Goal: Task Accomplishment & Management: Manage account settings

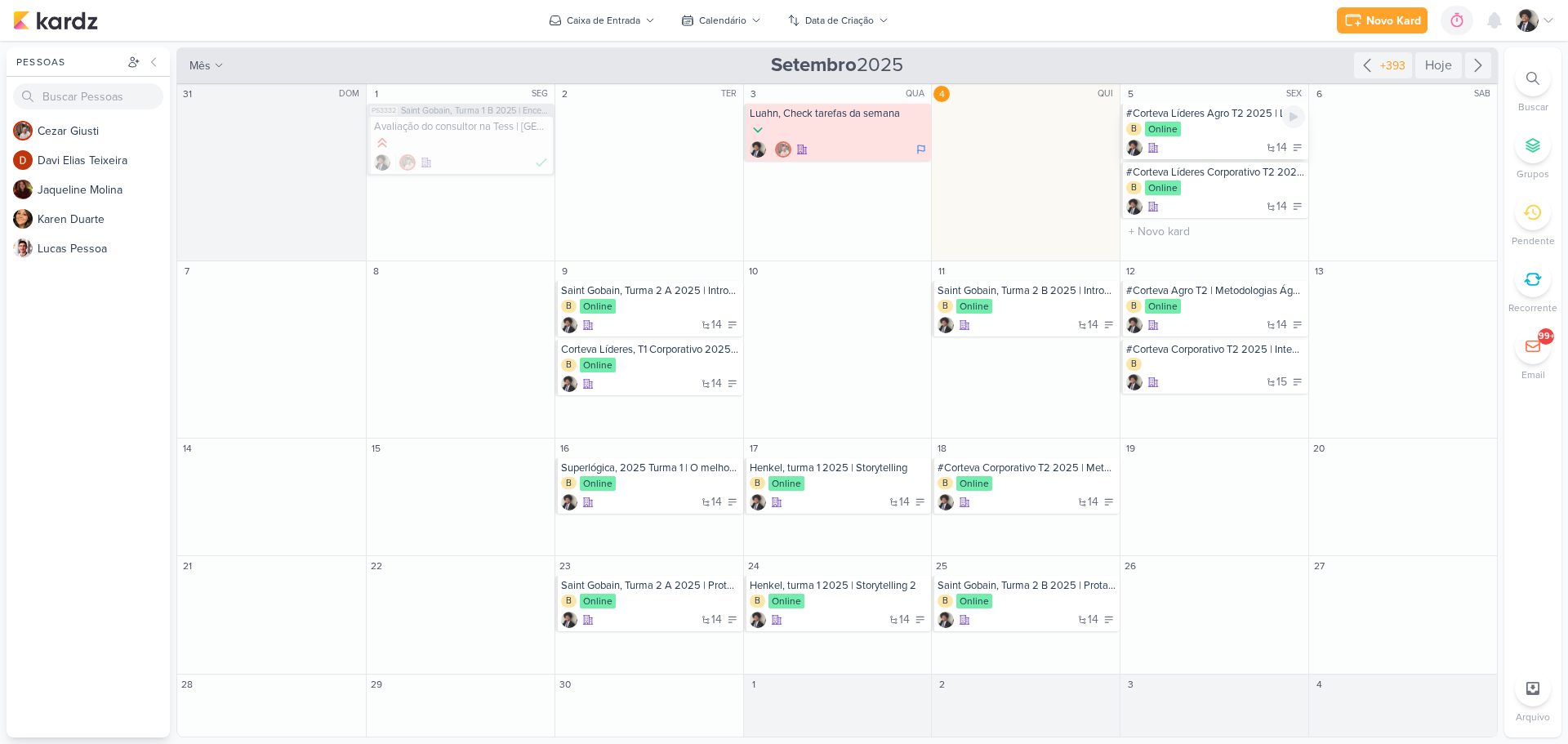
click at [1226, 140] on div "14" at bounding box center [1215, 147] width 179 height 16
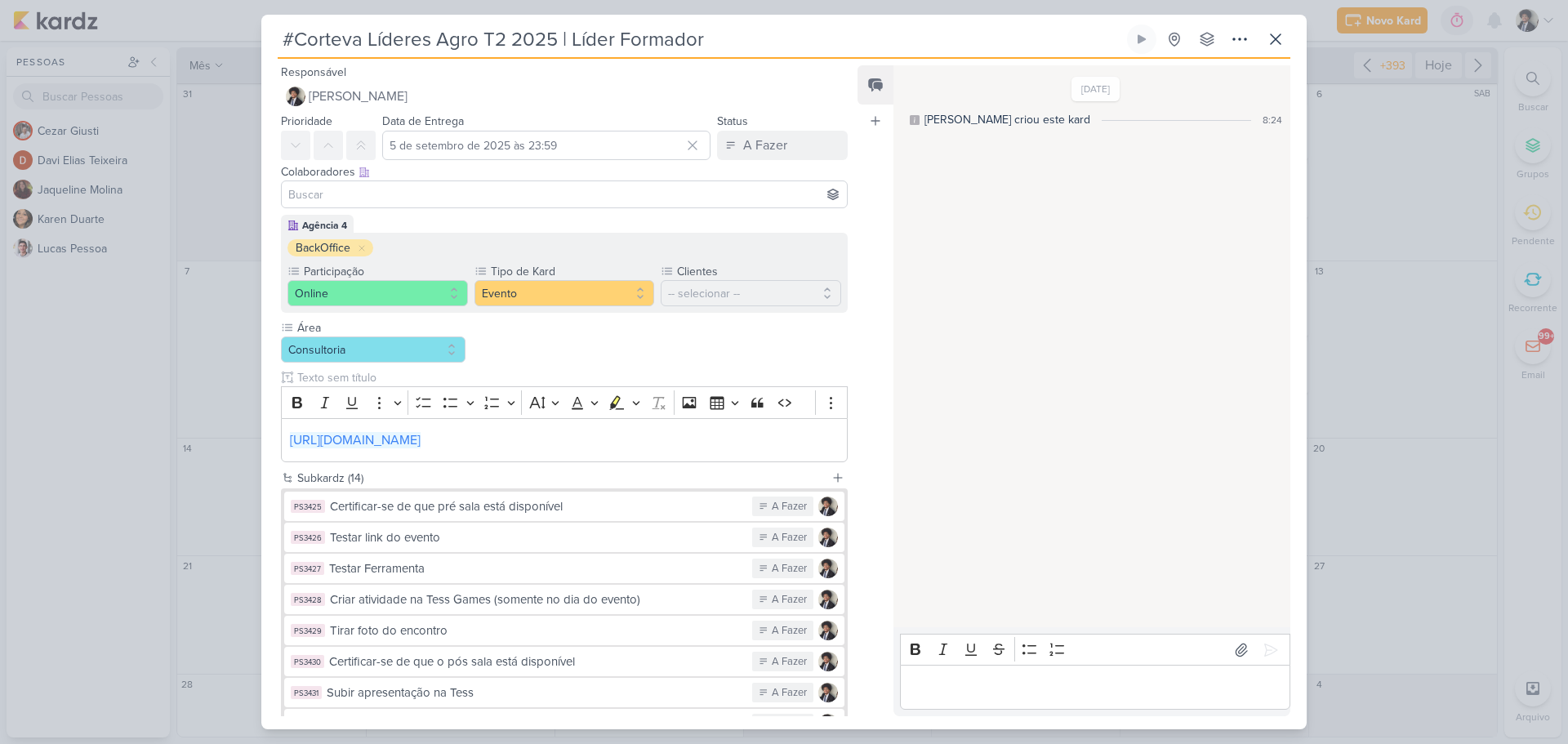
click at [530, 39] on input "#Corteva Líderes Agro T2 2025 | Líder Formador" at bounding box center [701, 39] width 846 height 29
click at [289, 30] on input "#Corteva Líderes Agro T2 2025 | Líder Formador" at bounding box center [701, 39] width 846 height 29
click at [295, 34] on input "#Corteva Líderes Agro T2 2025 | Líder Formador" at bounding box center [701, 39] width 846 height 29
paste input "2025"
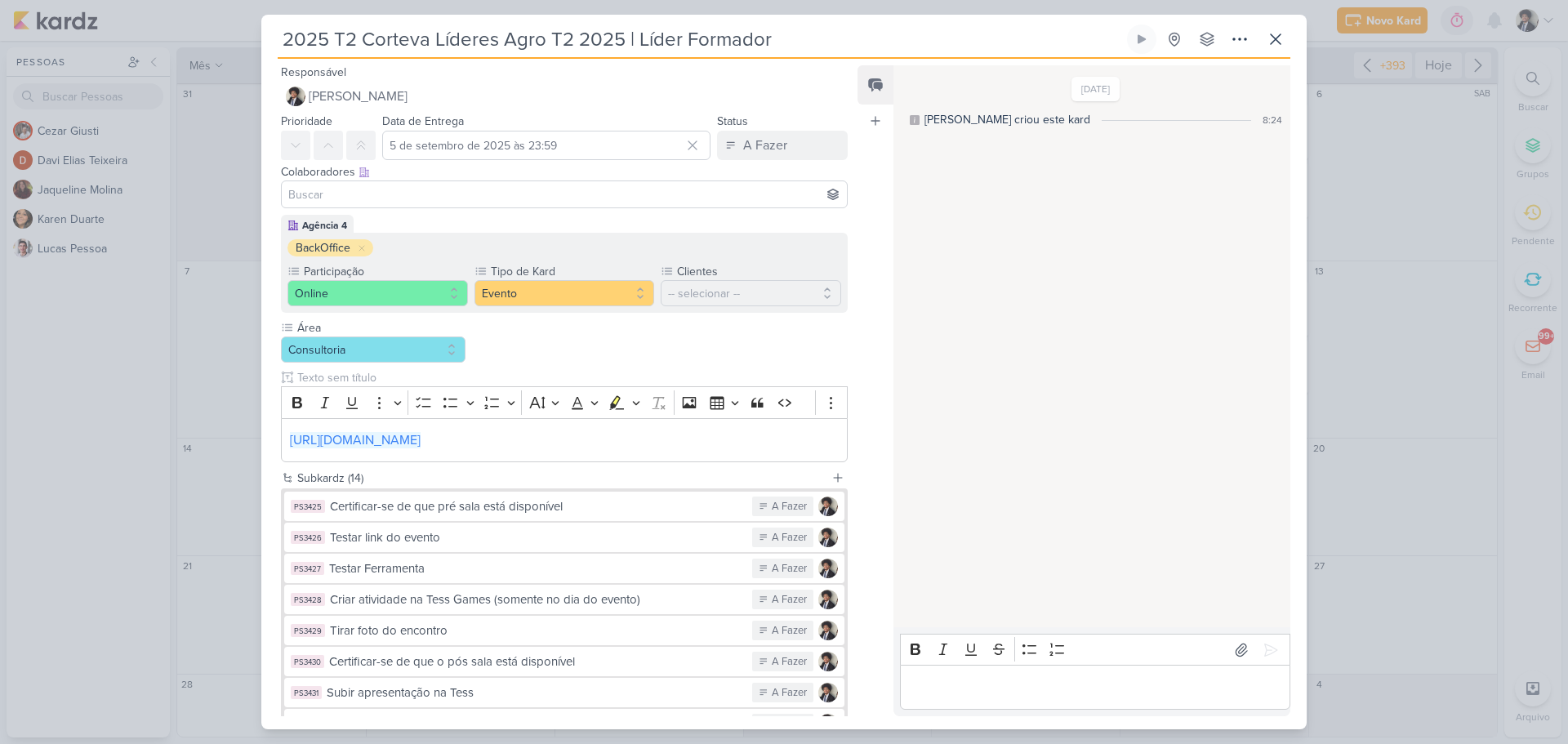
drag, startPoint x: 552, startPoint y: 34, endPoint x: 626, endPoint y: 39, distance: 74.2
click at [626, 39] on input "2025 T2 Corteva Líderes Agro T2 2025 | Líder Formador" at bounding box center [701, 39] width 846 height 29
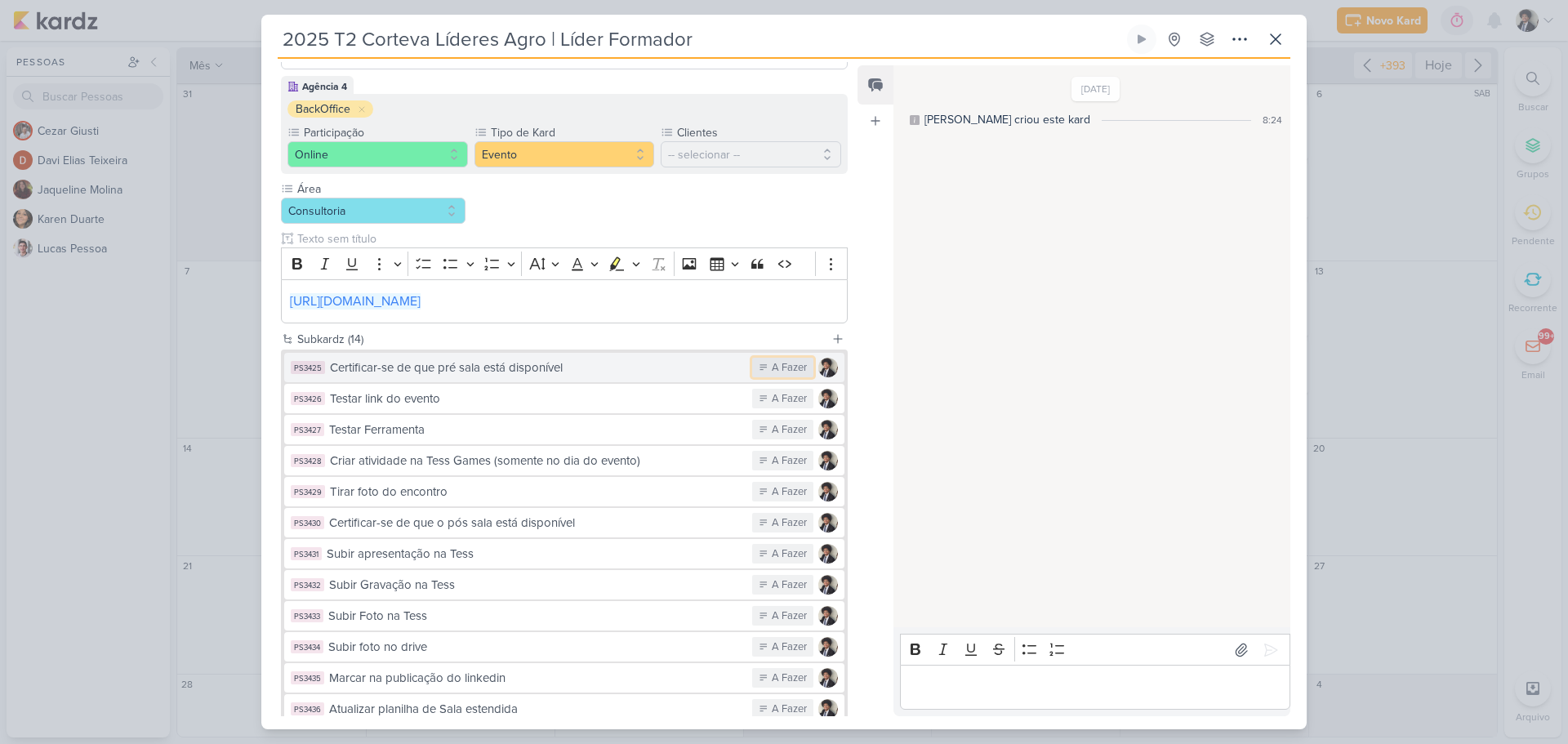
scroll to position [302, 0]
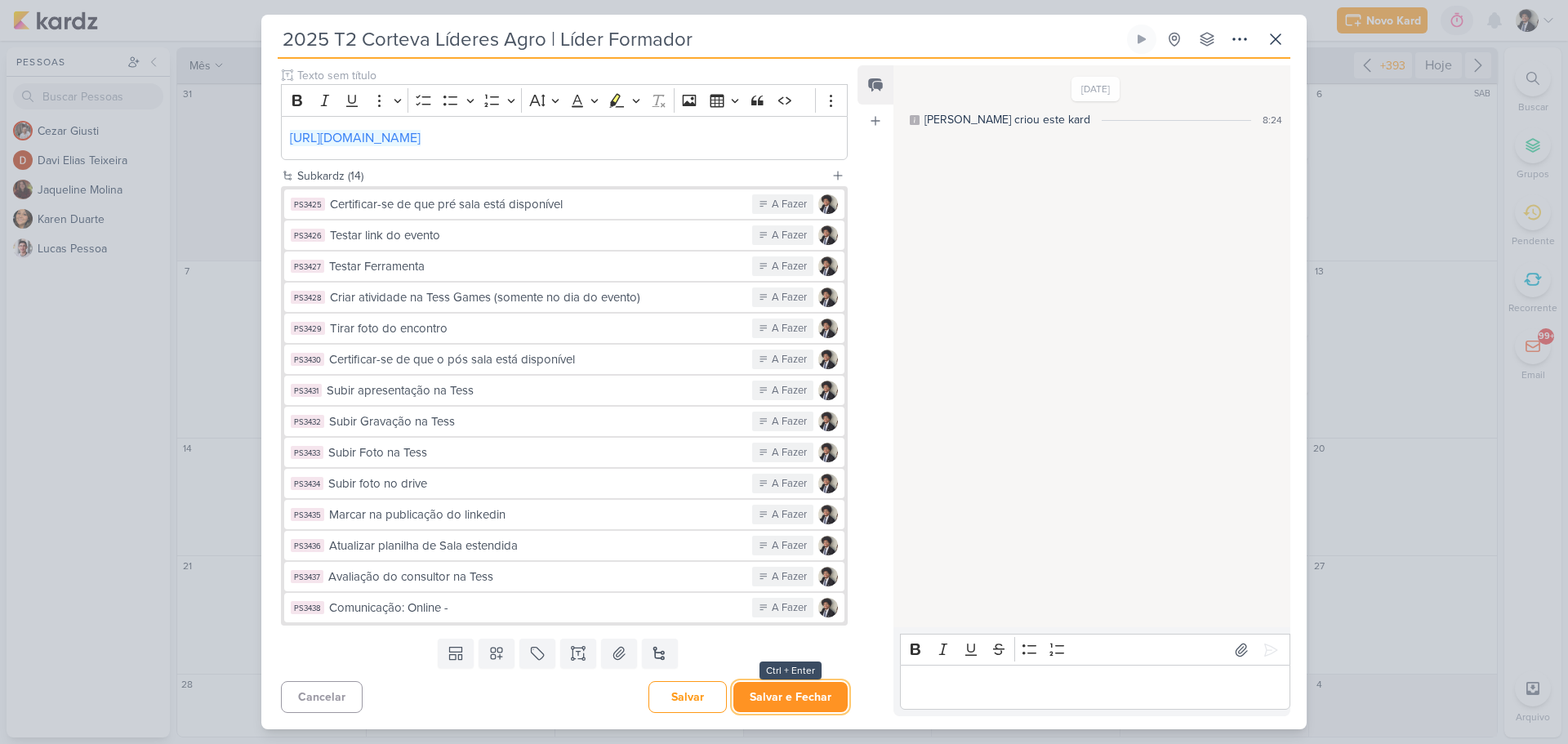
click at [813, 699] on button "Salvar e Fechar" at bounding box center [791, 697] width 114 height 30
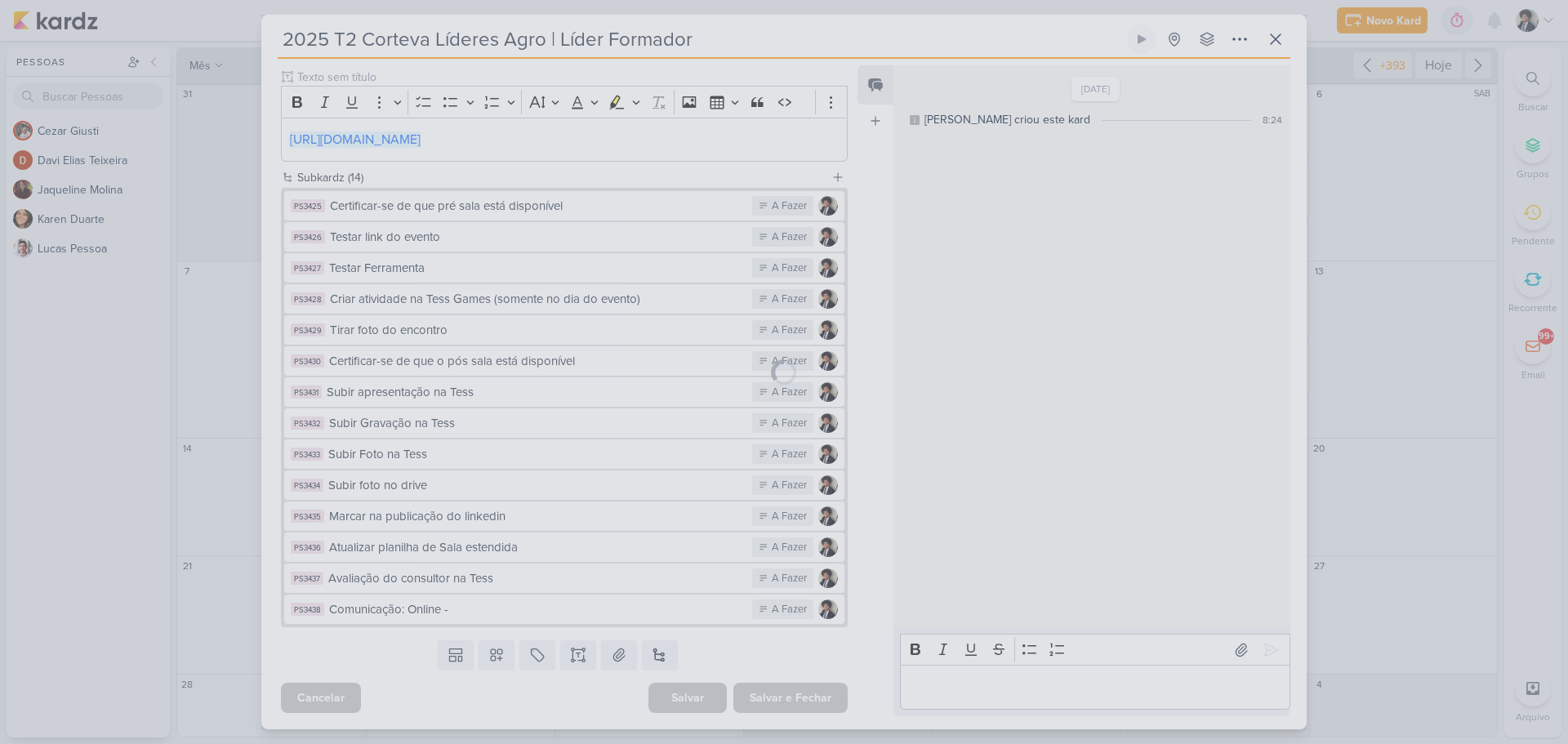
scroll to position [301, 0]
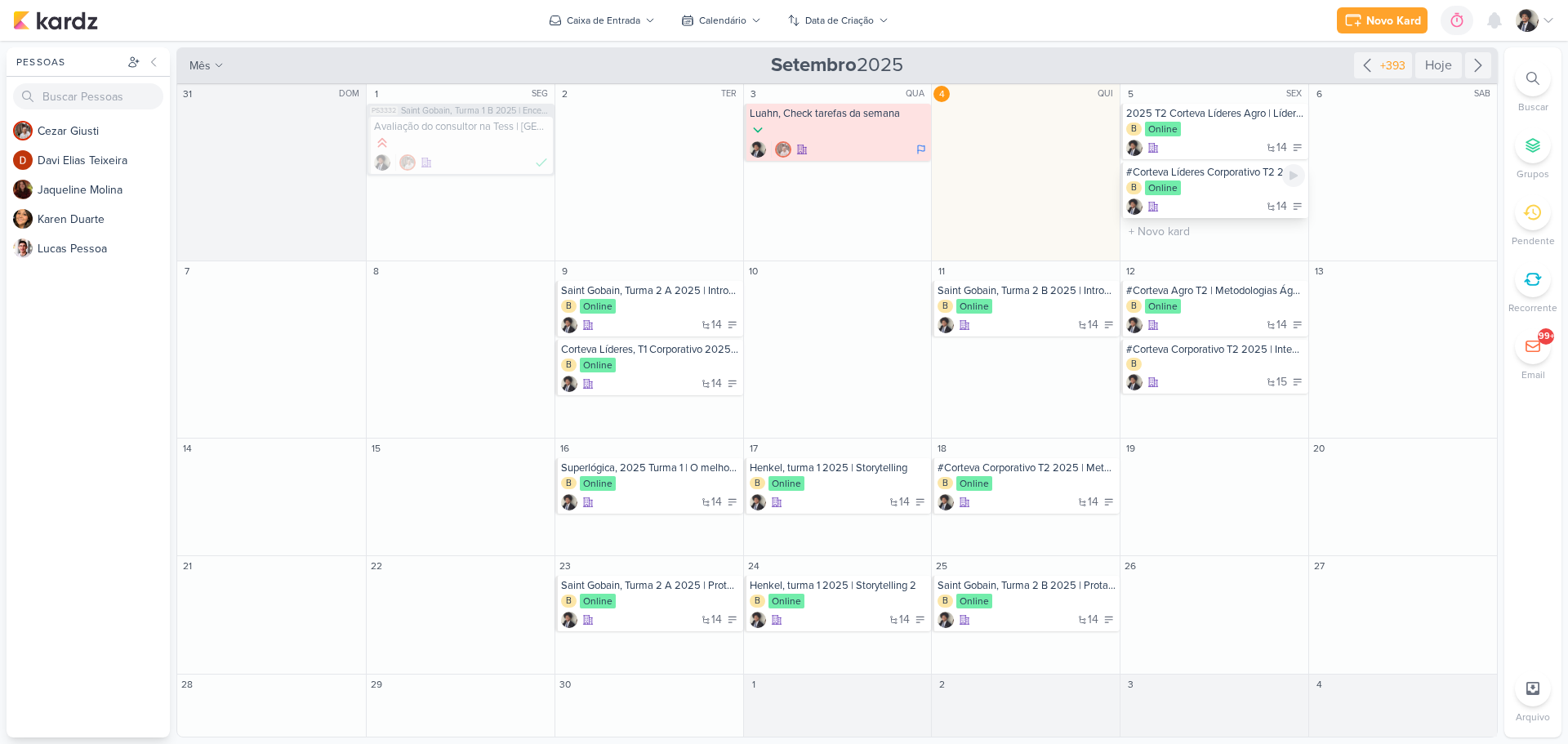
click at [1229, 185] on div "B Online" at bounding box center [1215, 188] width 179 height 16
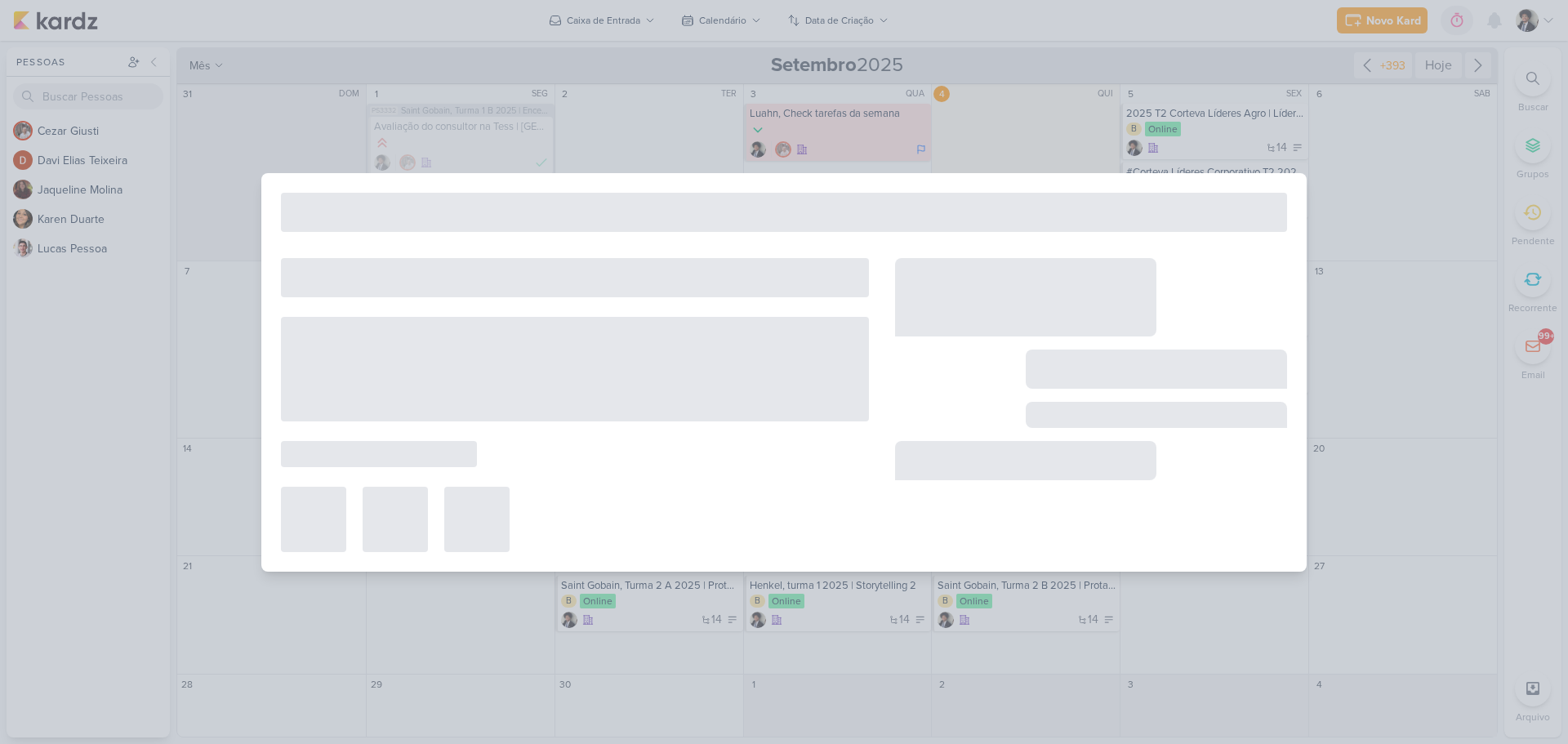
type input "#Corteva Líderes Corporativo T2 2025 | Líder Formador"
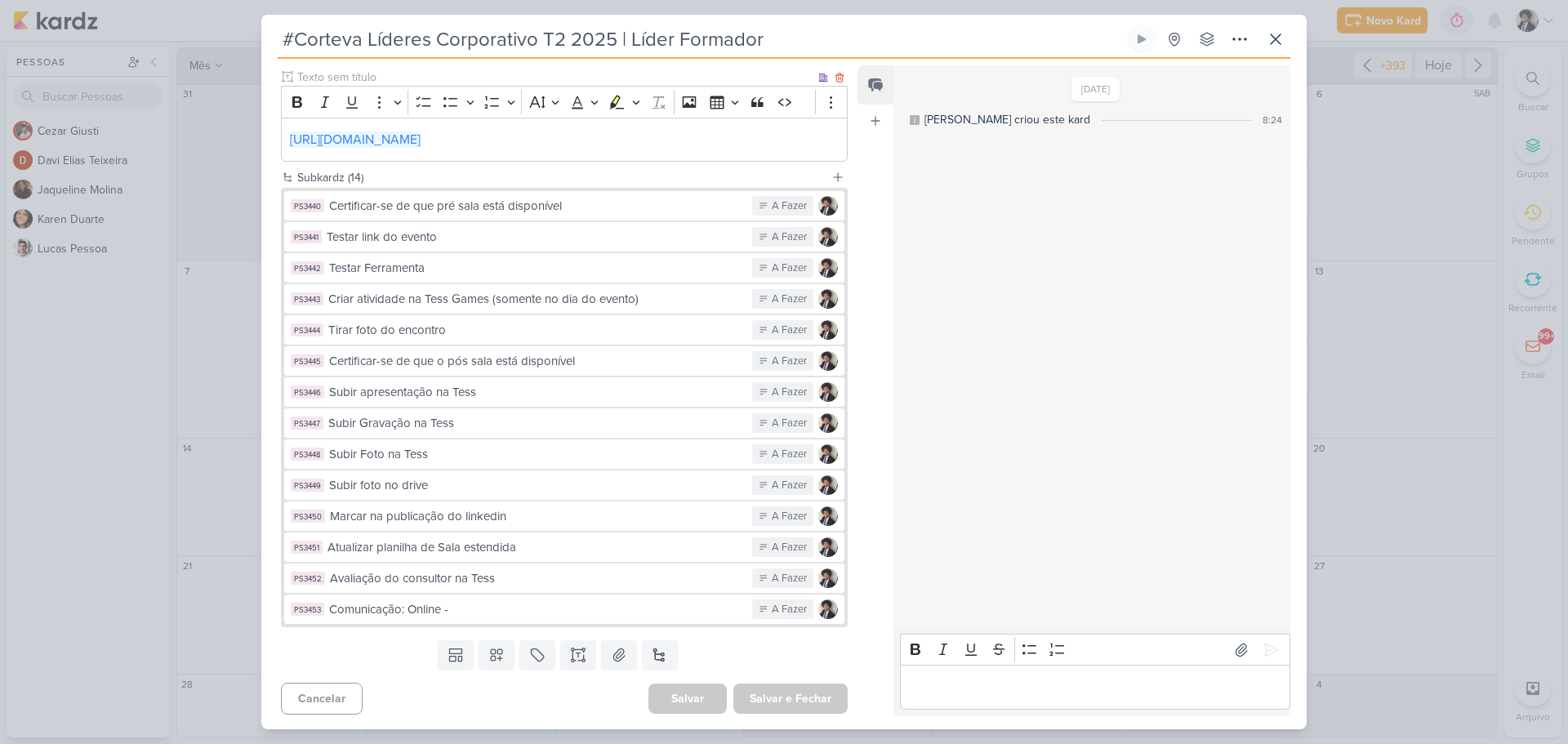
scroll to position [226, 0]
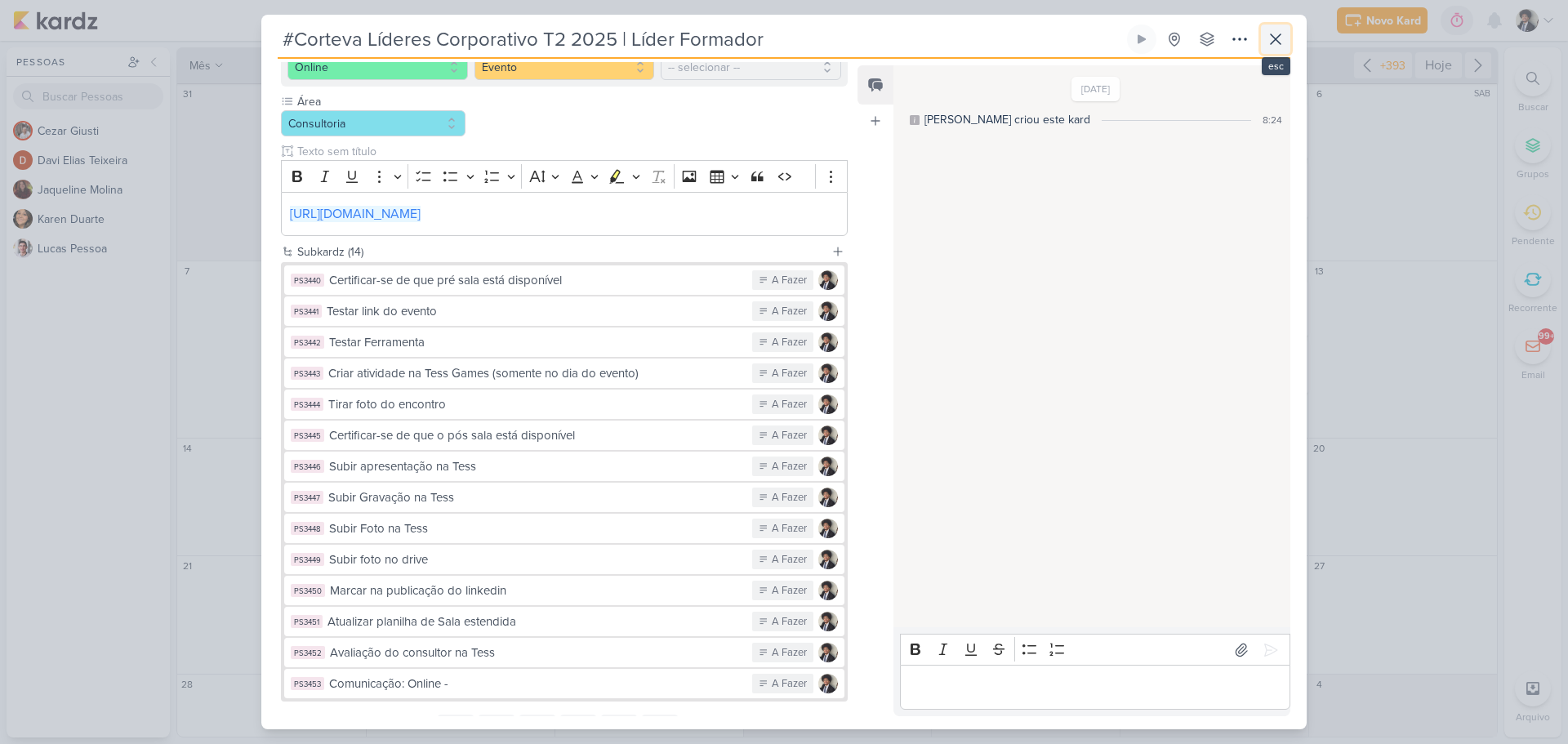
click at [1275, 36] on icon at bounding box center [1275, 39] width 19 height 19
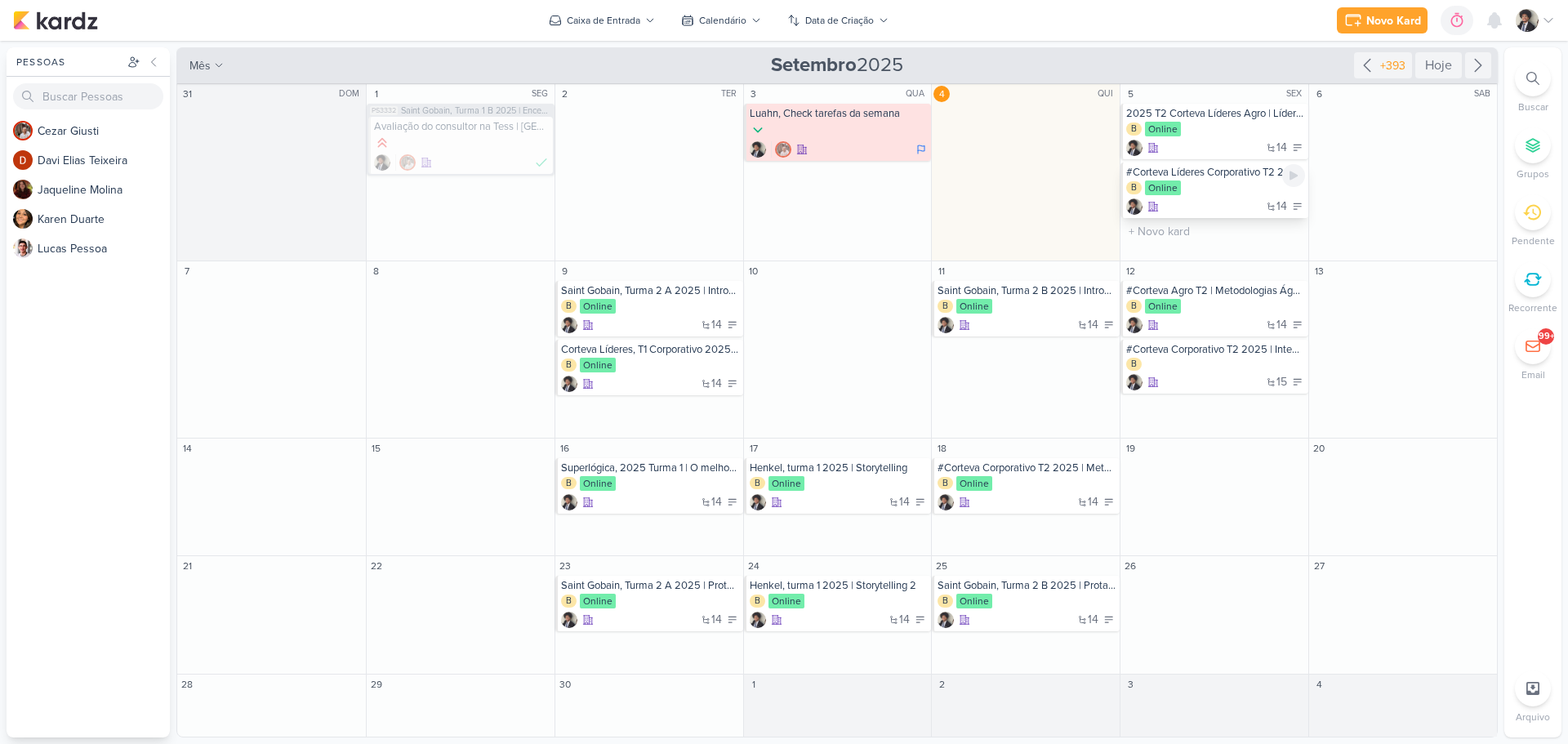
click at [1237, 188] on div "B Online" at bounding box center [1215, 188] width 179 height 16
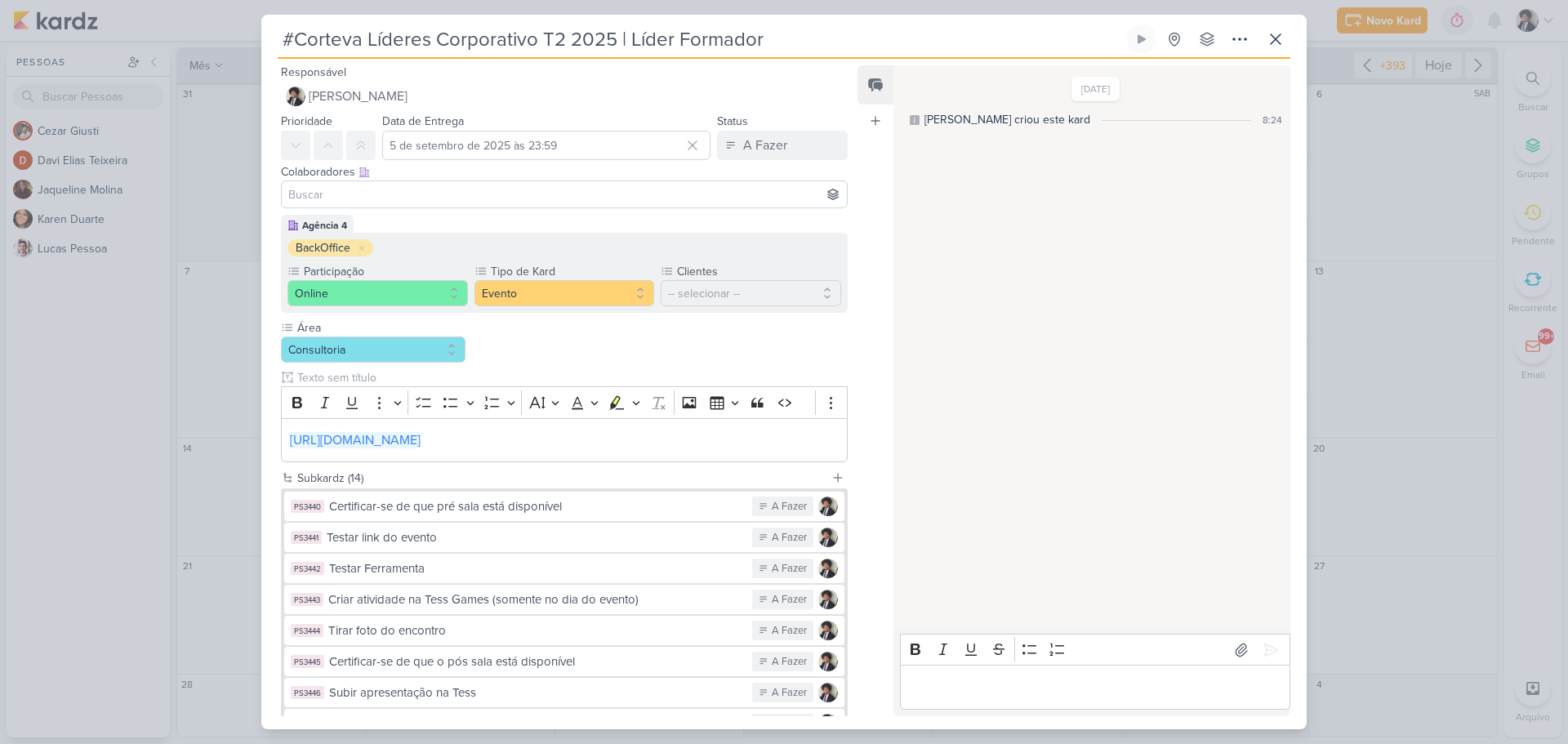
click at [586, 43] on input "#Corteva Líderes Corporativo T2 2025 | Líder Formador" at bounding box center [701, 39] width 846 height 29
click at [292, 41] on input "#Corteva Líderes Corporativo T2 2025 | Líder Formador" at bounding box center [701, 39] width 846 height 29
paste input "2025"
drag, startPoint x: 623, startPoint y: 38, endPoint x: 686, endPoint y: 39, distance: 63.0
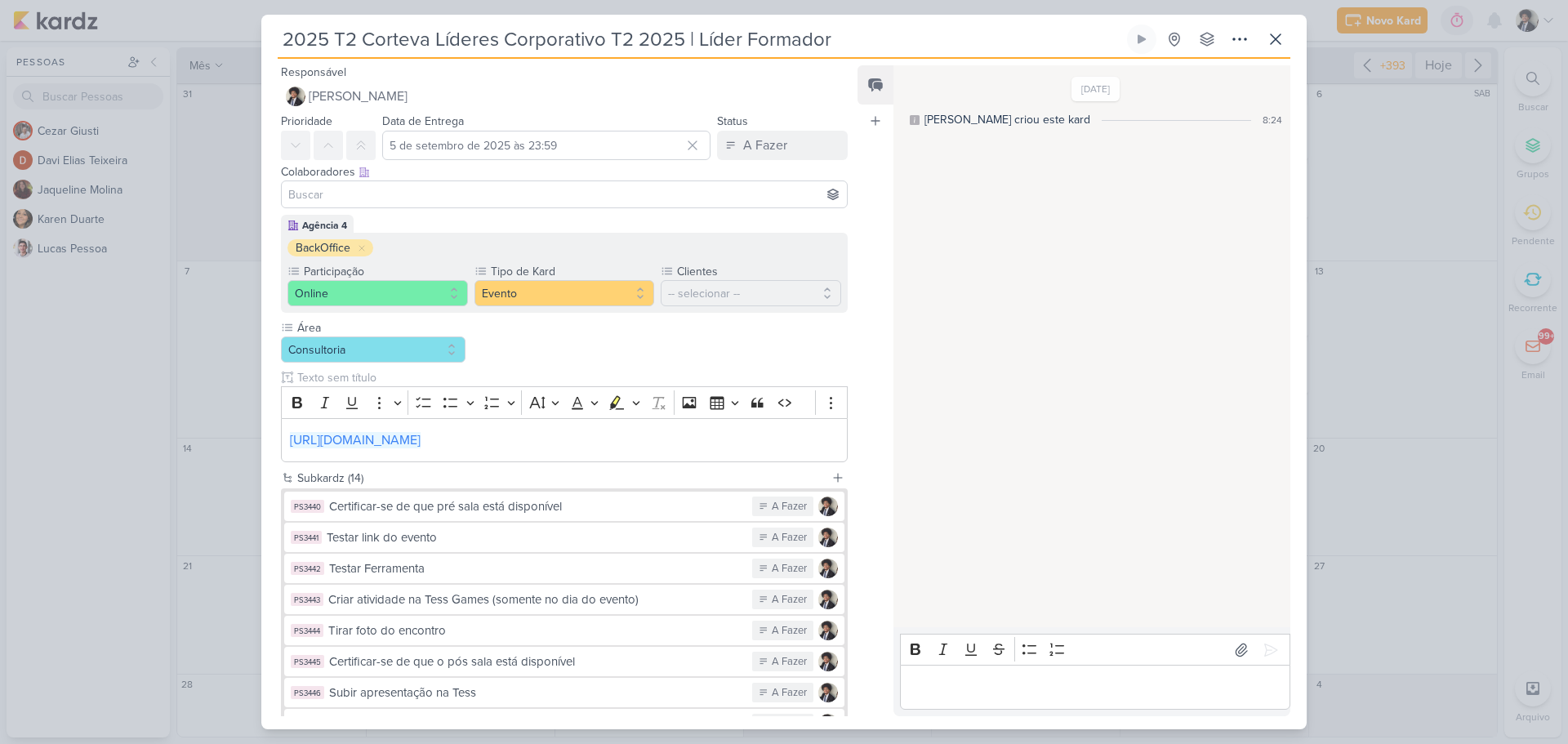
click at [686, 39] on input "2025 T2 Corteva Líderes Corporativo T2 2025 | Líder Formador" at bounding box center [701, 39] width 846 height 29
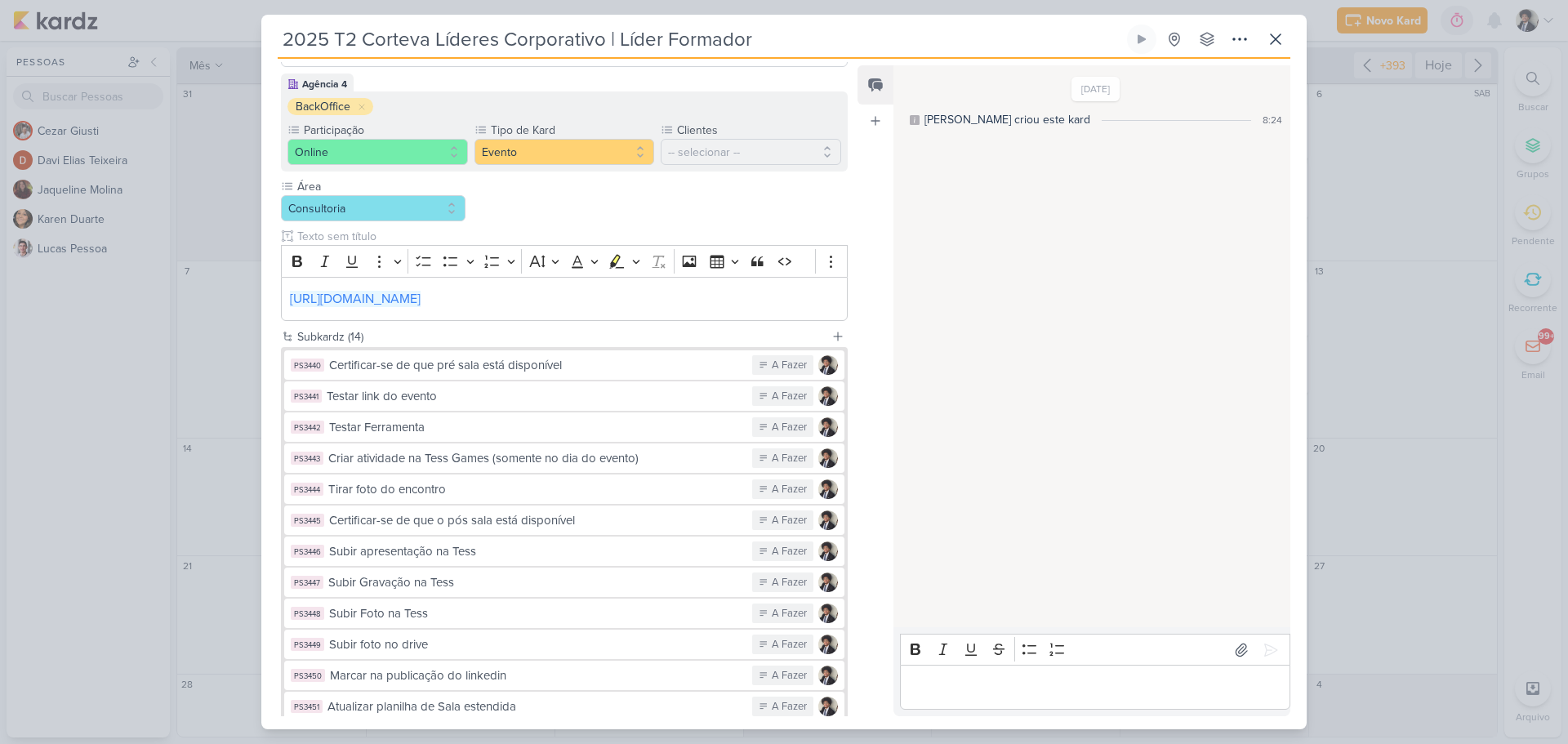
scroll to position [302, 0]
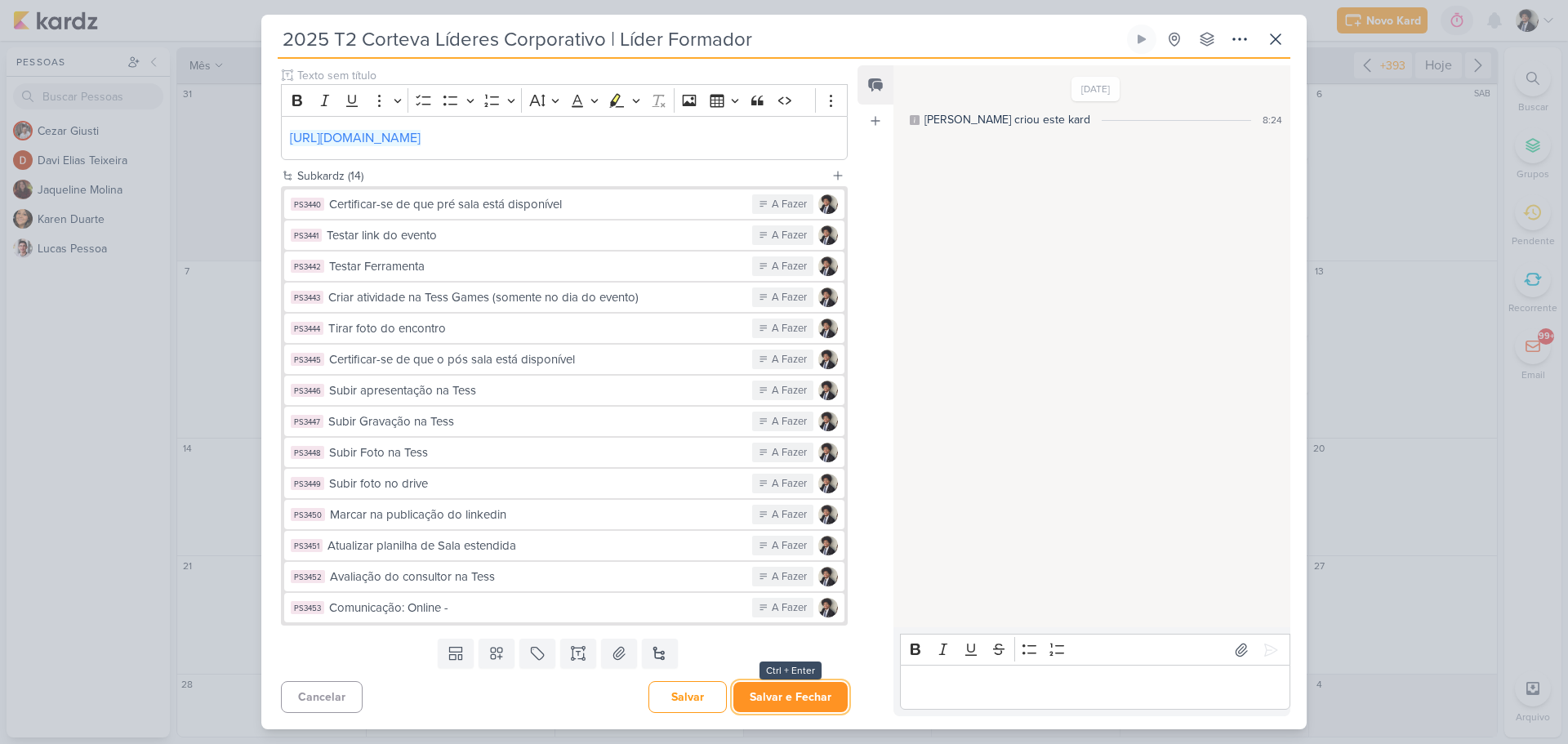
click at [808, 705] on button "Salvar e Fechar" at bounding box center [791, 697] width 114 height 30
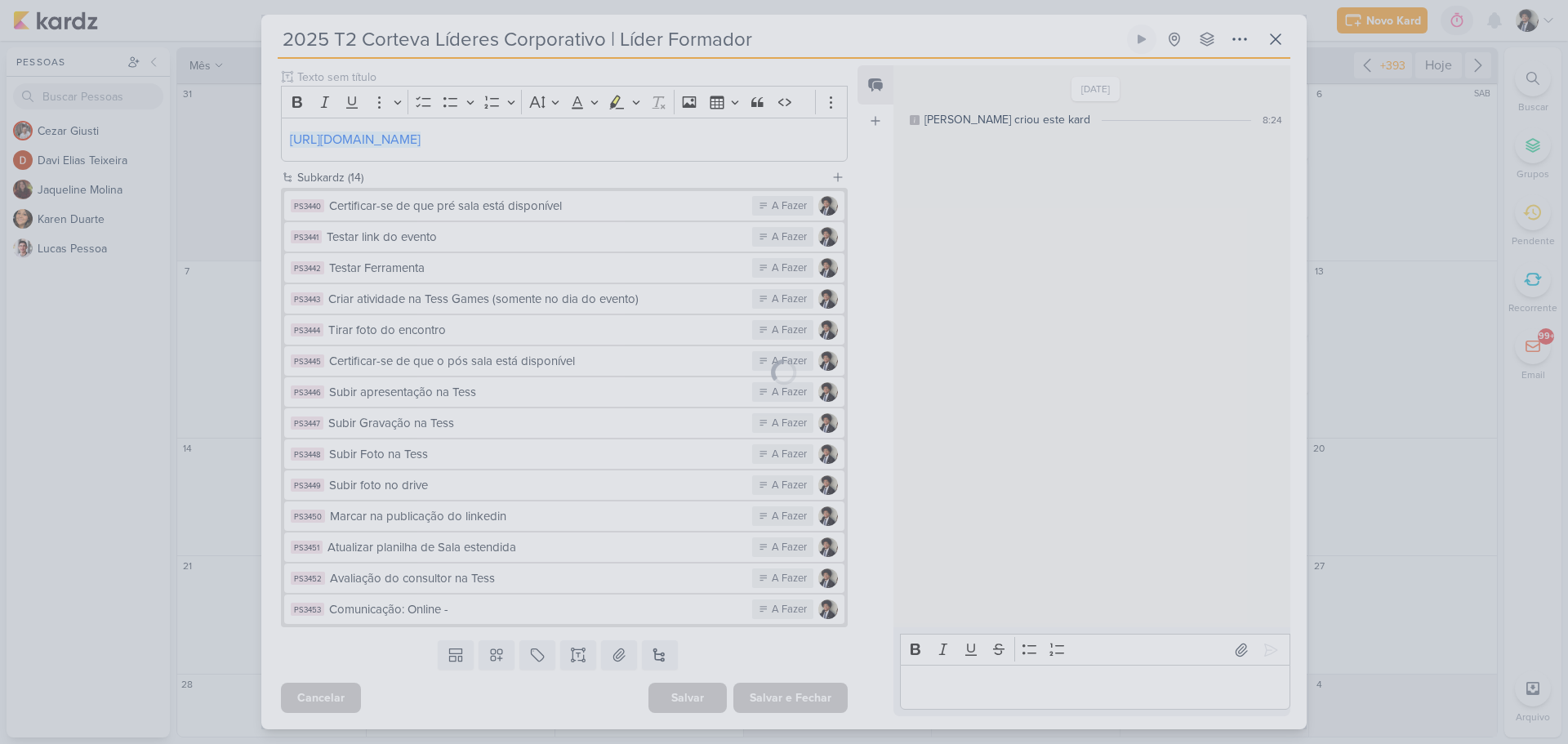
scroll to position [301, 0]
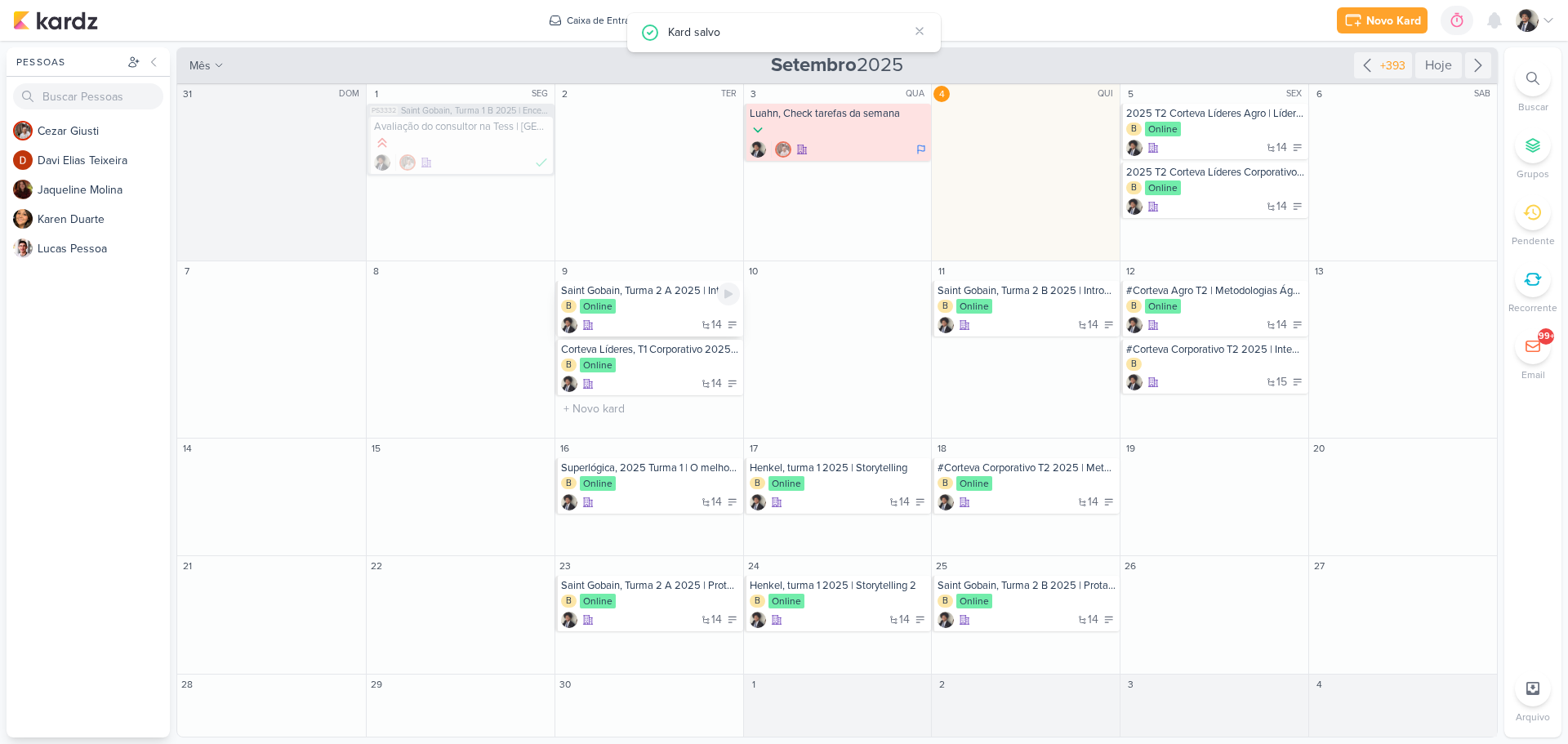
click at [645, 307] on div "B Online" at bounding box center [650, 307] width 179 height 16
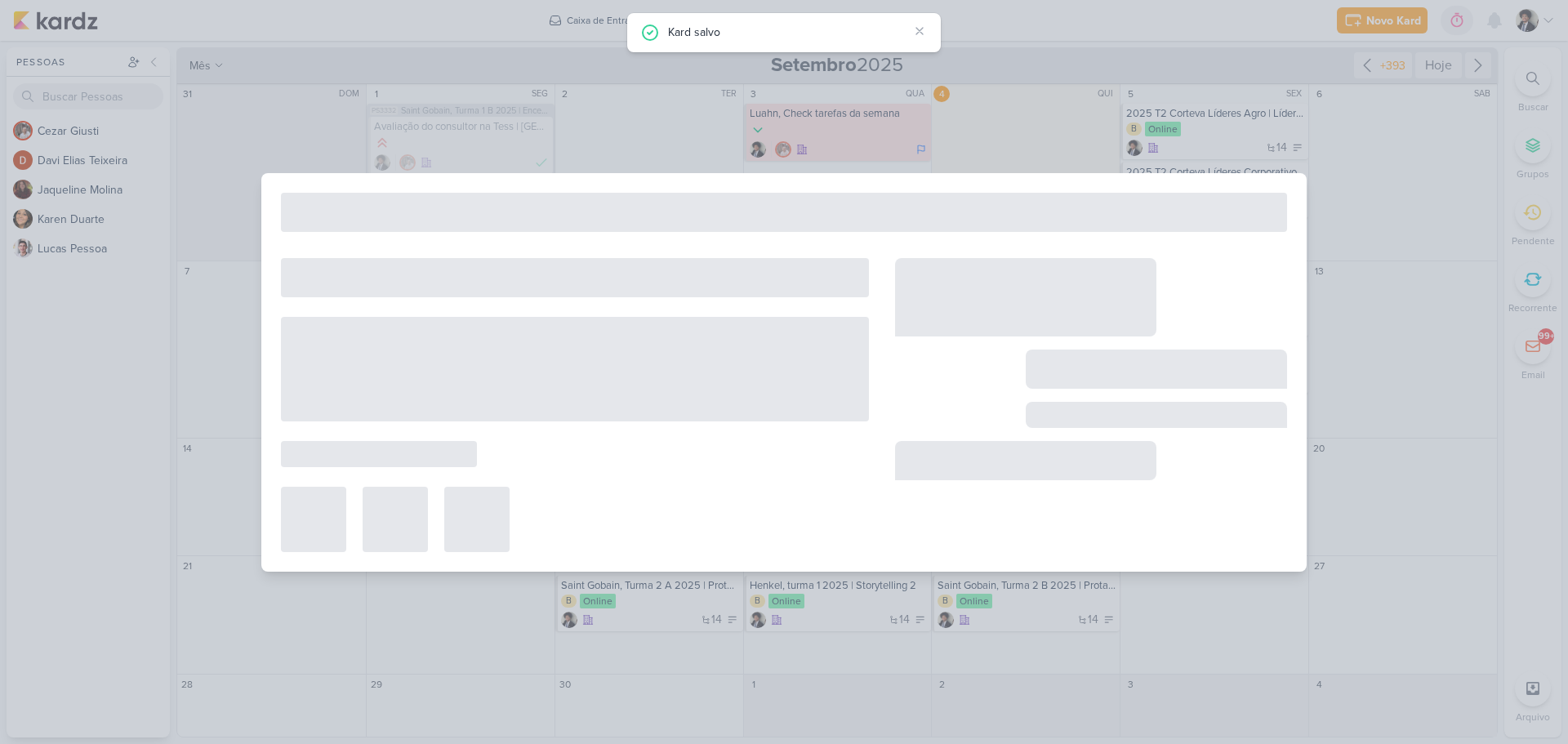
type input "Saint Gobain, Turma 2 A 2025 | Introdução ao projeto de Estágio"
type input "[DATE] 23:59"
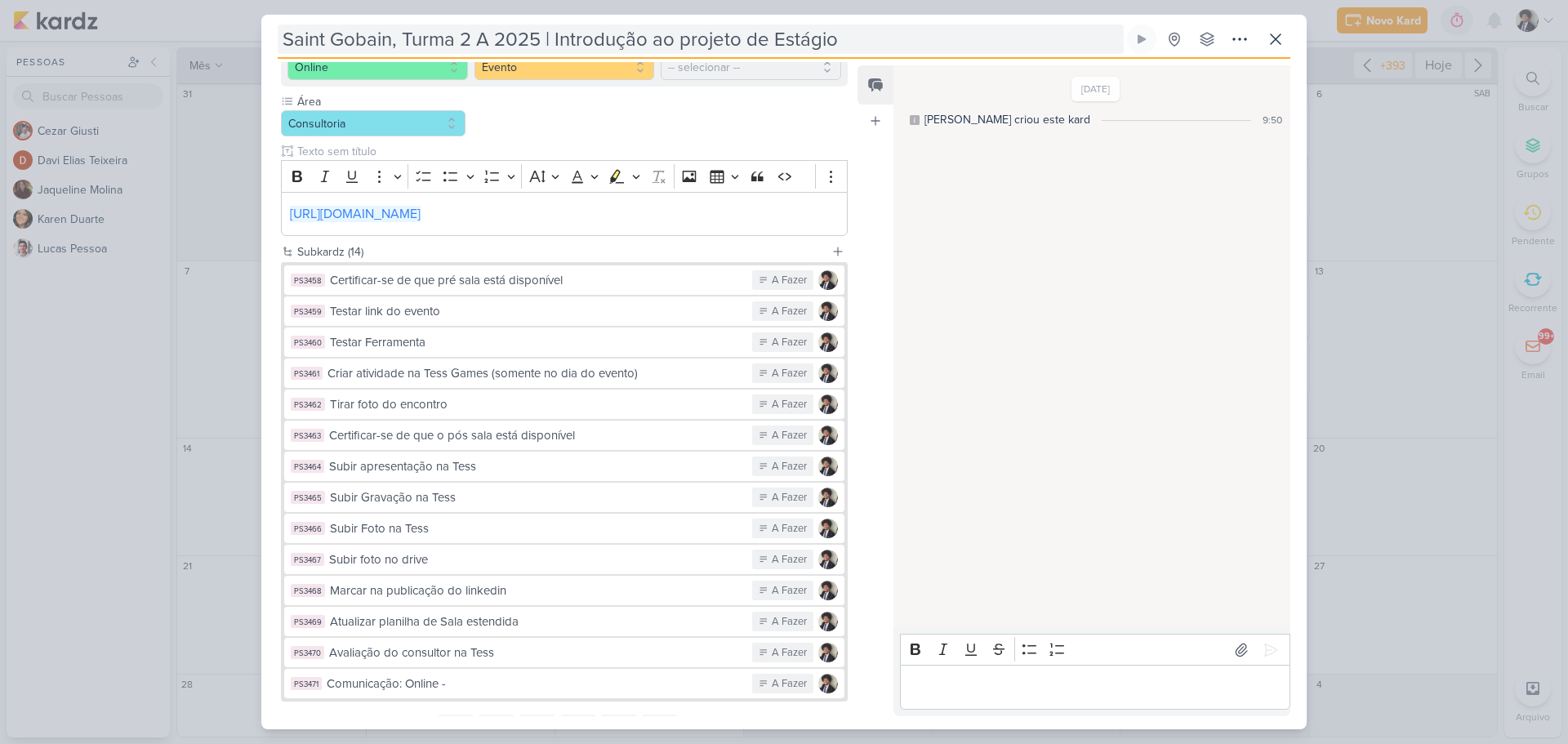
click at [536, 36] on input "Saint Gobain, Turma 2 A 2025 | Introdução ao projeto de Estágio" at bounding box center [701, 39] width 846 height 29
click at [517, 36] on input "Saint Gobain, Turma 2 A 2025 | Introdução ao projeto de Estágio" at bounding box center [701, 39] width 846 height 29
click at [282, 37] on input "Saint Gobain, Turma 2 A 2025 | Introdução ao projeto de Estágio" at bounding box center [701, 39] width 846 height 29
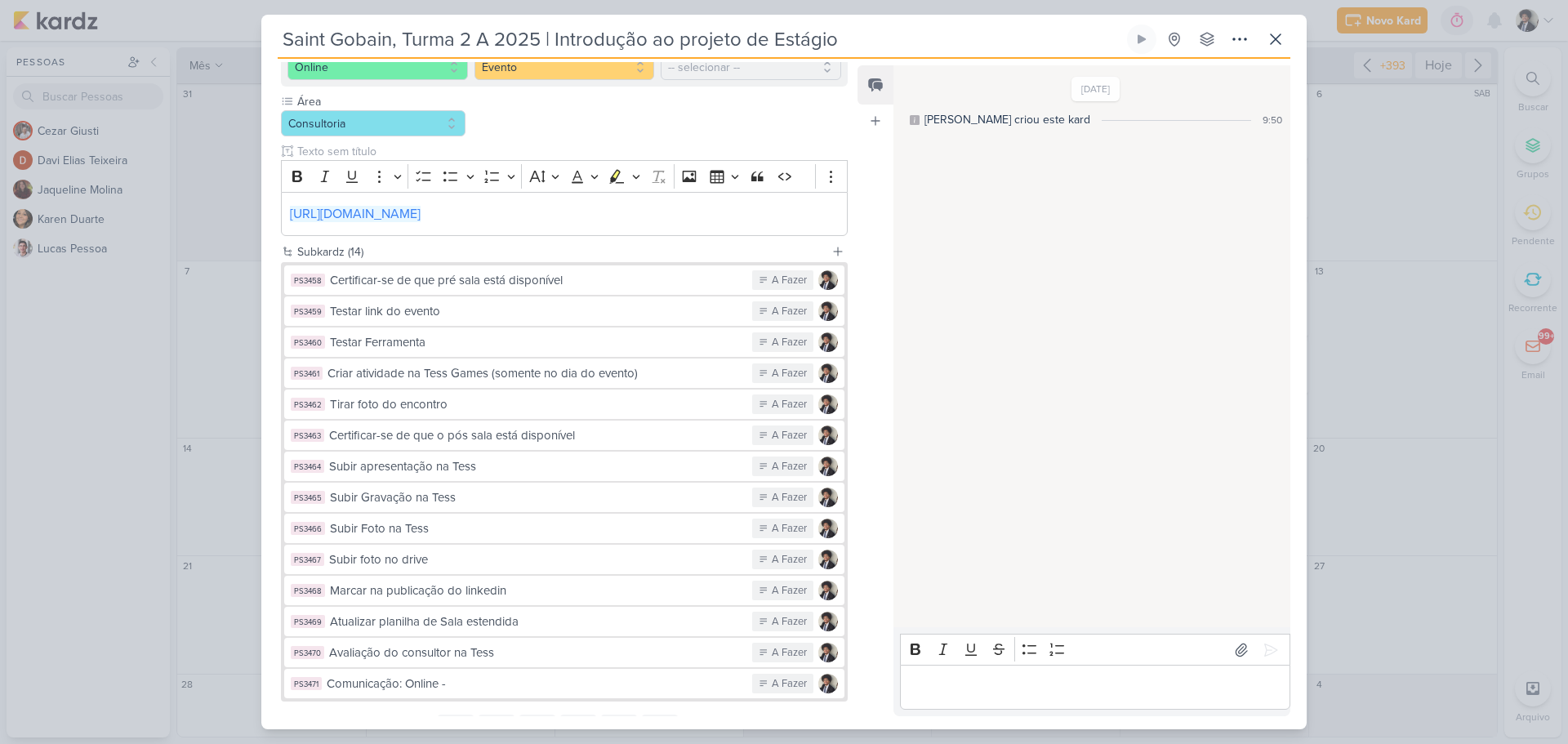
paste input "2025"
drag, startPoint x: 457, startPoint y: 35, endPoint x: 538, endPoint y: 41, distance: 81.2
click at [538, 41] on input "2025 Saint Gobain, Turma 2 A 2025 | Introdução ao projeto de Estágio" at bounding box center [701, 39] width 846 height 29
click at [336, 40] on input "2025 Saint Gobain, Turma 2 A 2025 | Introdução ao projeto de Estágio" at bounding box center [701, 39] width 846 height 29
paste input "Turma 2 A"
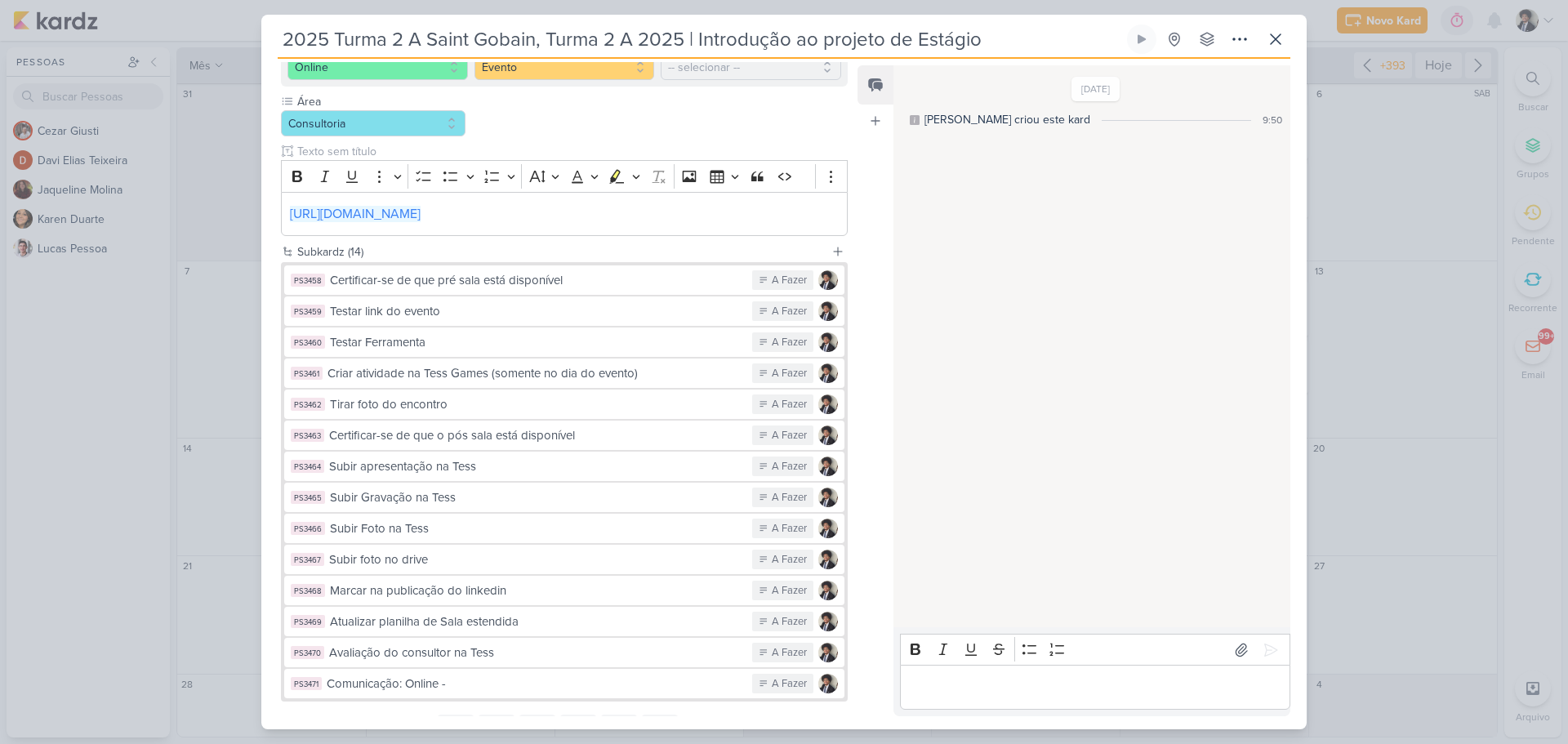
drag, startPoint x: 546, startPoint y: 34, endPoint x: 684, endPoint y: 38, distance: 138.1
click at [684, 38] on input "2025 Turma 2 A Saint Gobain, Turma 2 A 2025 | Introdução ao projeto de Estágio" at bounding box center [701, 39] width 846 height 29
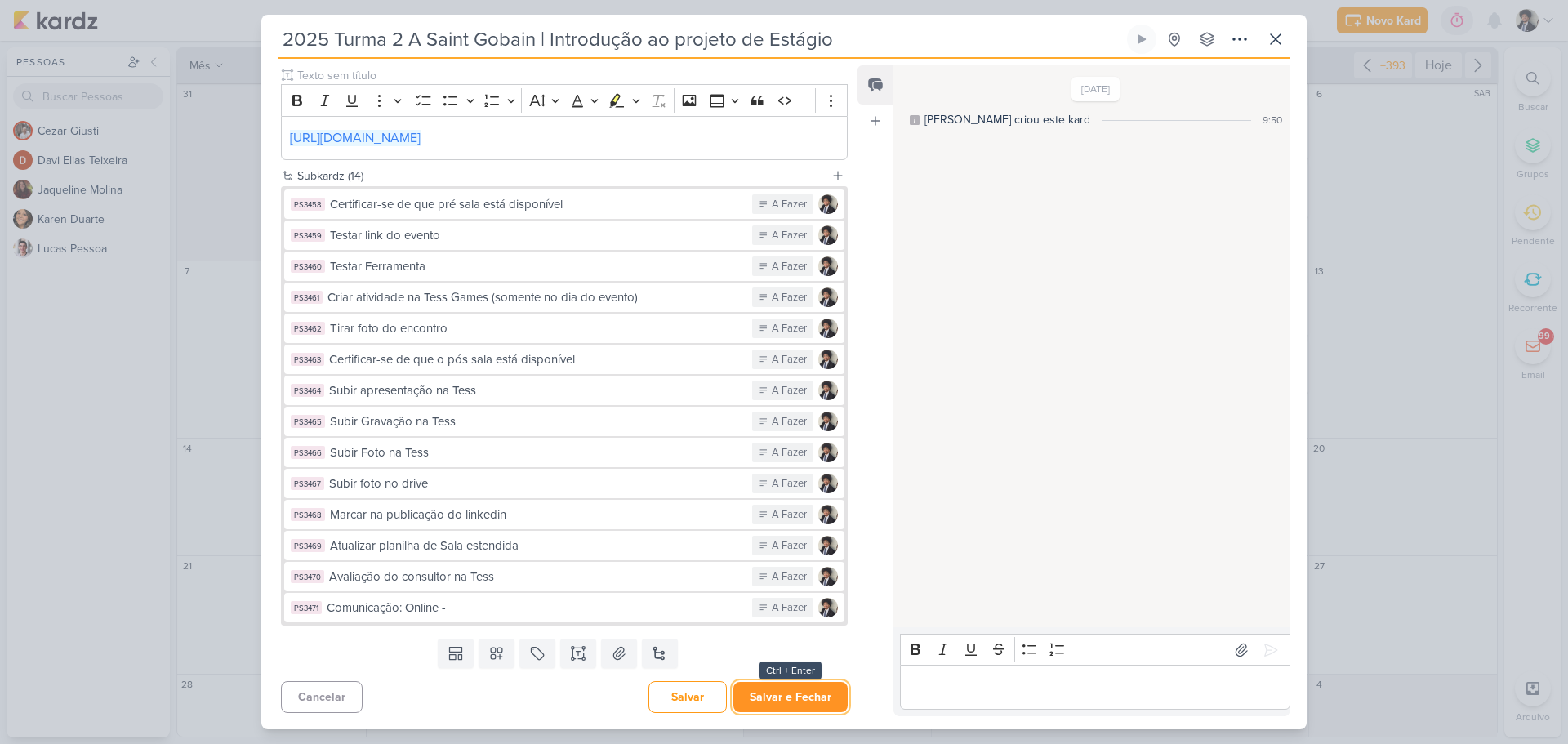
click at [823, 706] on button "Salvar e Fechar" at bounding box center [791, 697] width 114 height 30
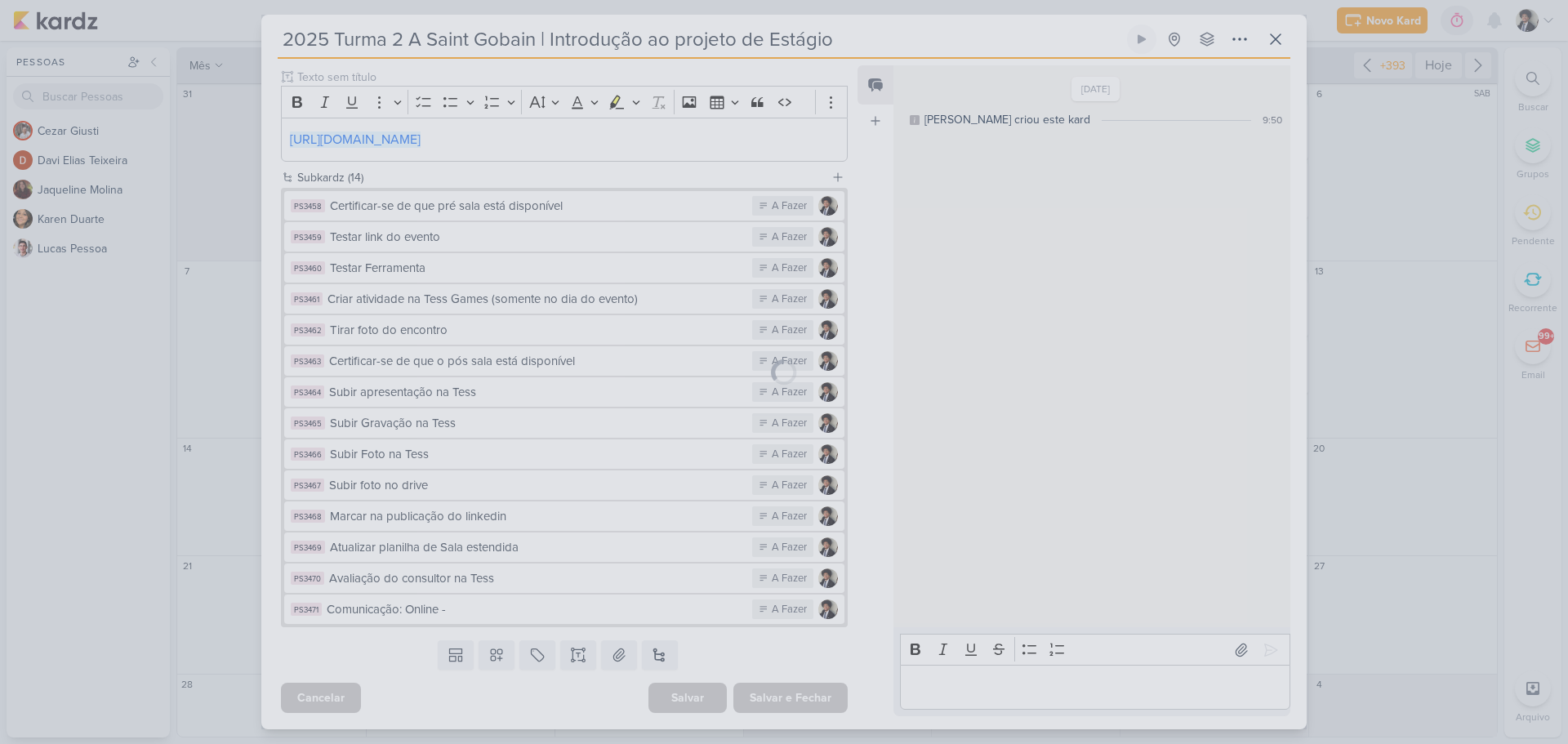
scroll to position [301, 0]
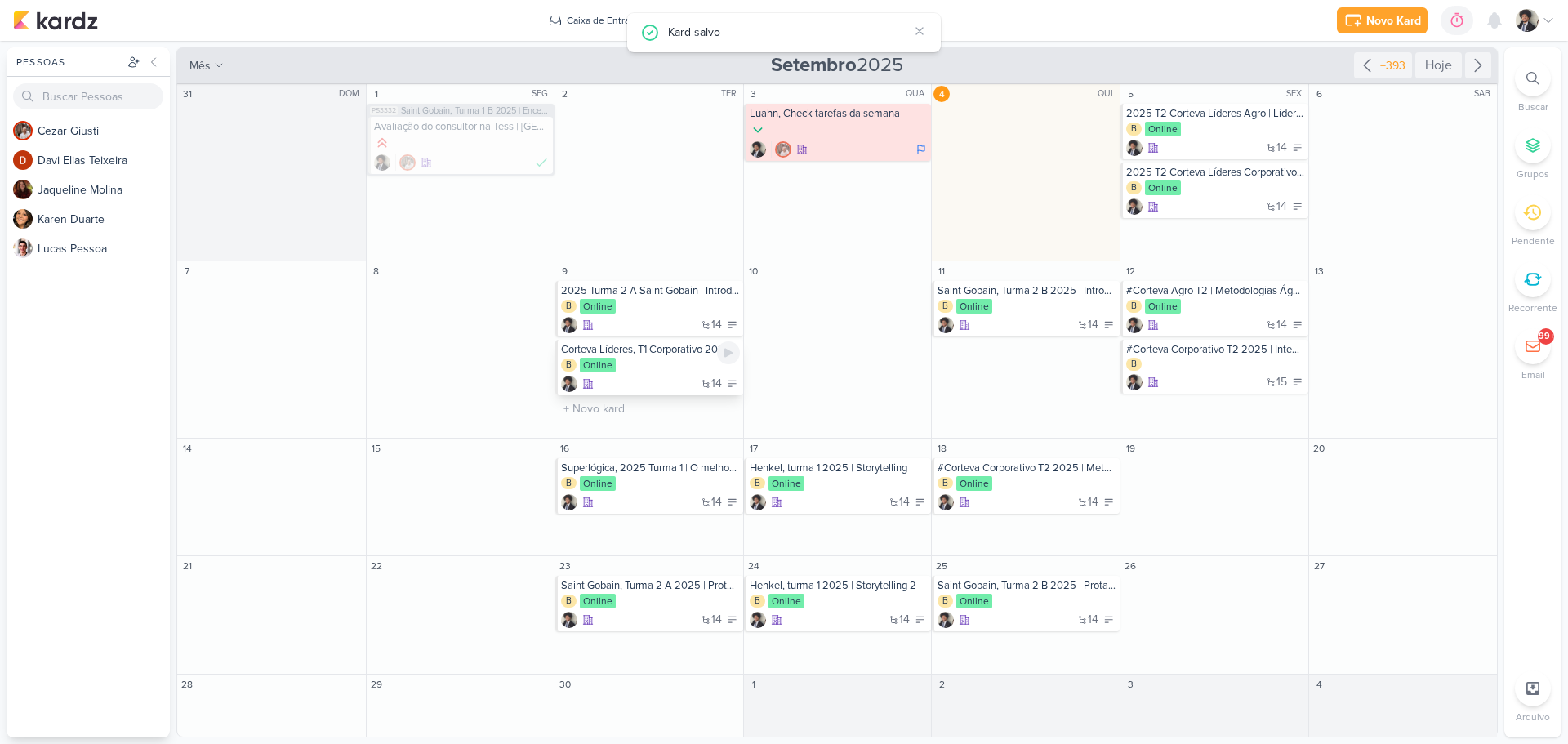
click at [634, 364] on div "B Online" at bounding box center [650, 365] width 179 height 16
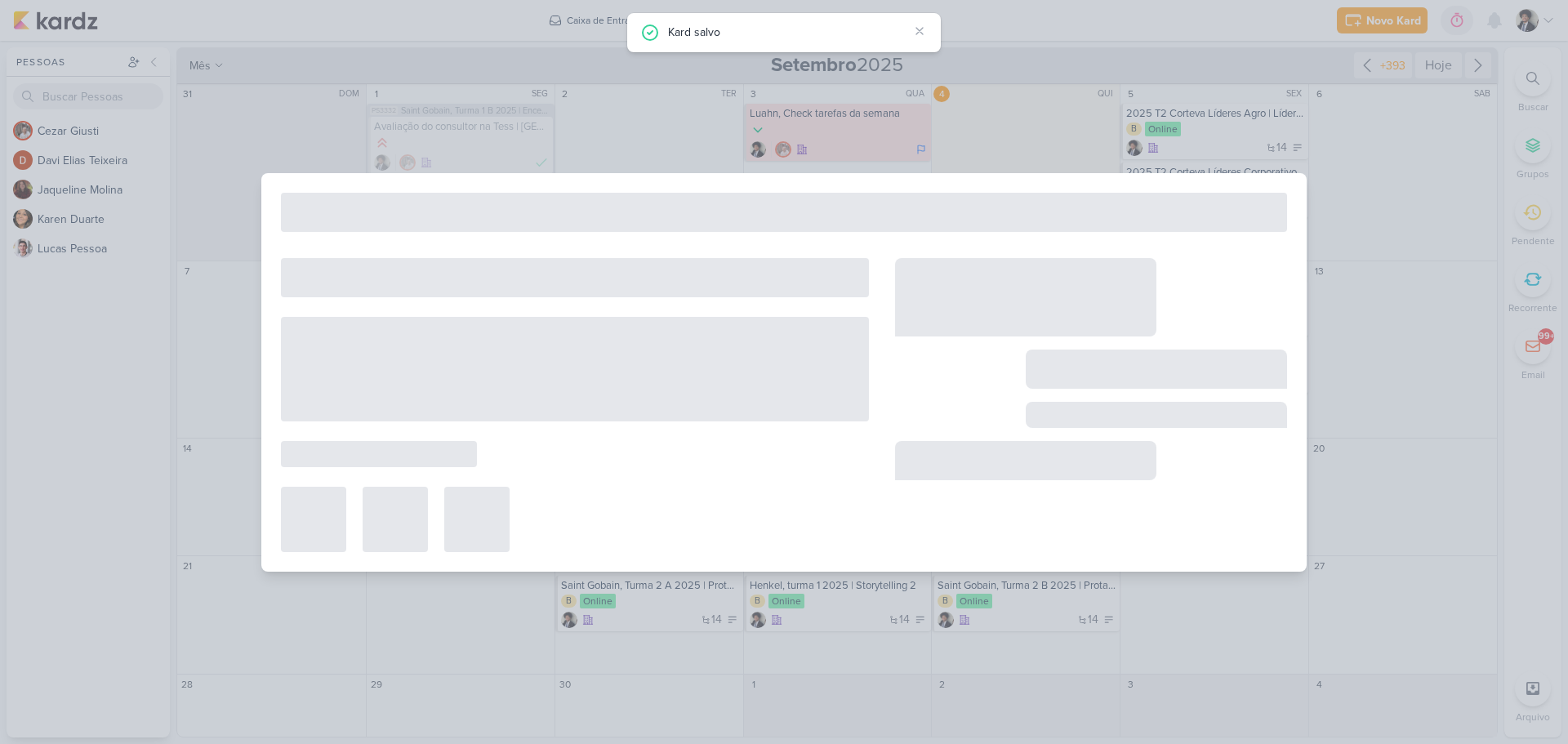
scroll to position [226, 0]
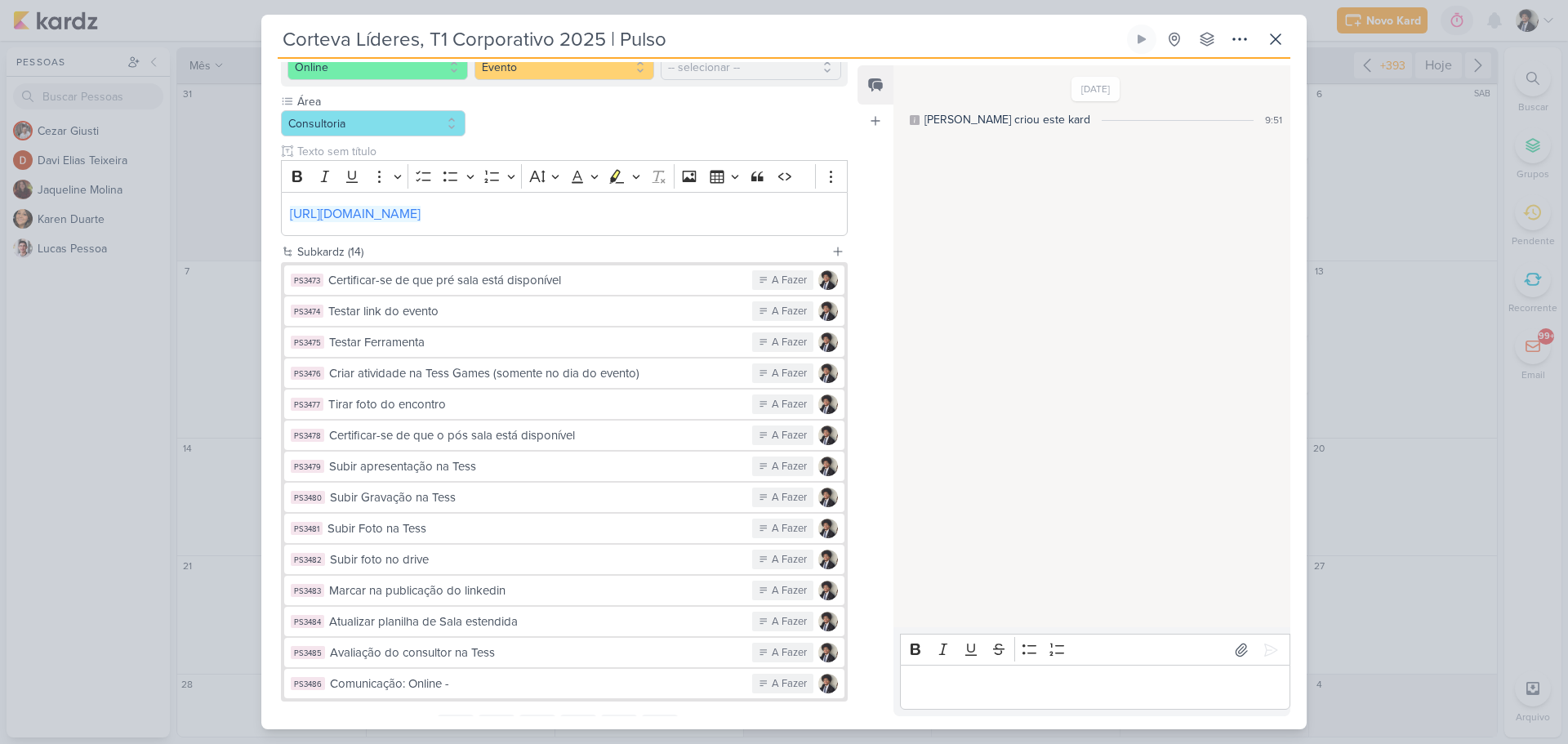
click at [483, 81] on div "BackOffice Participação Online" at bounding box center [564, 46] width 567 height 80
click at [506, 34] on input "Corteva Líderes, T1 Corporativo 2025 | Pulso" at bounding box center [701, 39] width 846 height 29
click at [577, 45] on input "Corteva Líderes, T1 Corporativo 2025 | Pulso" at bounding box center [701, 39] width 846 height 29
click at [284, 39] on input "Corteva Líderes, T1 Corporativo 2025 | Pulso" at bounding box center [701, 39] width 846 height 29
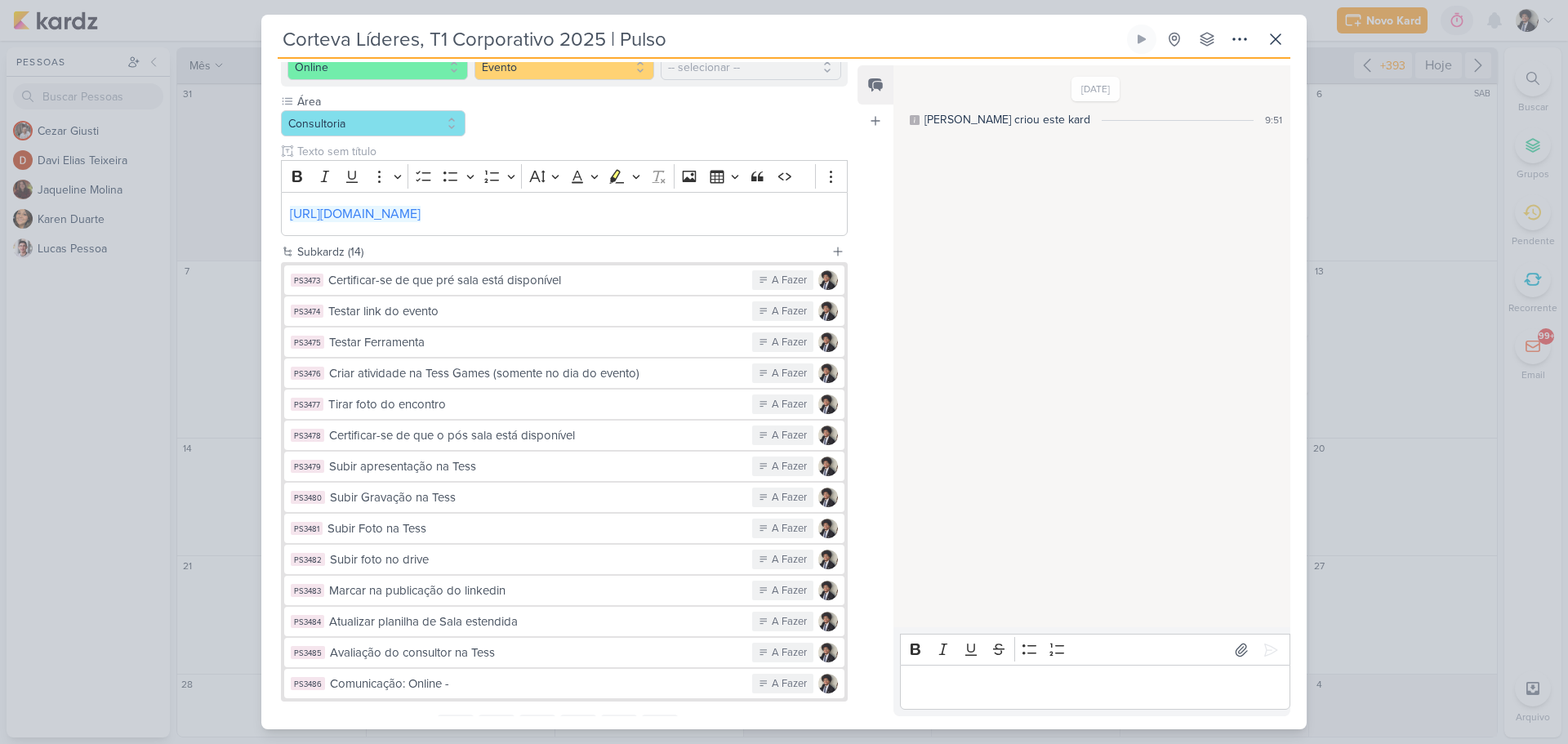
paste input "2025"
drag, startPoint x: 483, startPoint y: 33, endPoint x: 606, endPoint y: 37, distance: 123.1
click at [606, 37] on input "2025 Corteva Líderes, T1 Corporativo 2025 | Pulso" at bounding box center [701, 39] width 846 height 29
click at [334, 35] on input "2025 Corteva Líderes, T1 Corporativo 2025 | Pulso" at bounding box center [701, 39] width 846 height 29
paste input "T1 Corporativo"
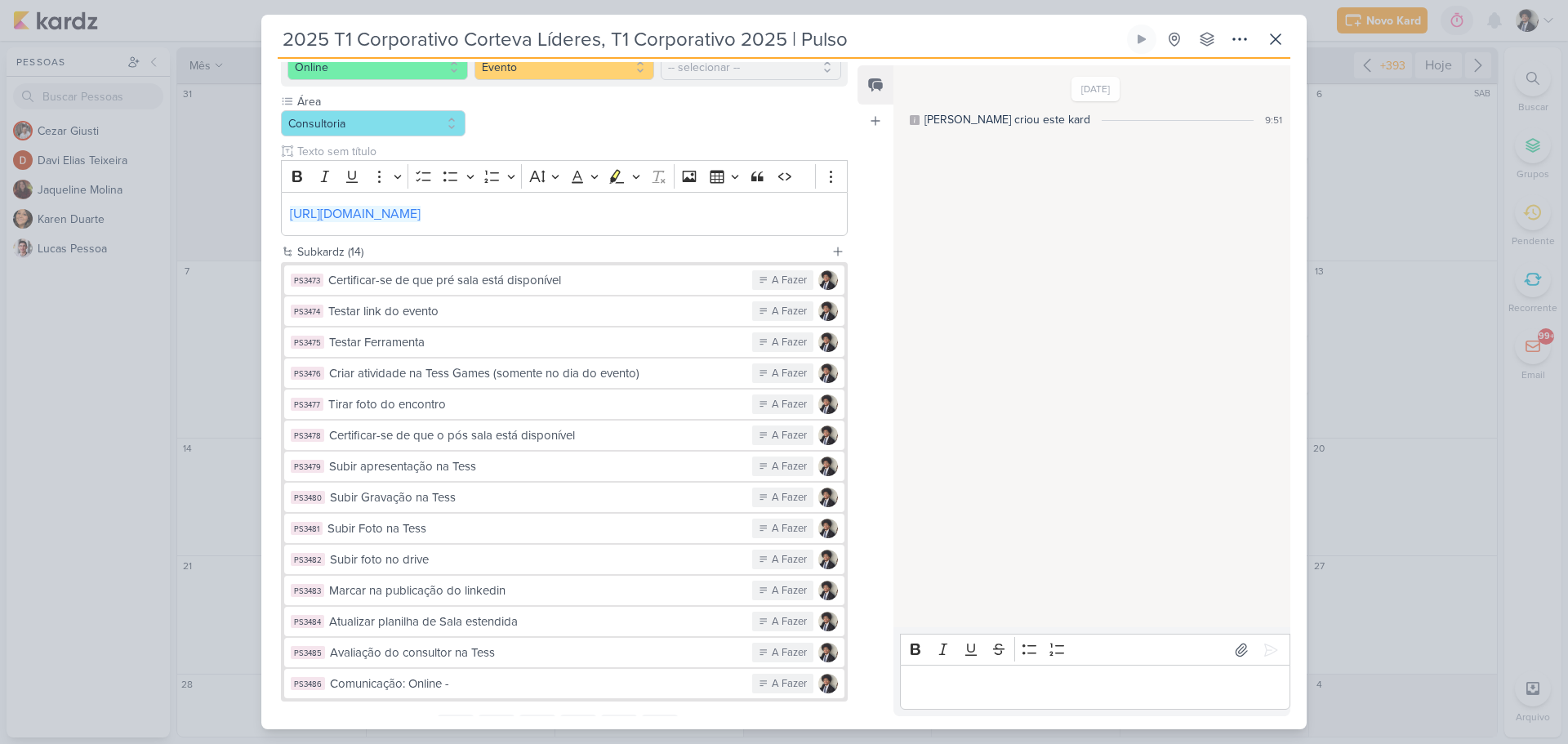
drag, startPoint x: 619, startPoint y: 33, endPoint x: 782, endPoint y: 36, distance: 163.0
click at [783, 36] on input "2025 T1 Corporativo Corteva Líderes, T1 Corporativo 2025 | Pulso" at bounding box center [701, 39] width 846 height 29
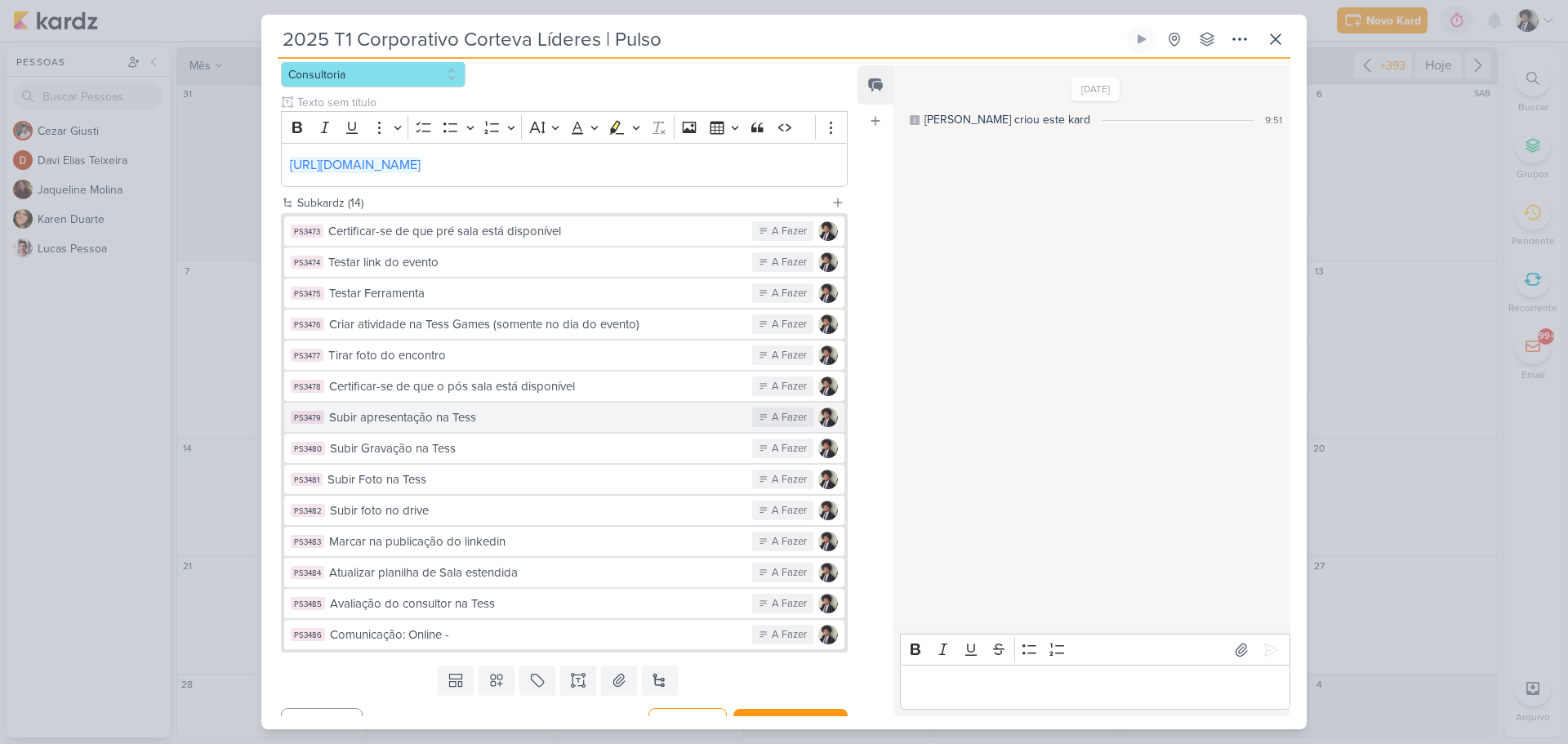
scroll to position [302, 0]
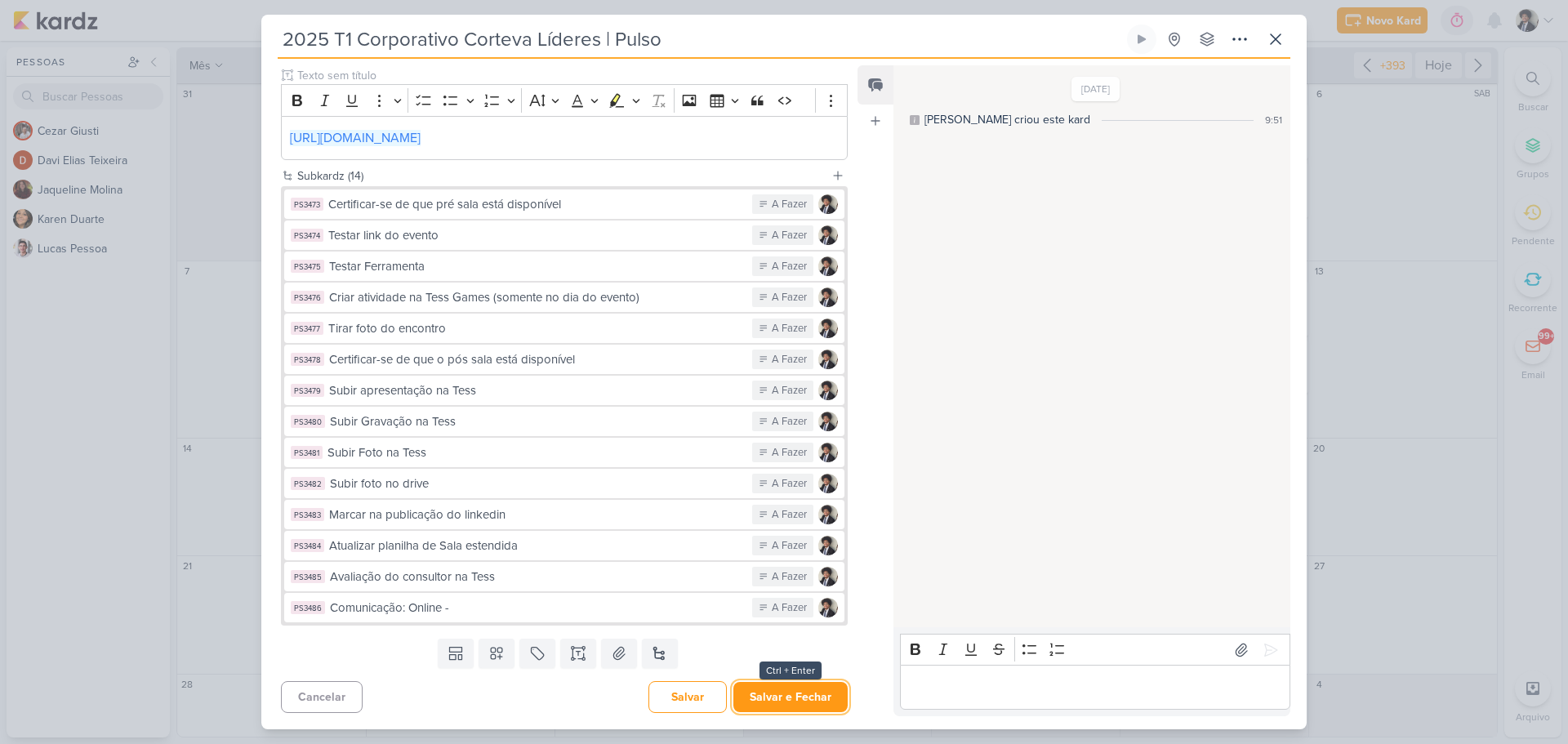
click at [805, 699] on button "Salvar e Fechar" at bounding box center [791, 697] width 114 height 30
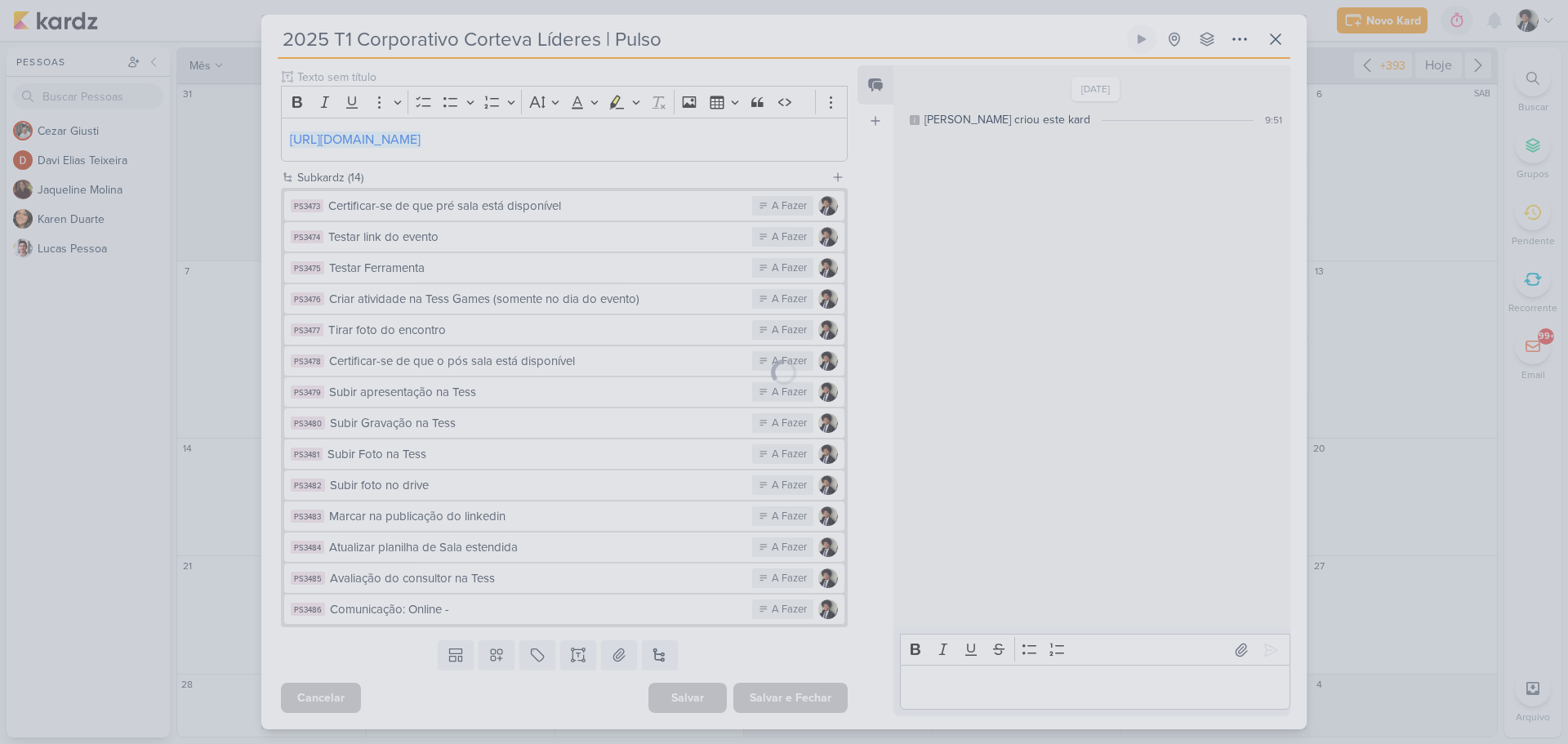
scroll to position [301, 0]
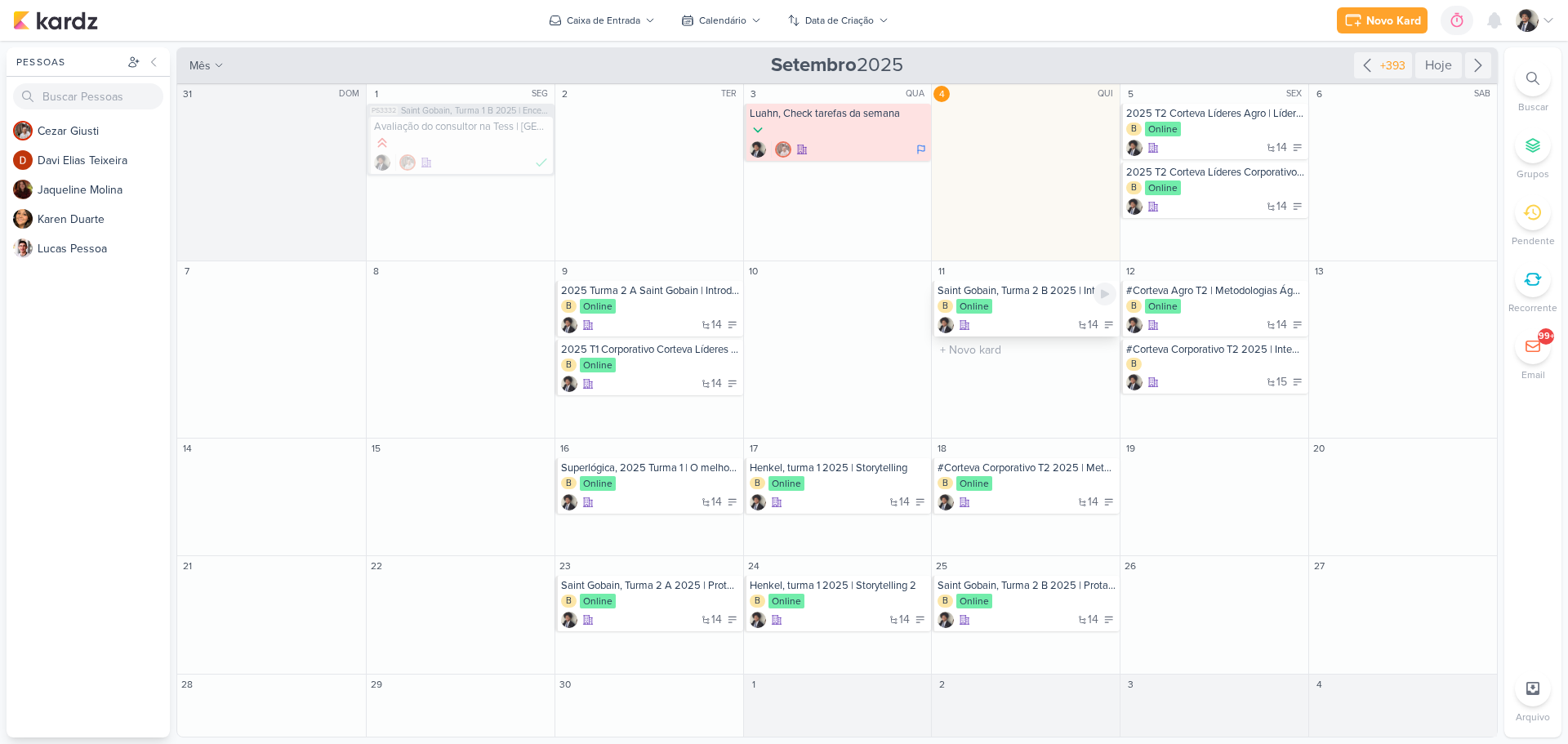
click at [1035, 309] on div "B Online" at bounding box center [1027, 307] width 179 height 16
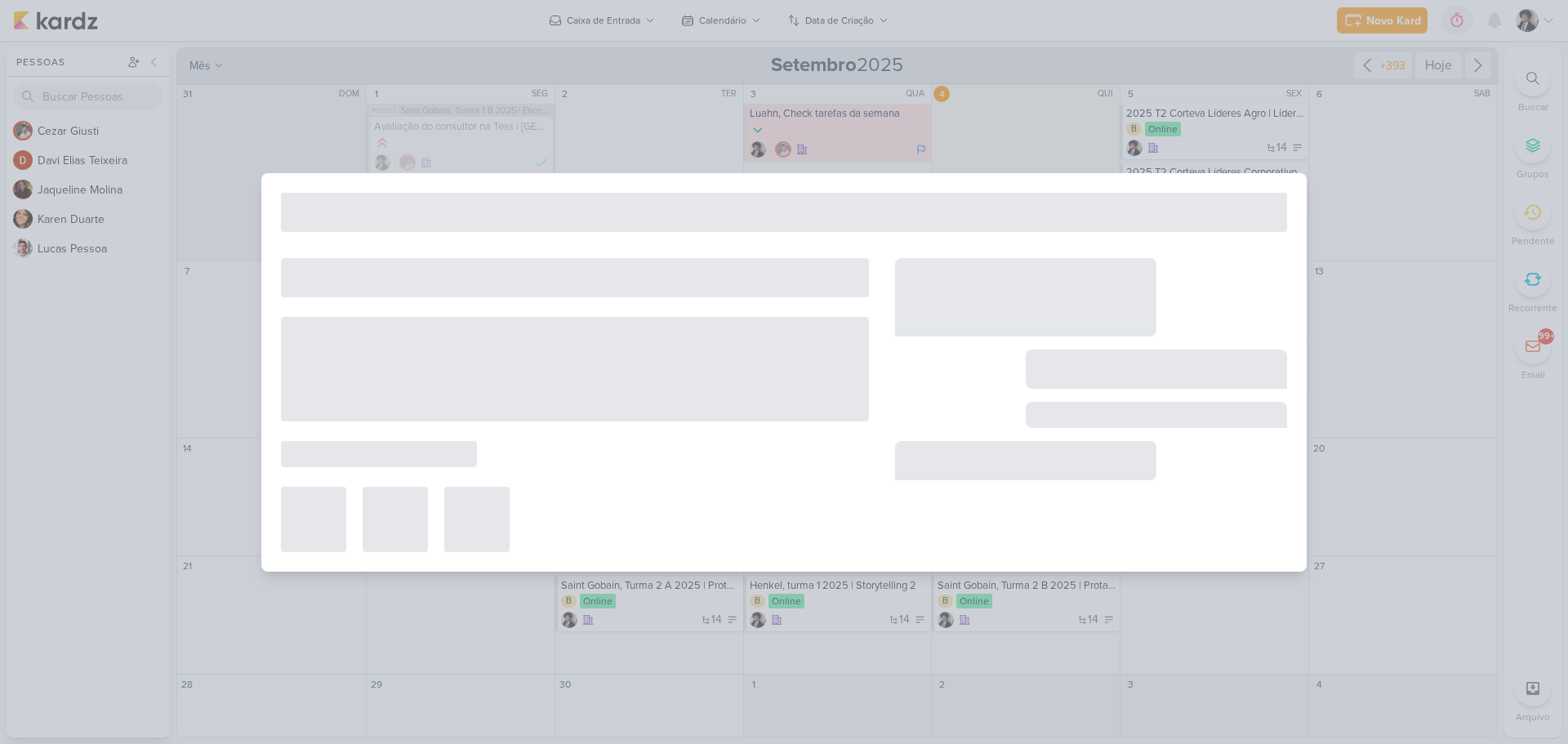
type input "Saint Gobain, Turma 2 B 2025 | Introdução ao Projeto de estágio"
type input "11 de setembro de 2025 às 23:59"
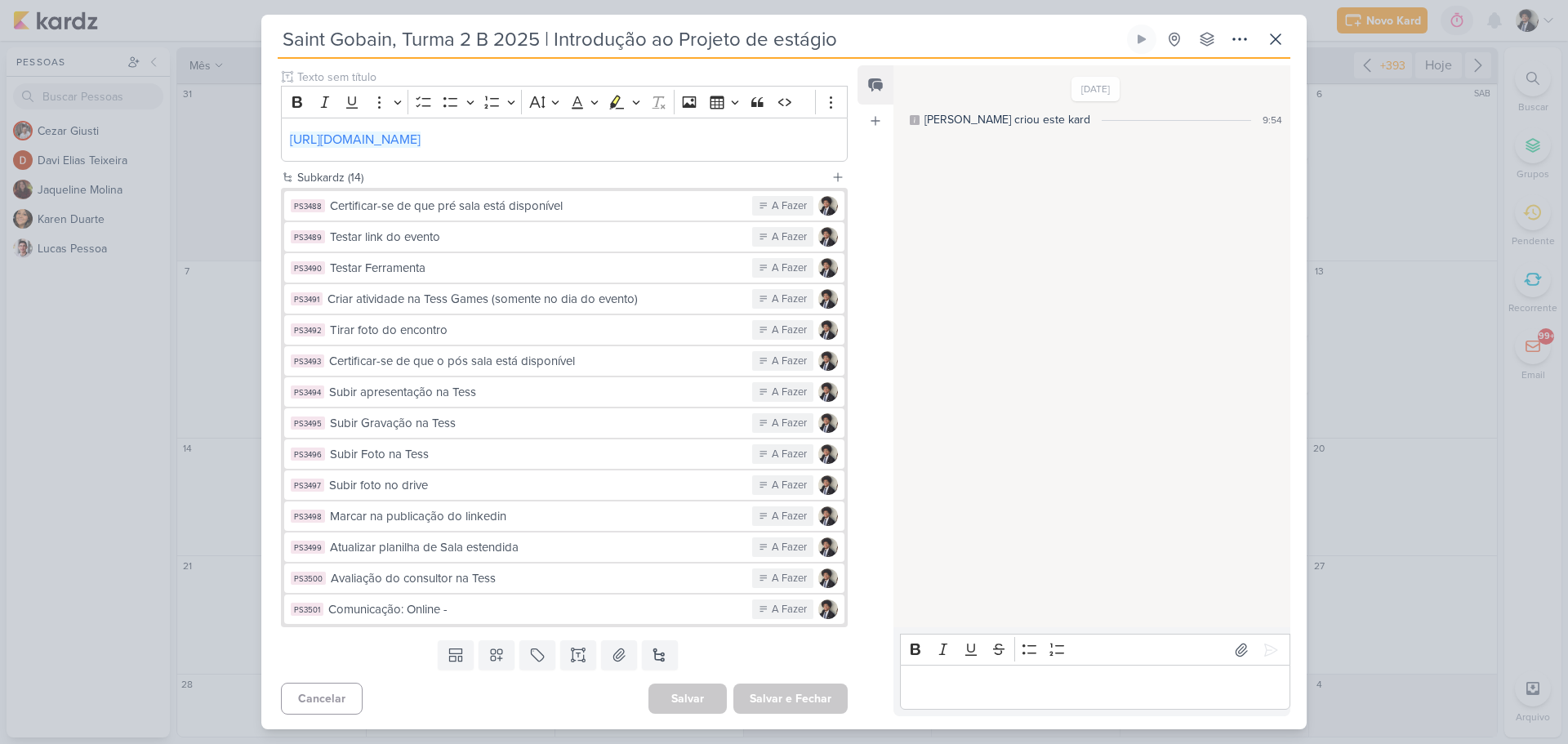
scroll to position [226, 0]
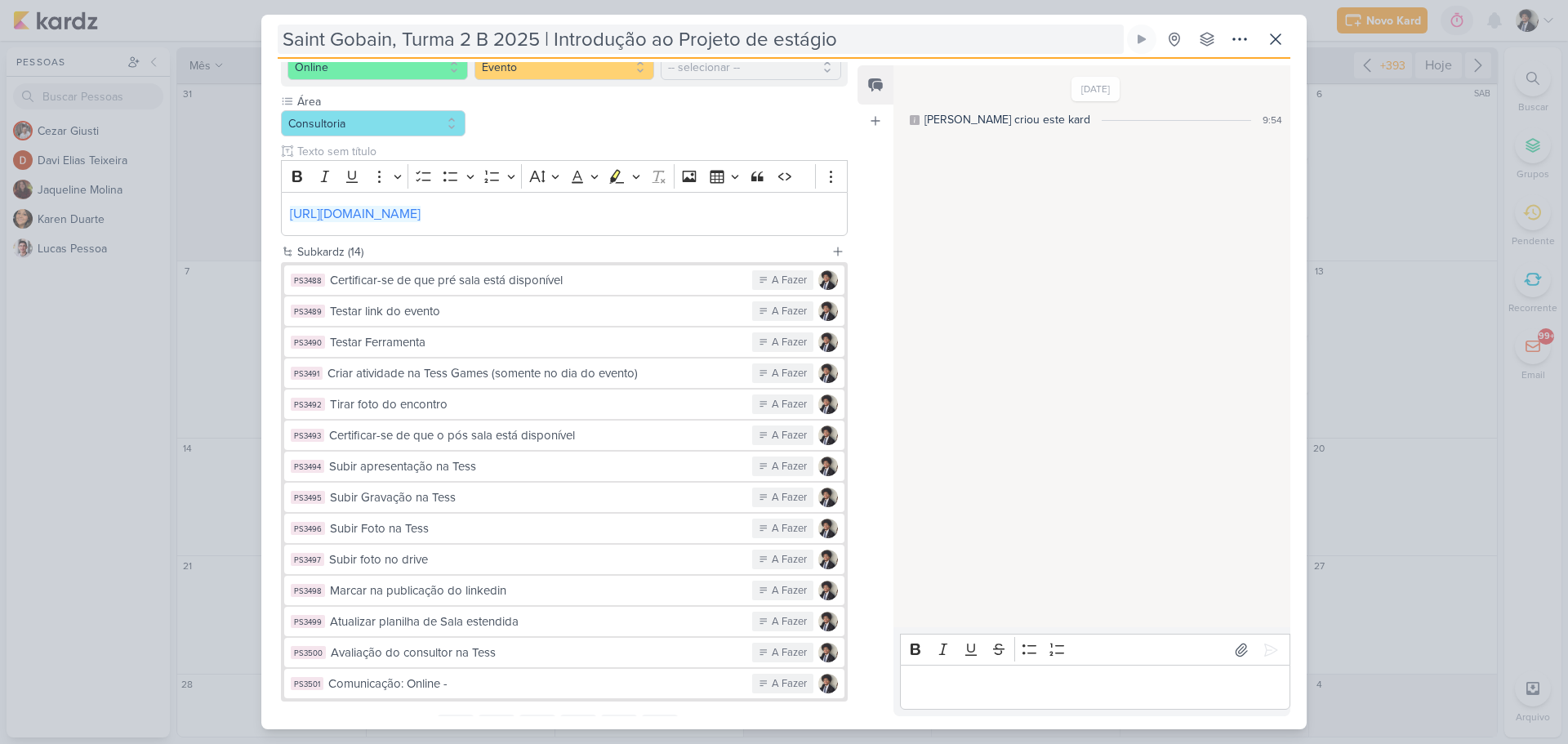
click at [435, 45] on input "Saint Gobain, Turma 2 B 2025 | Introdução ao Projeto de estágio" at bounding box center [701, 39] width 846 height 29
click at [515, 37] on input "Saint Gobain, Turma 2 B 2025 | Introdução ao Projeto de estágio" at bounding box center [701, 39] width 846 height 29
click at [286, 45] on input "Saint Gobain, Turma 2 B 2025 | Introdução ao Projeto de estágio" at bounding box center [701, 39] width 846 height 29
paste input "2025"
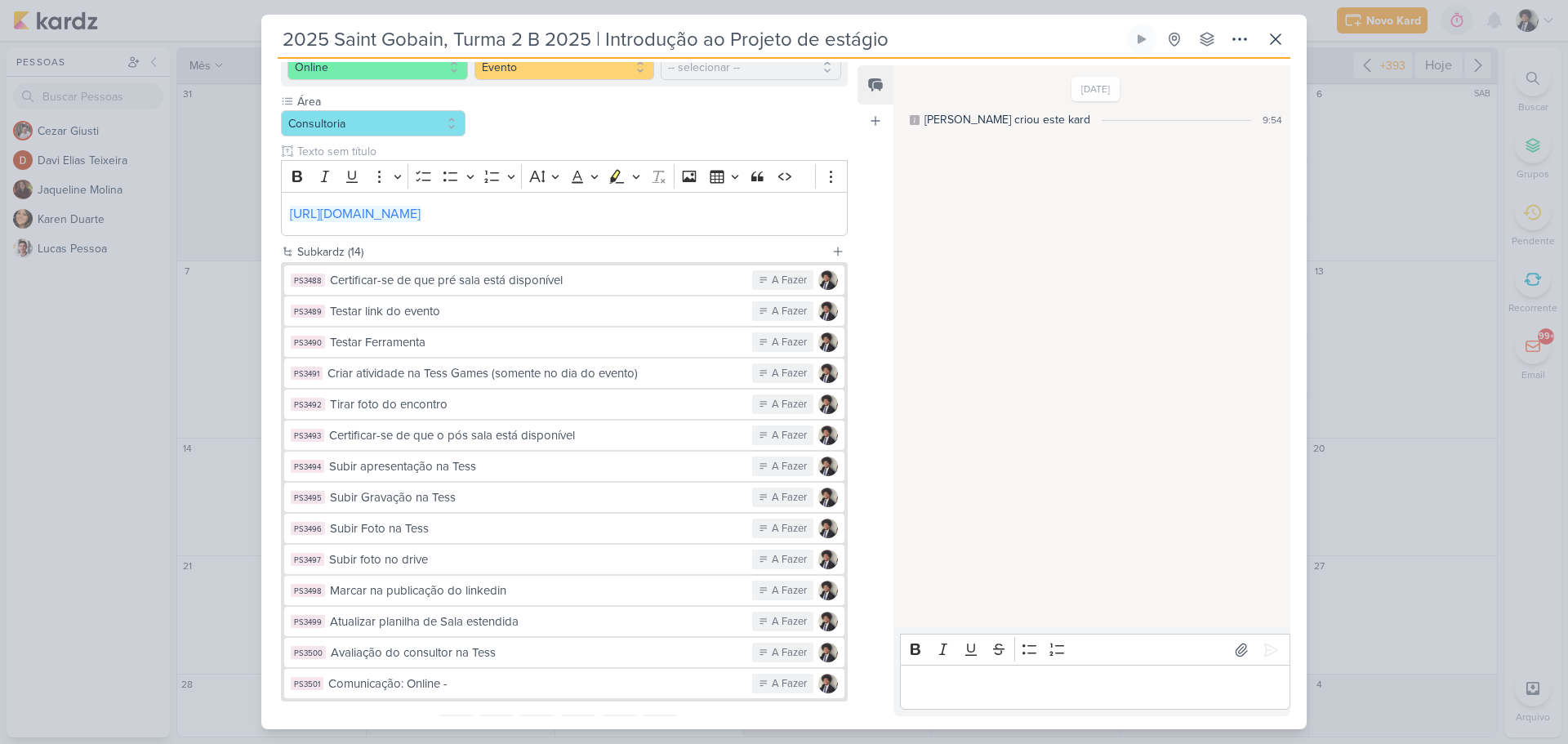
drag, startPoint x: 454, startPoint y: 35, endPoint x: 547, endPoint y: 37, distance: 93.0
click at [547, 37] on input "2025 Saint Gobain, Turma 2 B 2025 | Introdução ao Projeto de estágio" at bounding box center [701, 39] width 846 height 29
click at [334, 38] on input "2025 Saint Gobain, Turma 2 B 2025 | Introdução ao Projeto de estágio" at bounding box center [701, 39] width 846 height 29
paste input "Turma 2 B"
drag, startPoint x: 538, startPoint y: 36, endPoint x: 681, endPoint y: 39, distance: 143.0
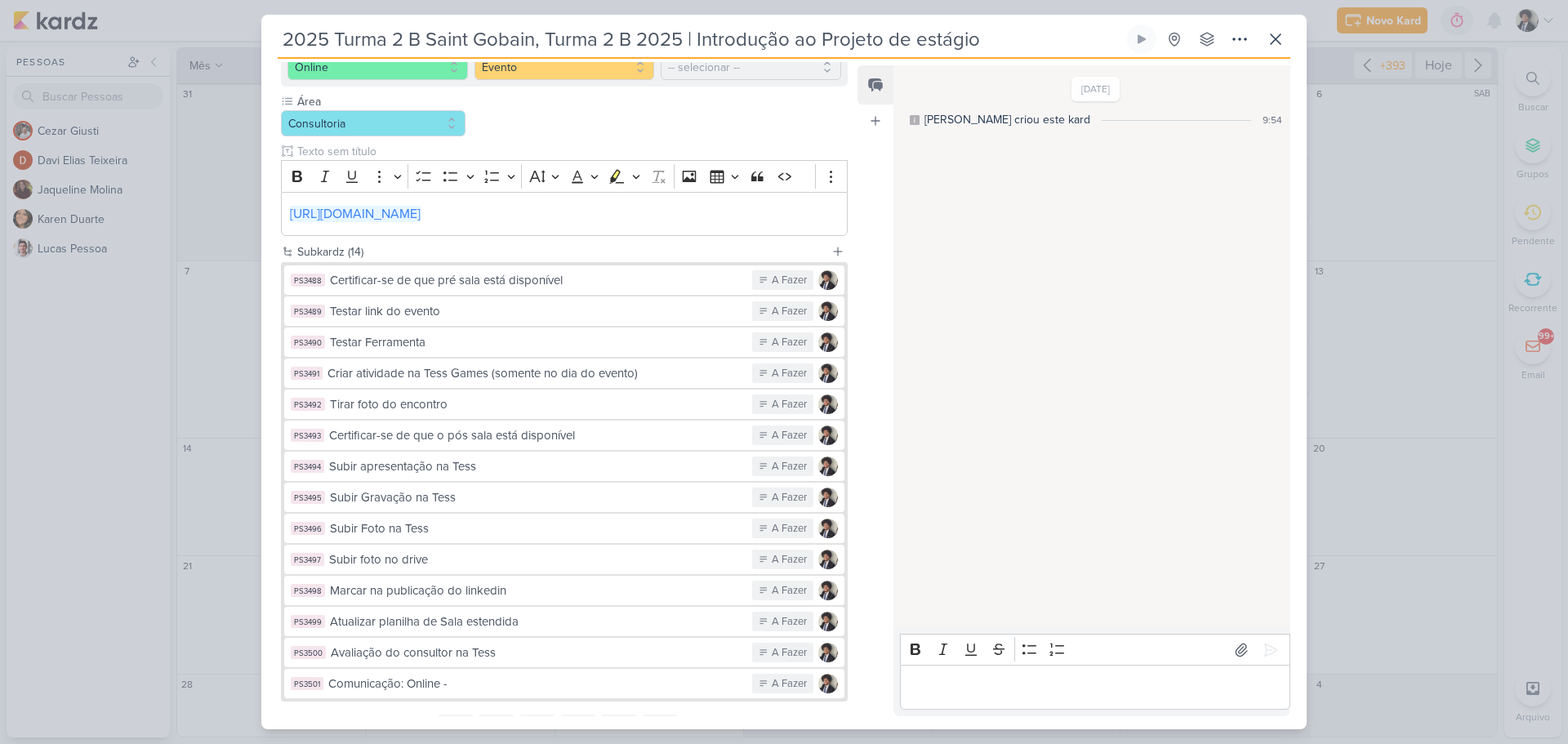
click at [681, 39] on input "2025 Turma 2 B Saint Gobain, Turma 2 B 2025 | Introdução ao Projeto de estágio" at bounding box center [701, 39] width 846 height 29
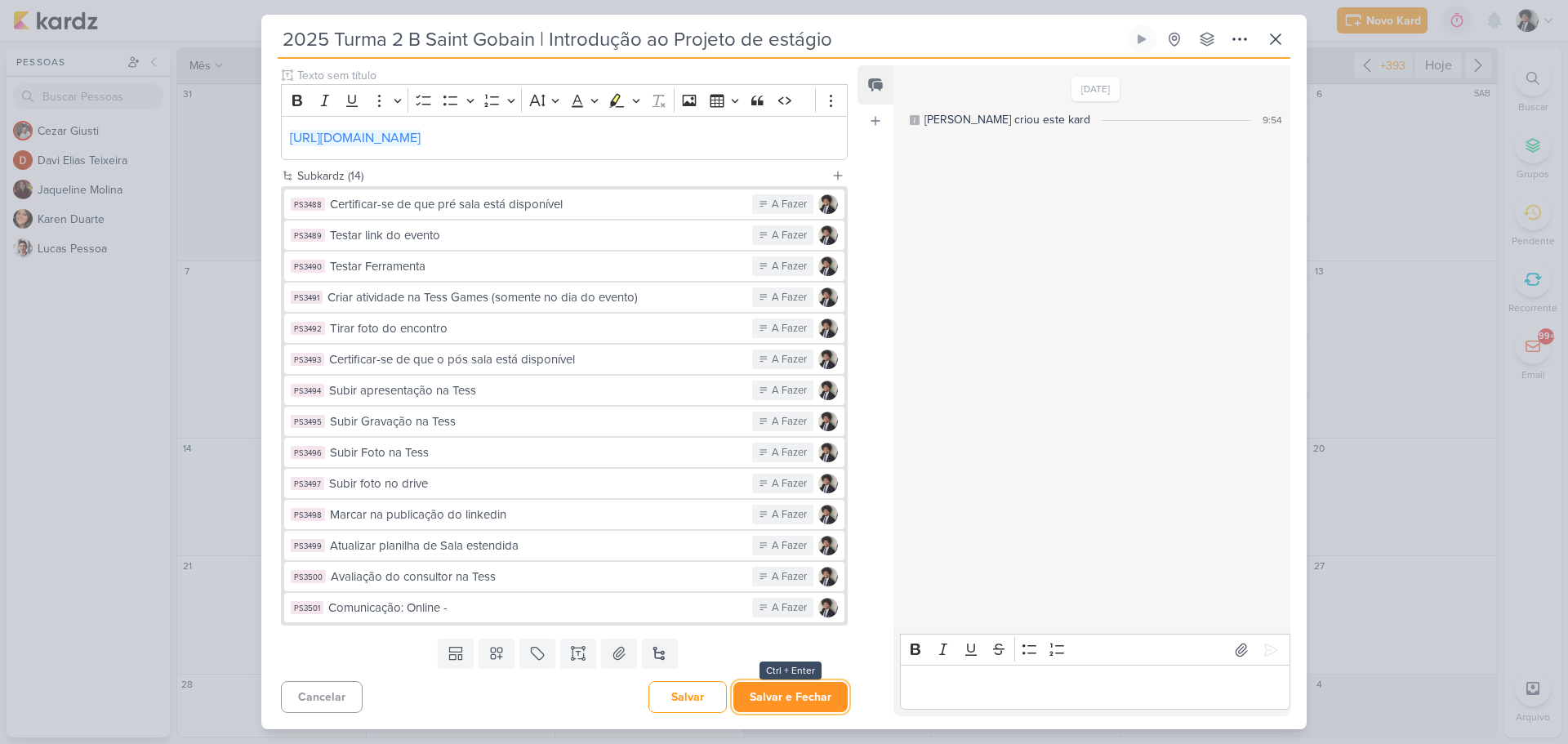
click at [801, 691] on button "Salvar e Fechar" at bounding box center [791, 697] width 114 height 30
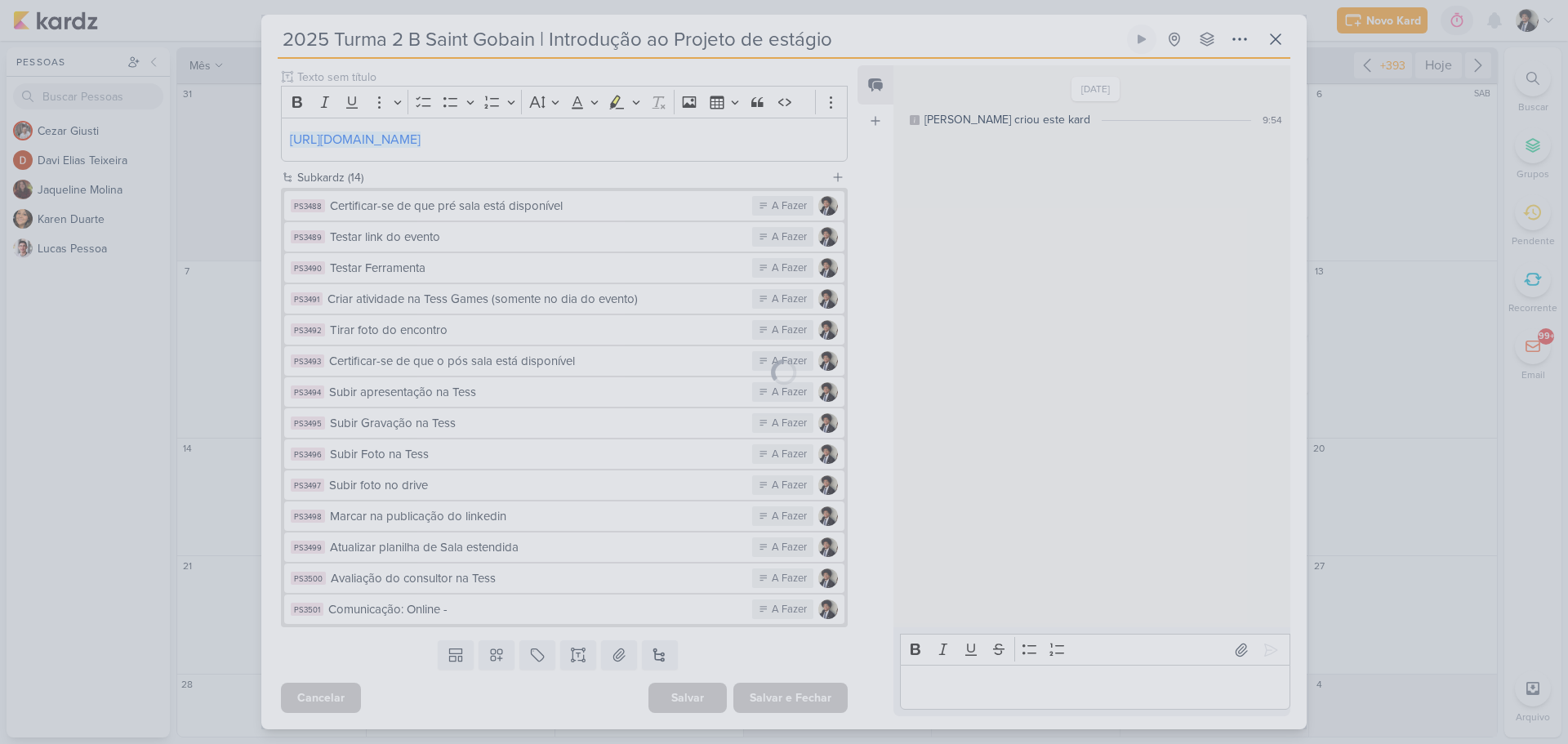
scroll to position [301, 0]
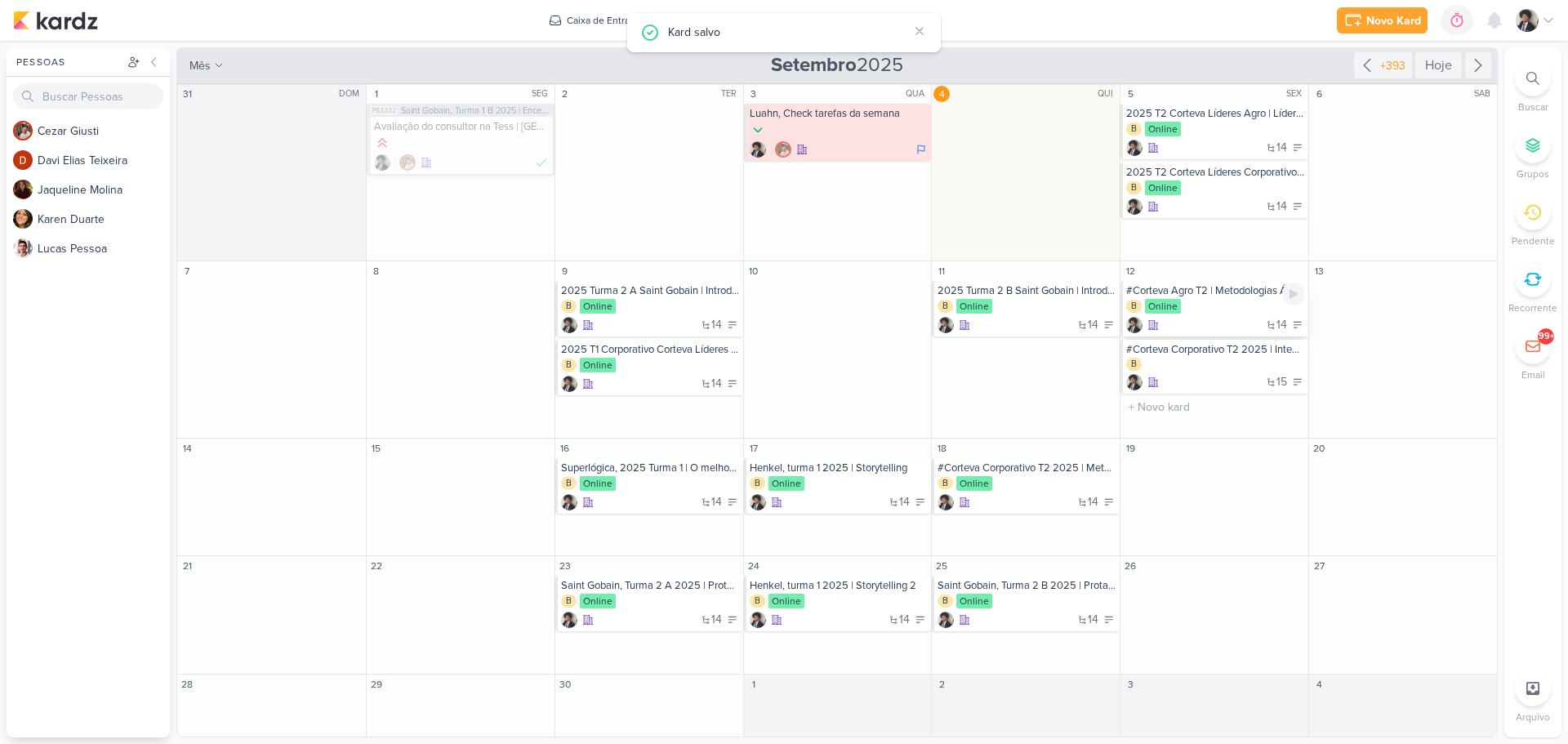
click at [1228, 313] on div "B Online" at bounding box center [1215, 307] width 179 height 16
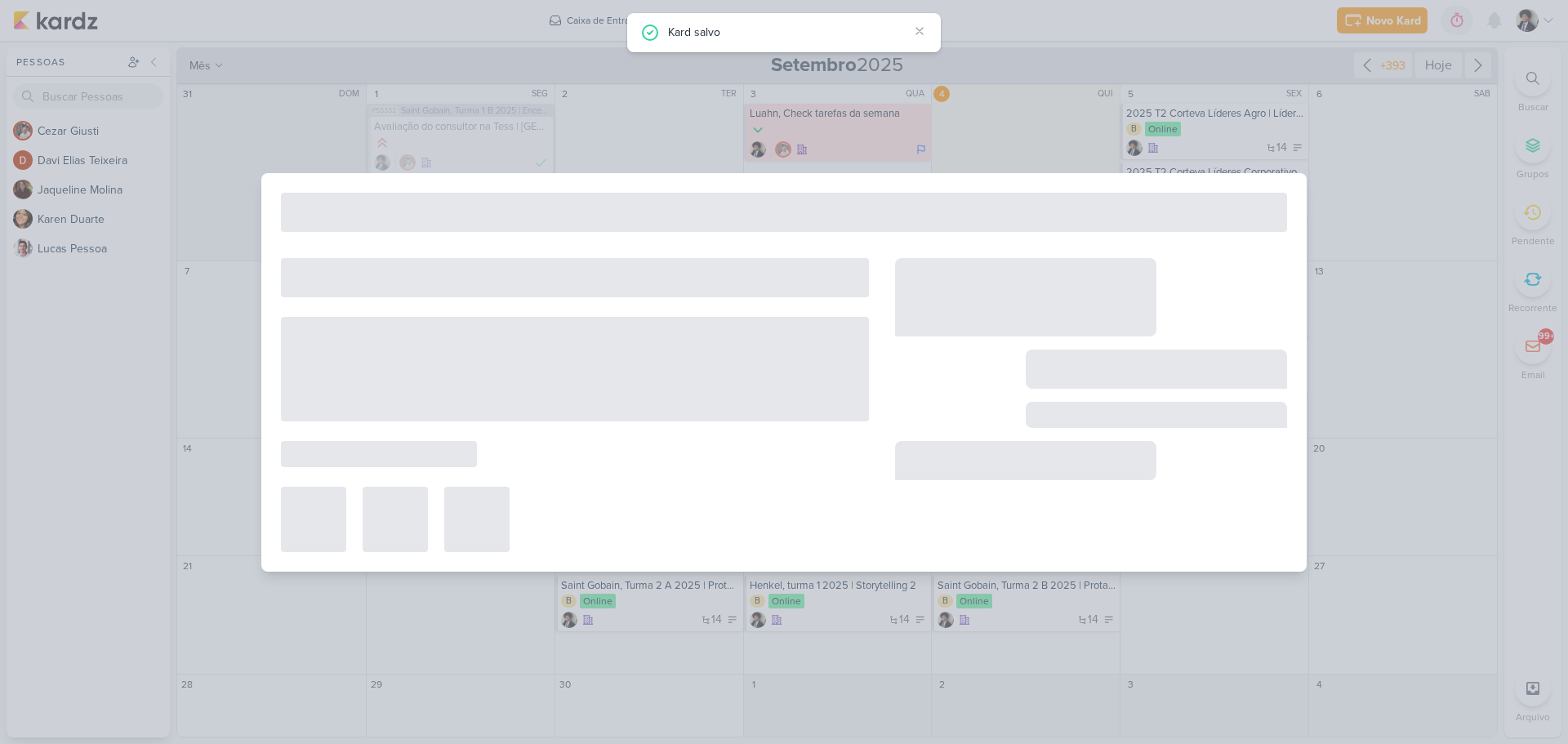
type input "#Corteva Agro T2 | Metodologias Ágeis"
type input "[DATE] 23:59"
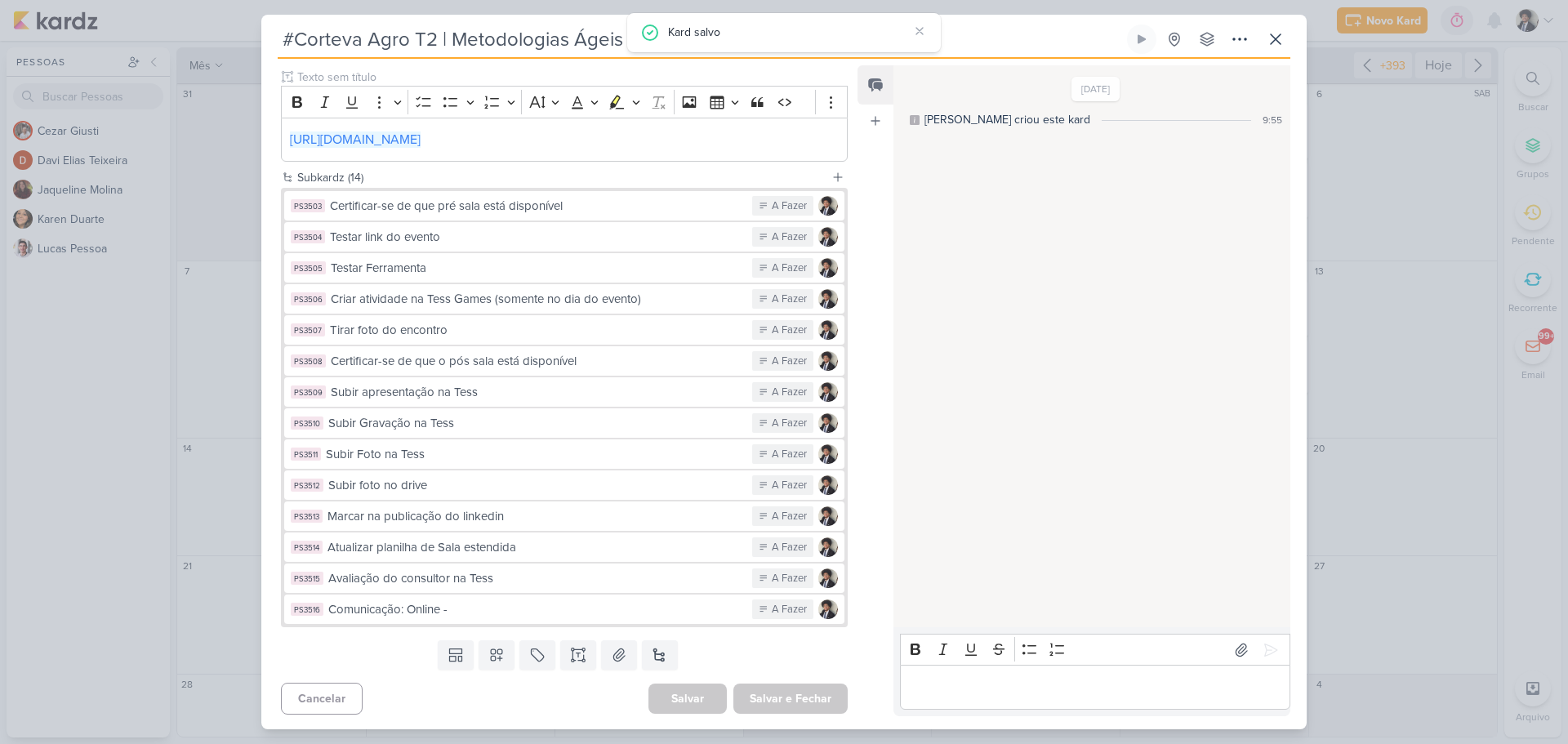
scroll to position [226, 0]
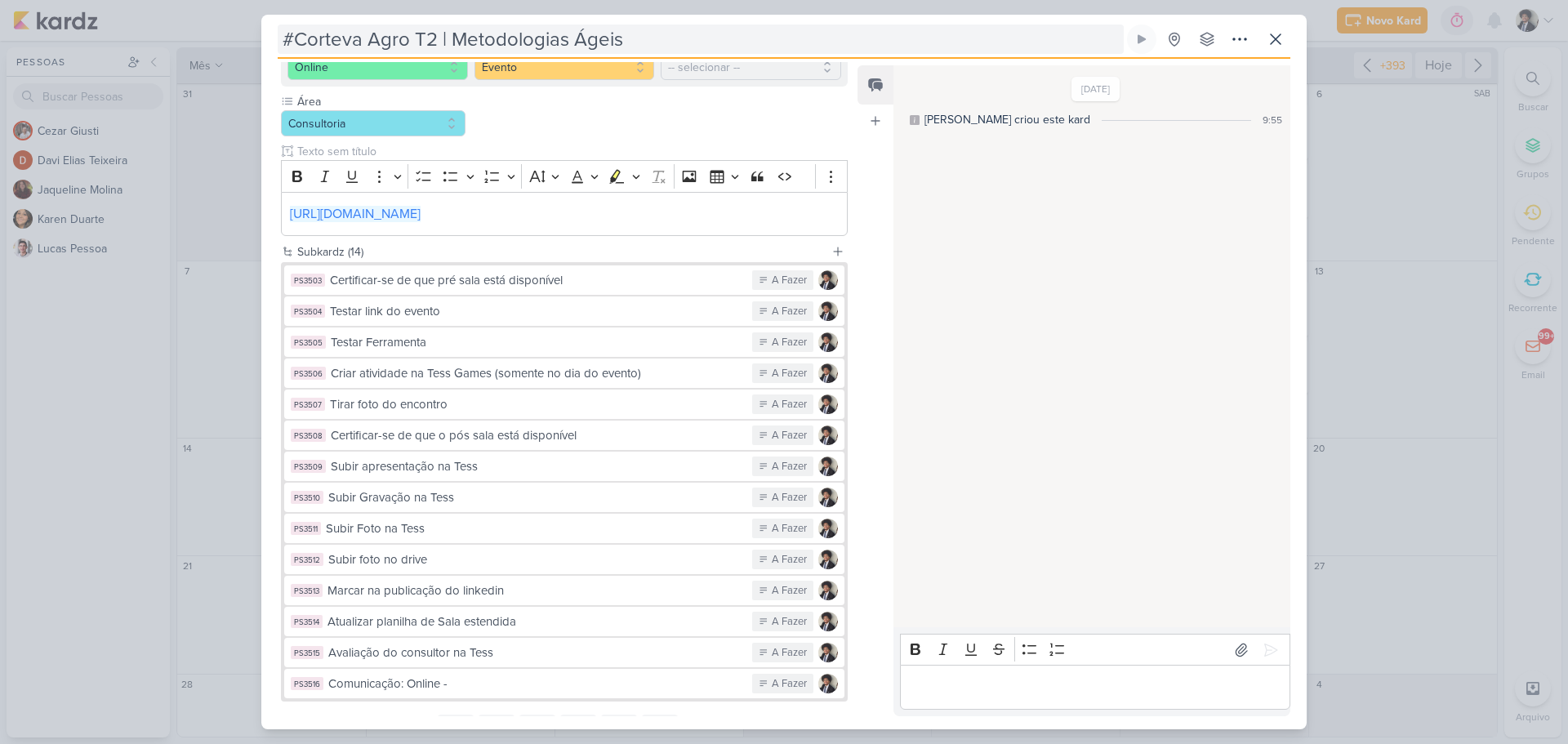
click at [360, 39] on input "#Corteva Agro T2 | Metodologias Ágeis" at bounding box center [701, 39] width 846 height 29
click at [291, 40] on input "#Corteva Agro T2 | Metodologias Ágeis" at bounding box center [701, 39] width 846 height 29
drag, startPoint x: 436, startPoint y: 36, endPoint x: 506, endPoint y: 42, distance: 70.3
click at [506, 42] on input "2025 T2 Corteva Agro T2 | Metodologias Ágeis" at bounding box center [701, 39] width 846 height 29
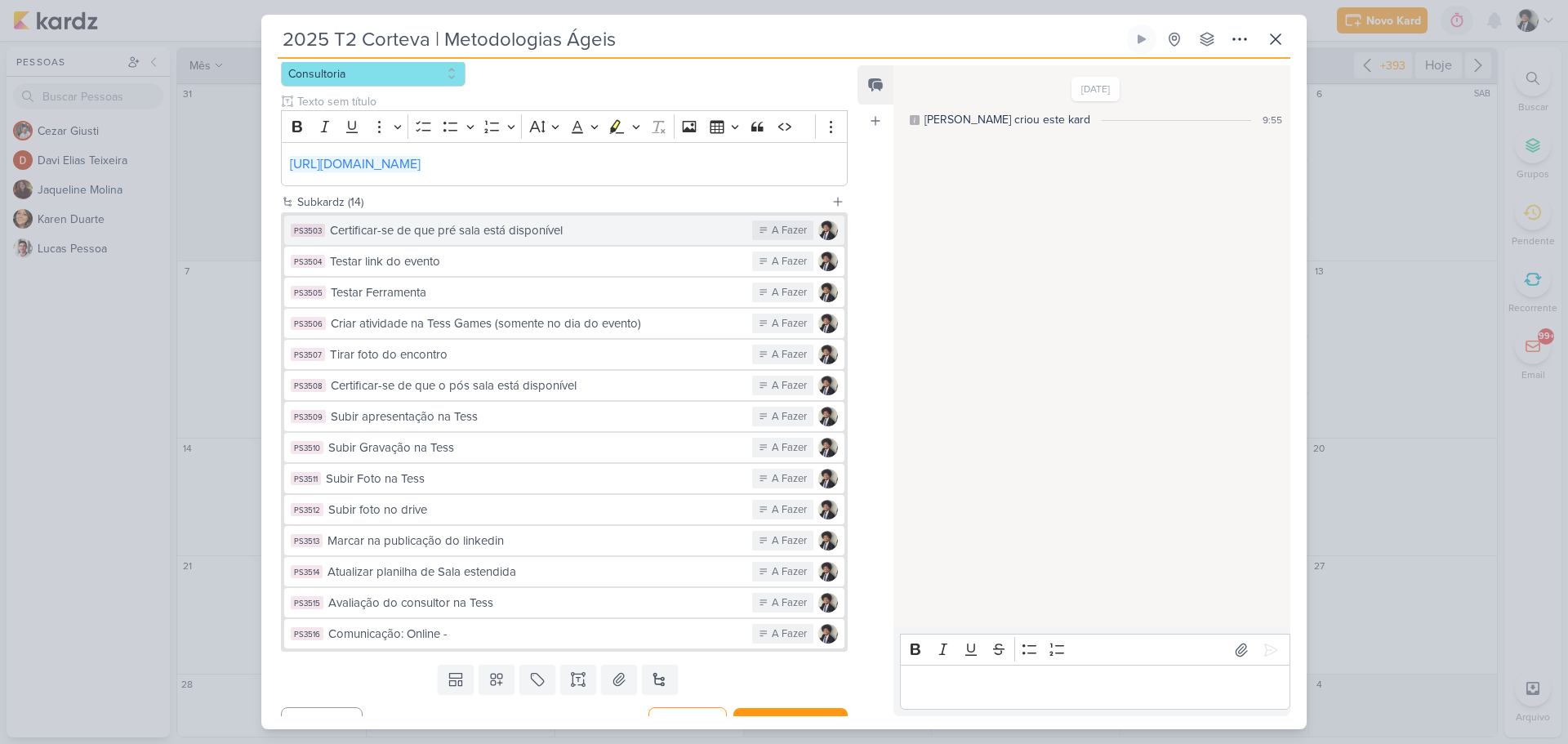
scroll to position [302, 0]
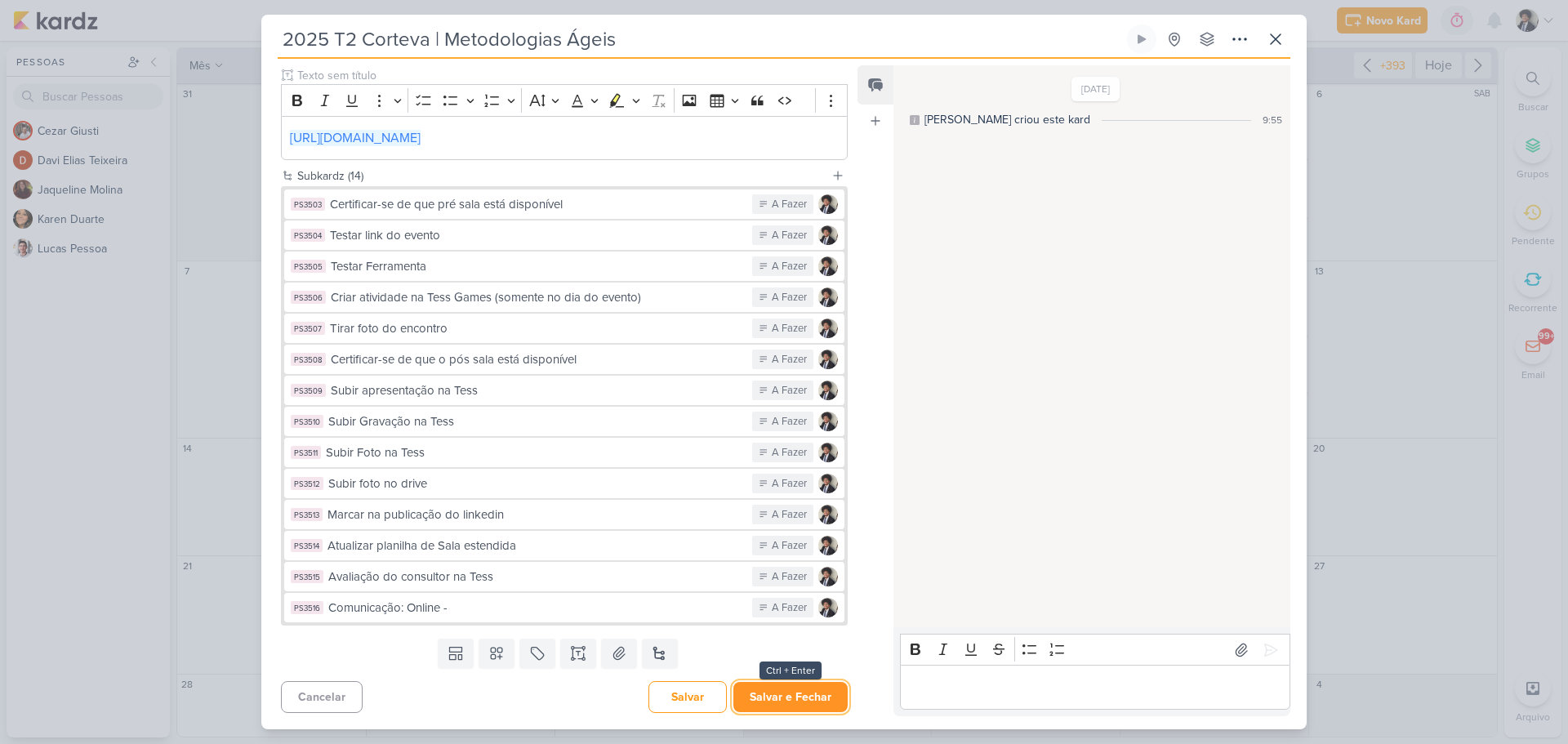
click at [802, 707] on button "Salvar e Fechar" at bounding box center [791, 697] width 114 height 30
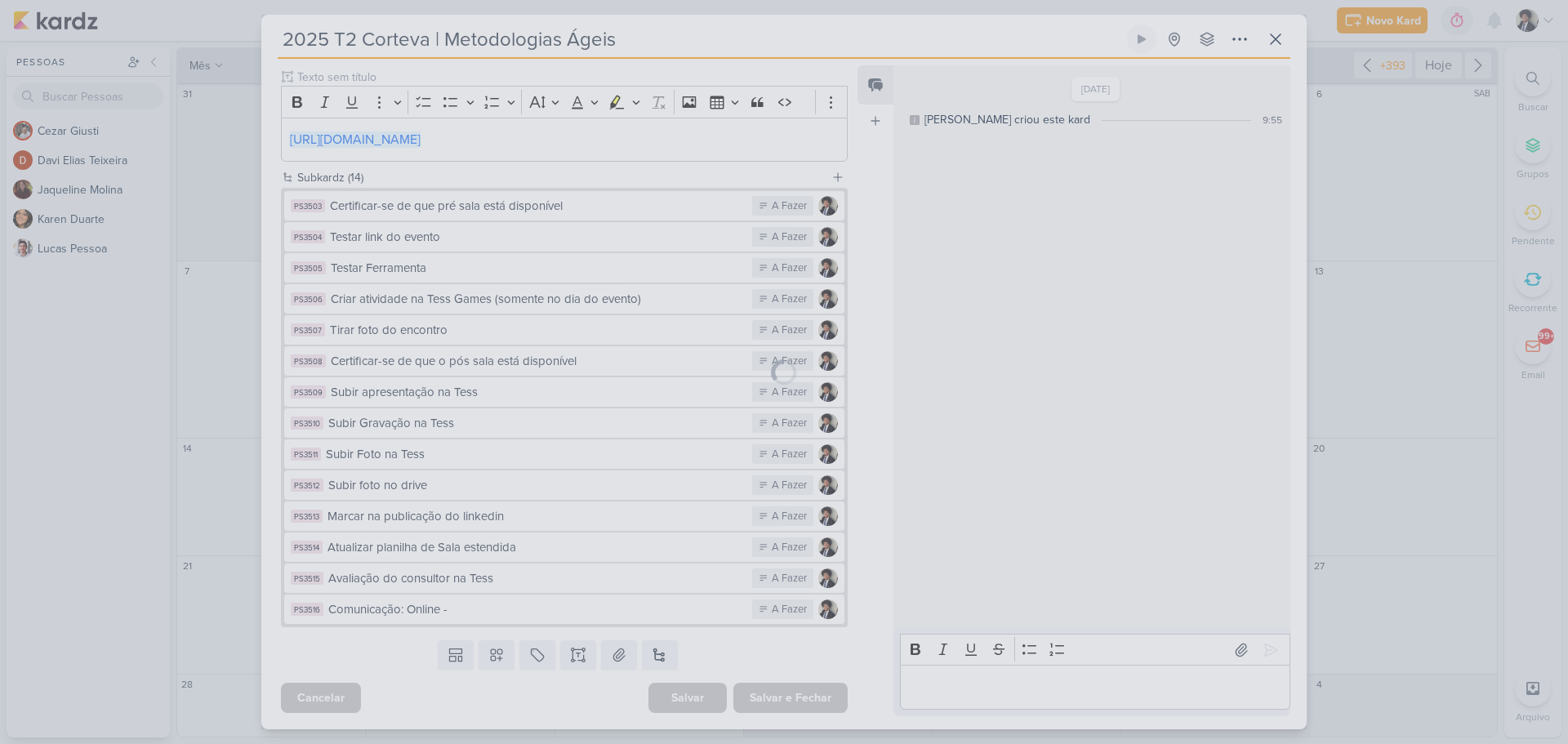
scroll to position [301, 0]
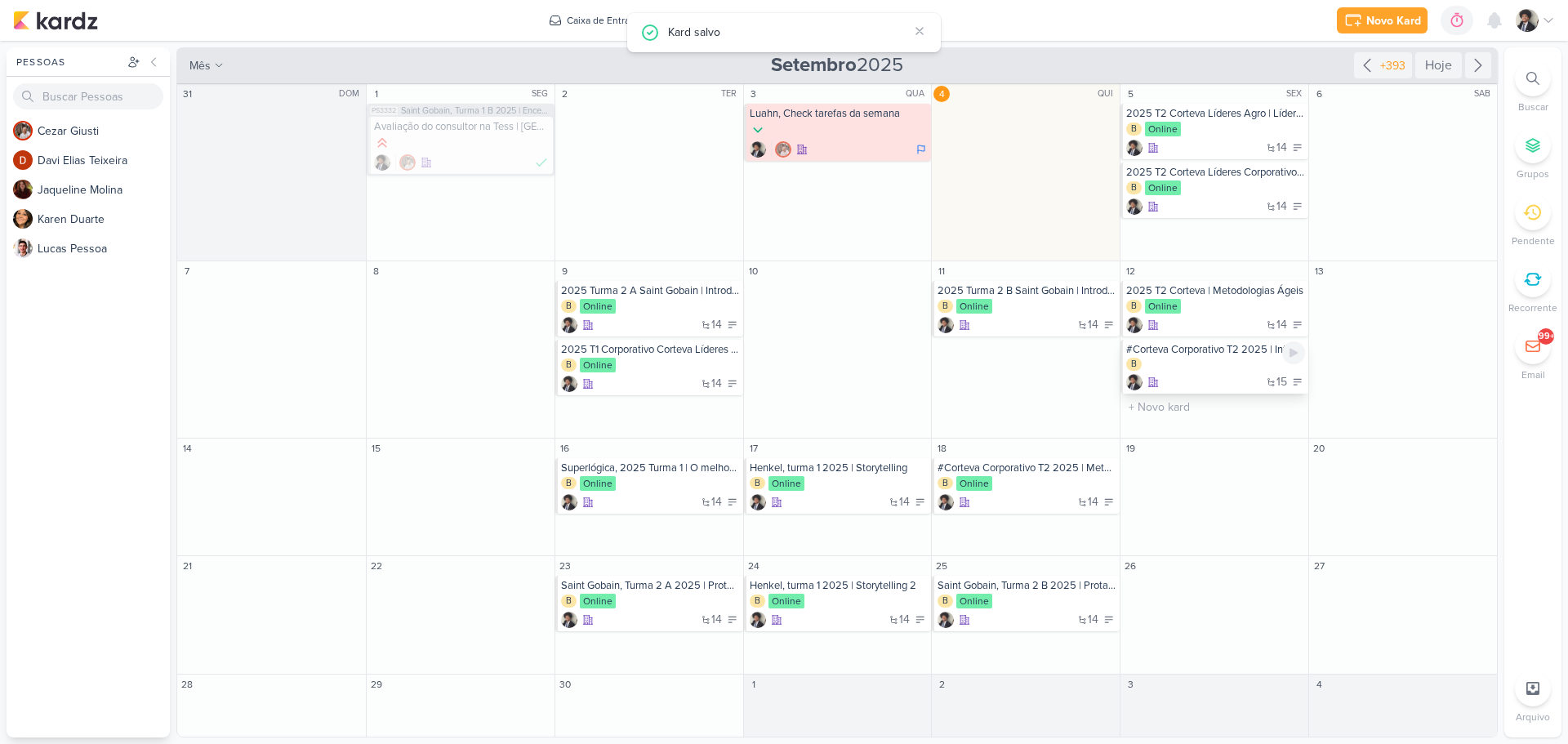
click at [1210, 369] on div "B" at bounding box center [1215, 365] width 179 height 15
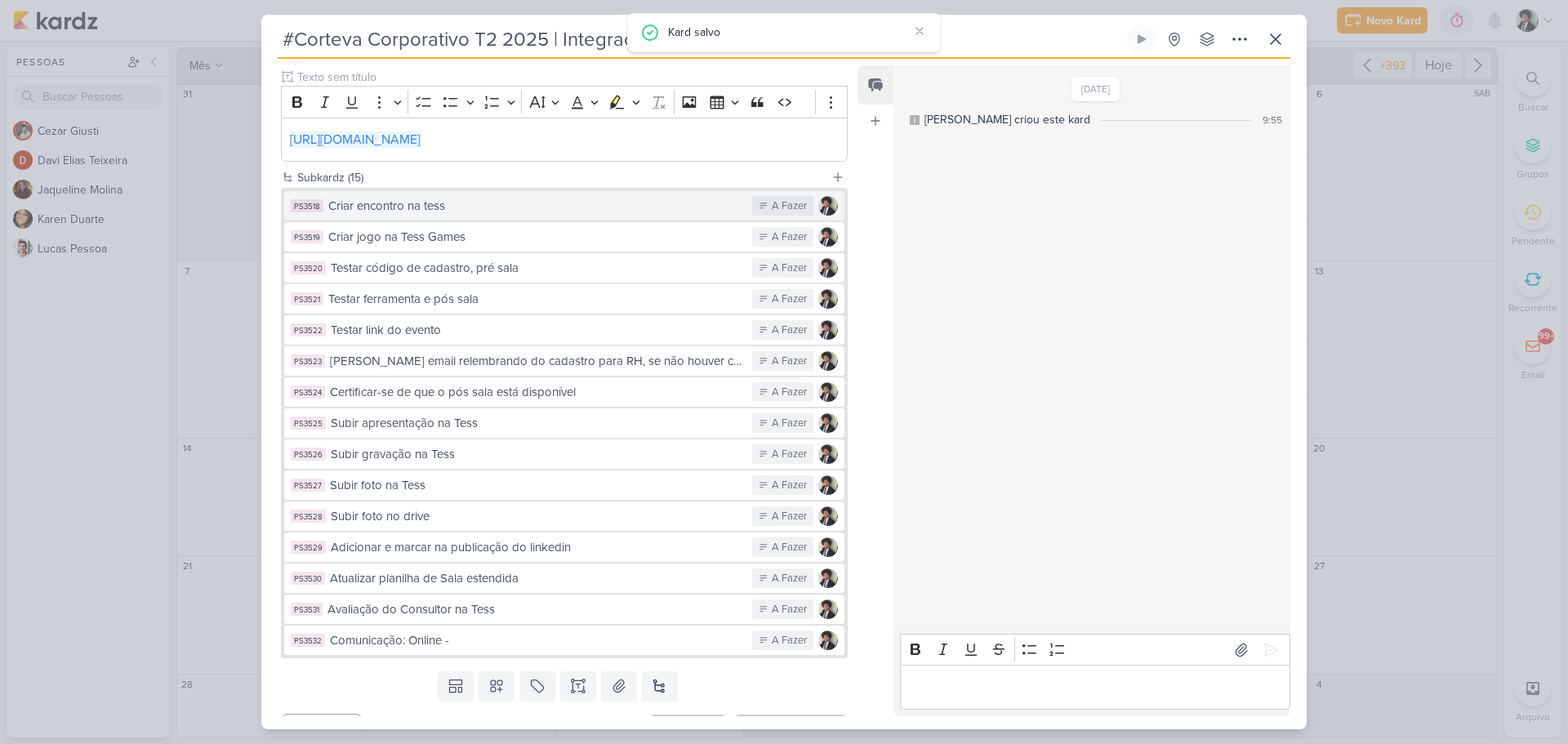
scroll to position [257, 0]
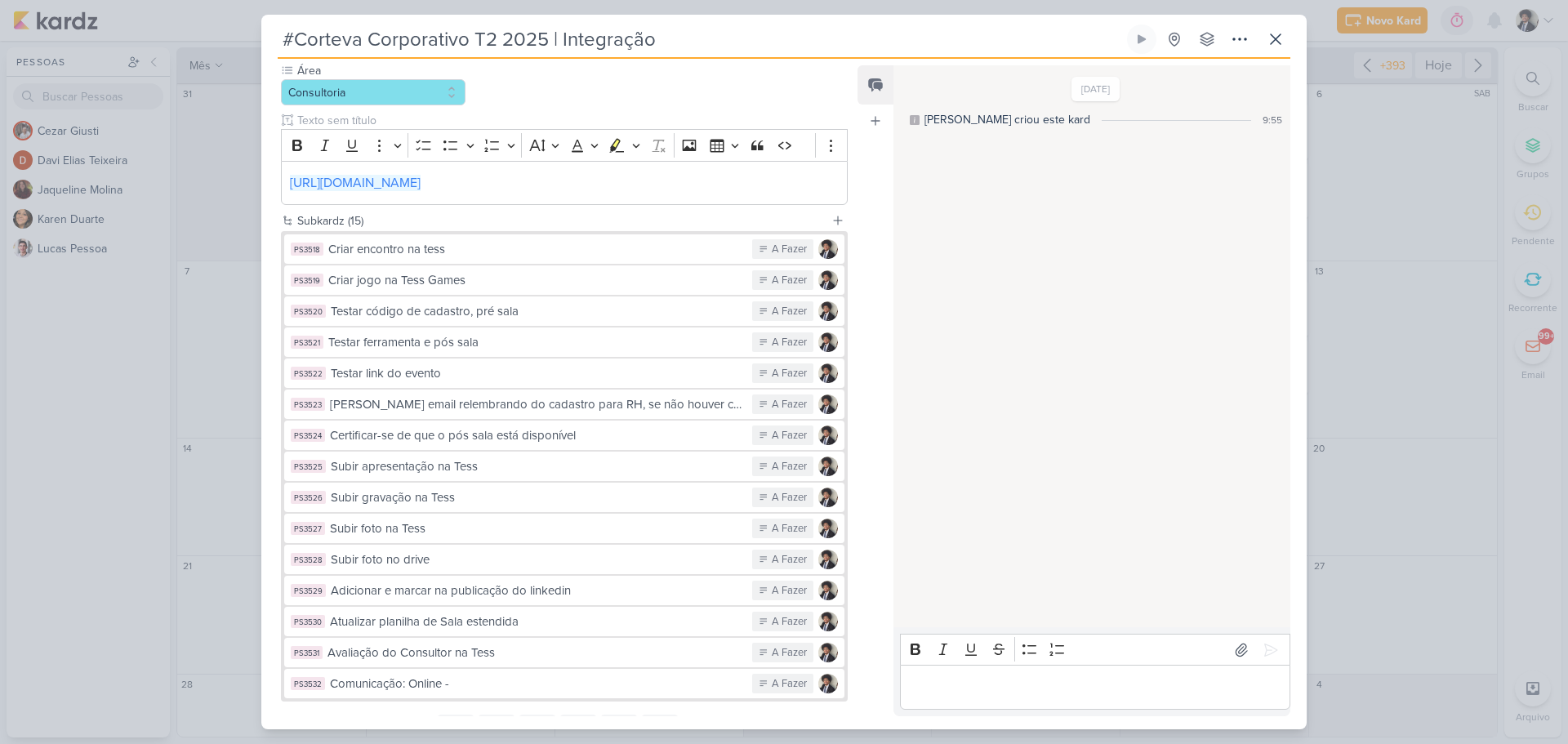
click at [290, 38] on input "#Corteva Corporativo T2 2025 | Integração" at bounding box center [701, 39] width 846 height 29
click at [508, 41] on input "#Corteva Corporativo T2 2025 | Integração" at bounding box center [701, 39] width 846 height 29
click at [296, 45] on input "#Corteva Corporativo T2 2025 | Integração" at bounding box center [701, 39] width 846 height 29
paste input "2025"
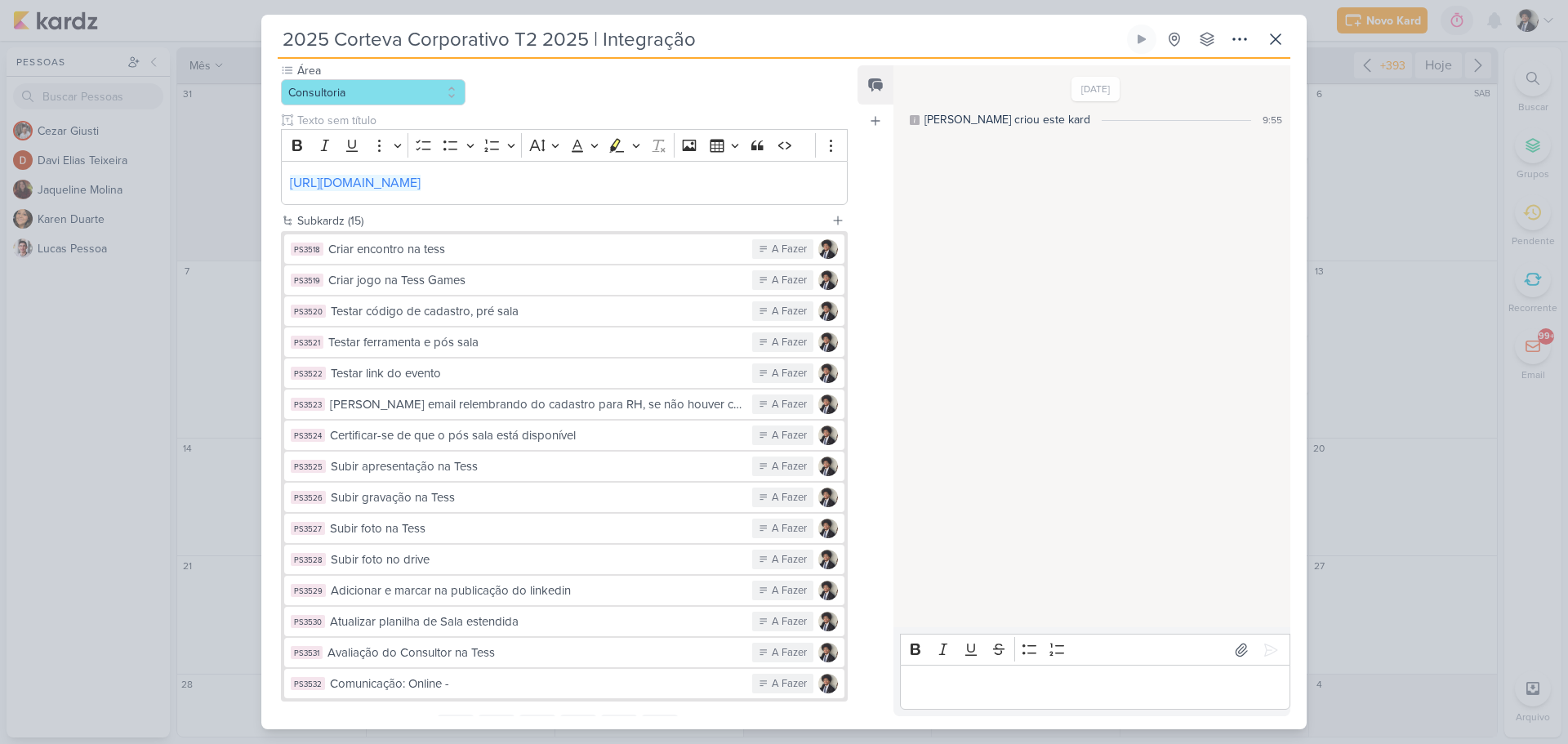
click at [520, 37] on input "2025 Corteva Corporativo T2 2025 | Integração" at bounding box center [701, 39] width 846 height 29
click at [338, 32] on input "2025 Corteva Corporativo T2 2025 | Integração" at bounding box center [701, 39] width 846 height 29
paste input "T2"
click at [459, 41] on input "2025 T2 Corteva Corporativo T2 2025 | Integração" at bounding box center [701, 39] width 846 height 29
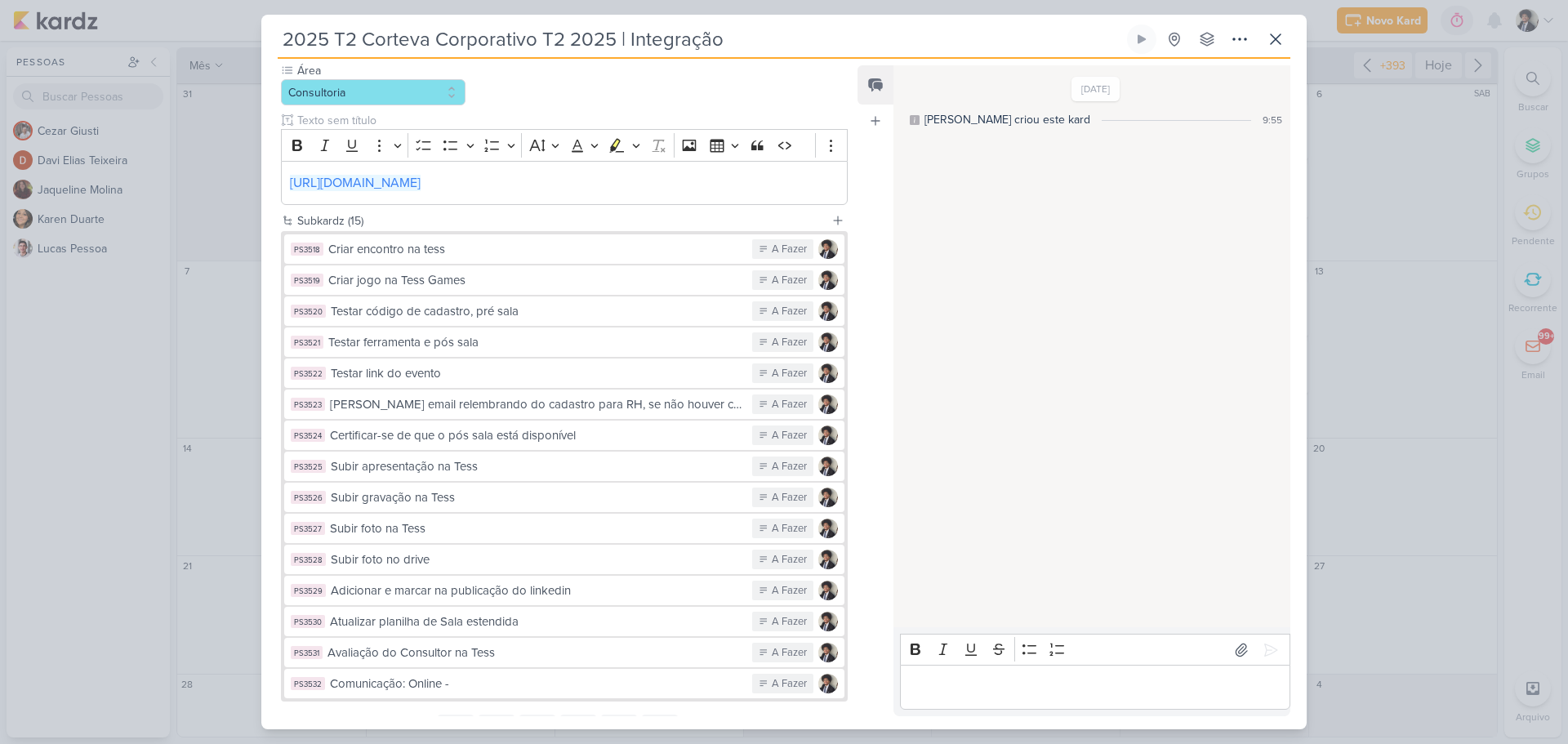
click at [459, 41] on input "2025 T2 Corteva Corporativo T2 2025 | Integração" at bounding box center [701, 39] width 846 height 29
click at [546, 34] on input "2025 T2 Corteva Corporativo T2 2025 | Integração" at bounding box center [701, 39] width 846 height 29
drag, startPoint x: 542, startPoint y: 34, endPoint x: 614, endPoint y: 41, distance: 72.3
click at [614, 41] on input "2025 T2 Corteva Corporativo T2 2025 | Integração" at bounding box center [701, 39] width 846 height 29
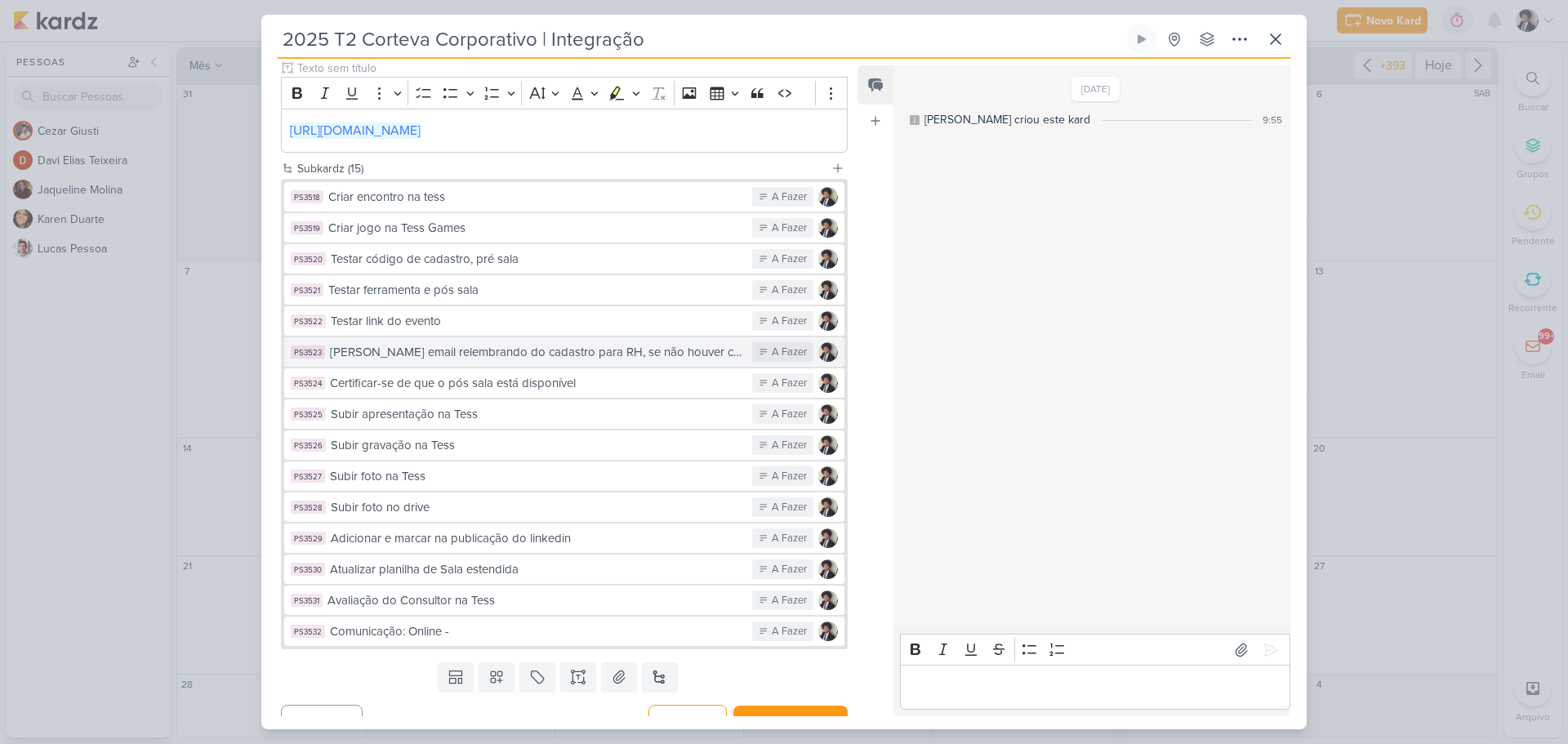
scroll to position [333, 0]
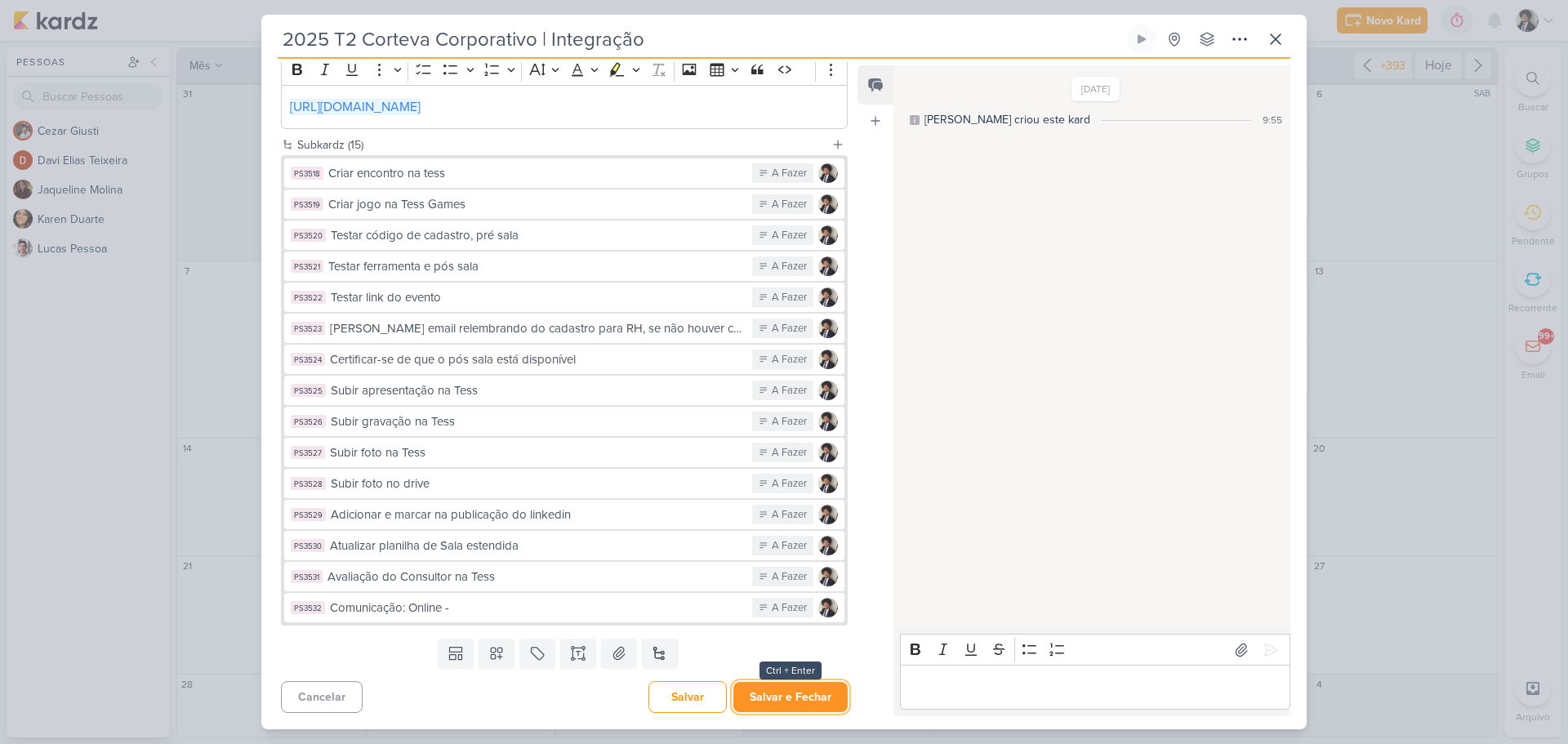
click at [786, 694] on button "Salvar e Fechar" at bounding box center [791, 697] width 114 height 30
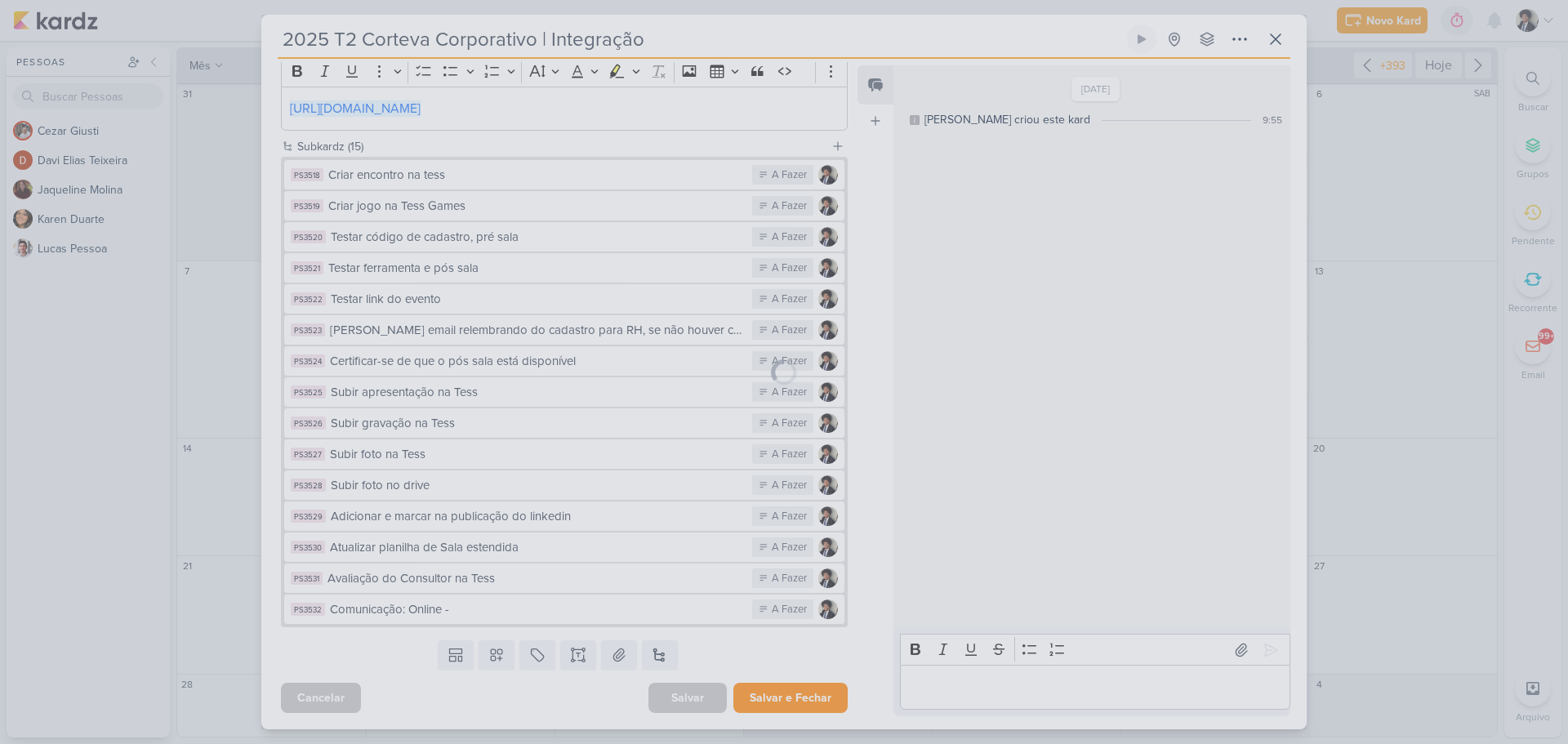
scroll to position [332, 0]
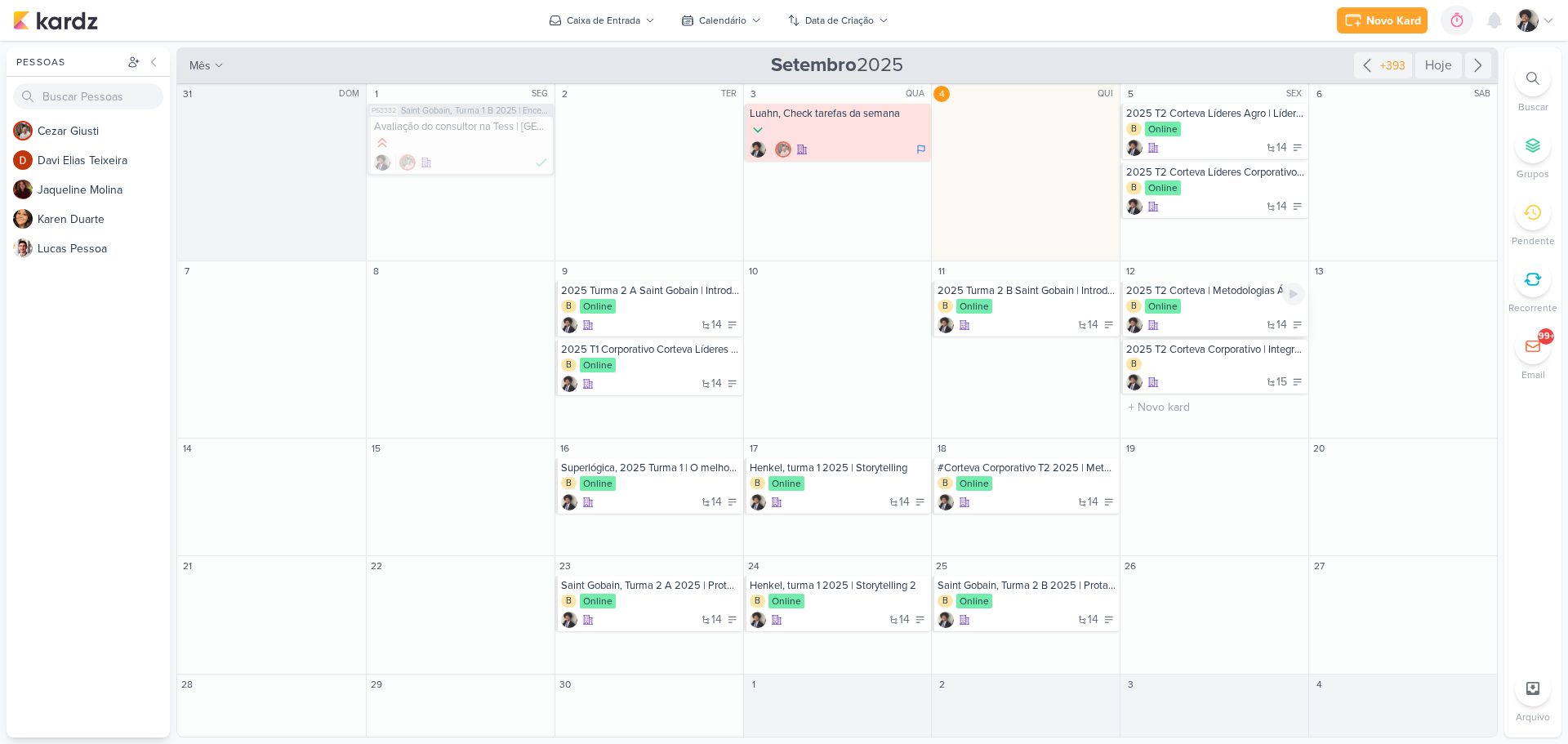
click at [1216, 321] on div "14" at bounding box center [1215, 324] width 179 height 16
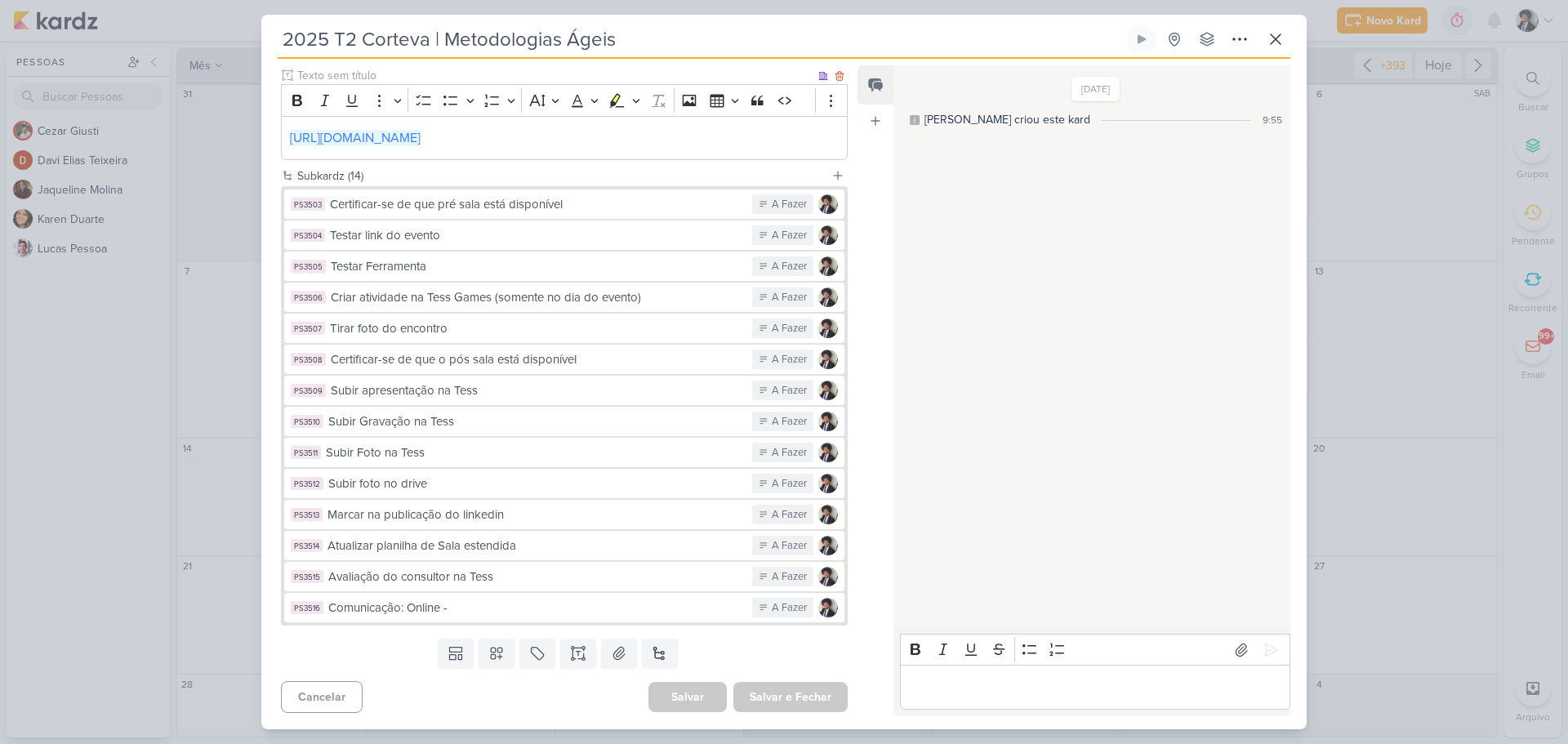
scroll to position [226, 0]
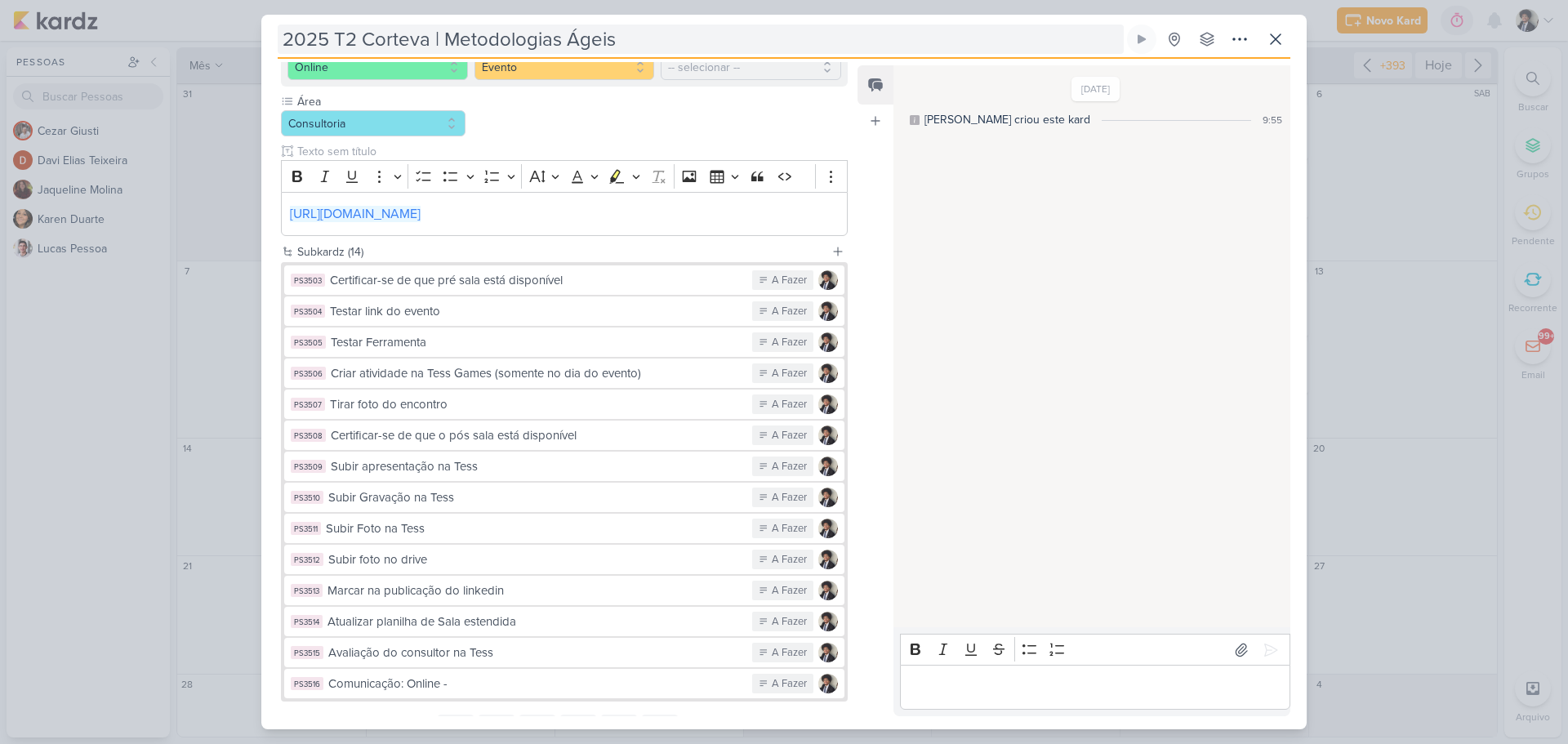
click at [426, 36] on input "2025 T2 Corteva | Metodologias Ágeis" at bounding box center [701, 39] width 846 height 29
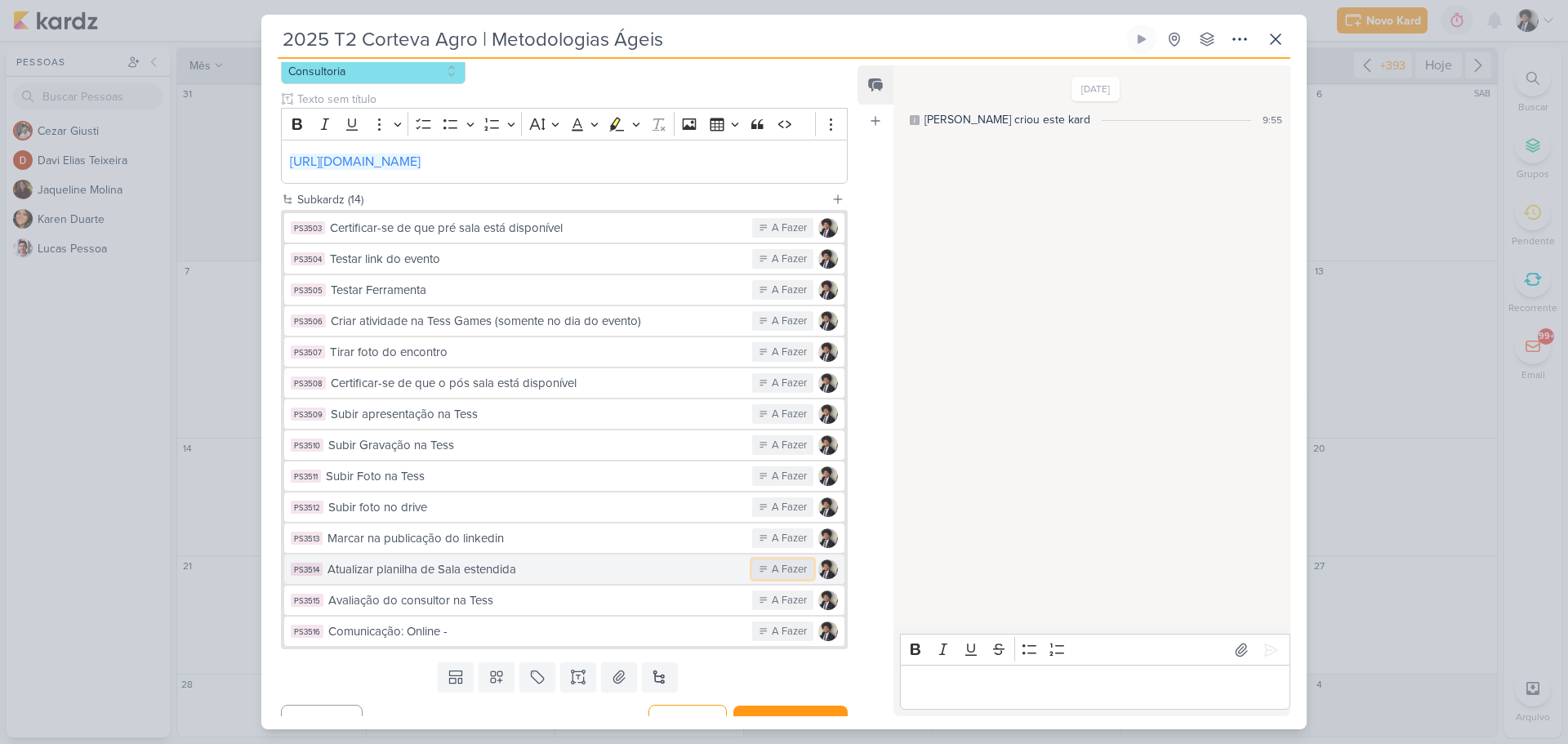
scroll to position [302, 0]
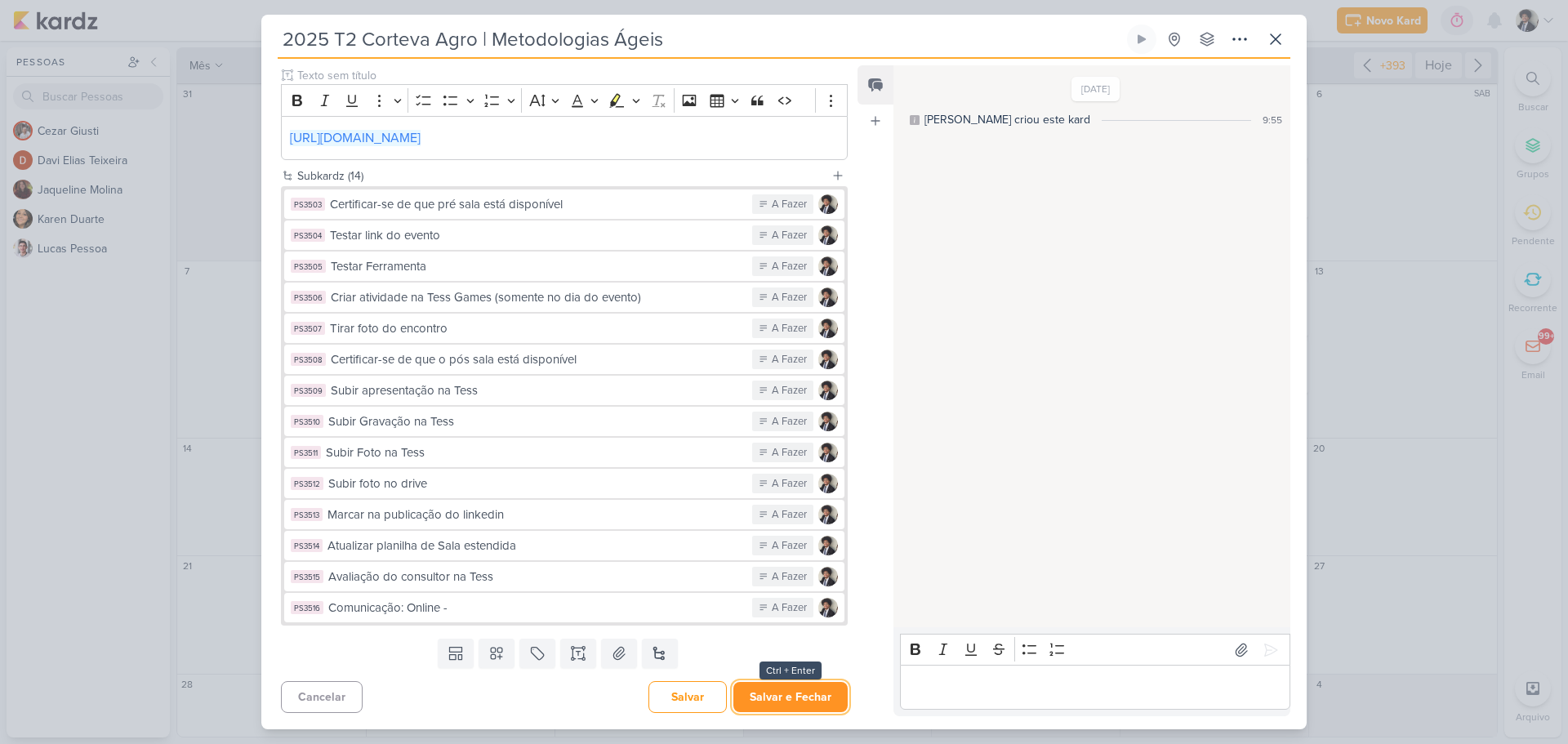
click at [817, 702] on button "Salvar e Fechar" at bounding box center [791, 697] width 114 height 30
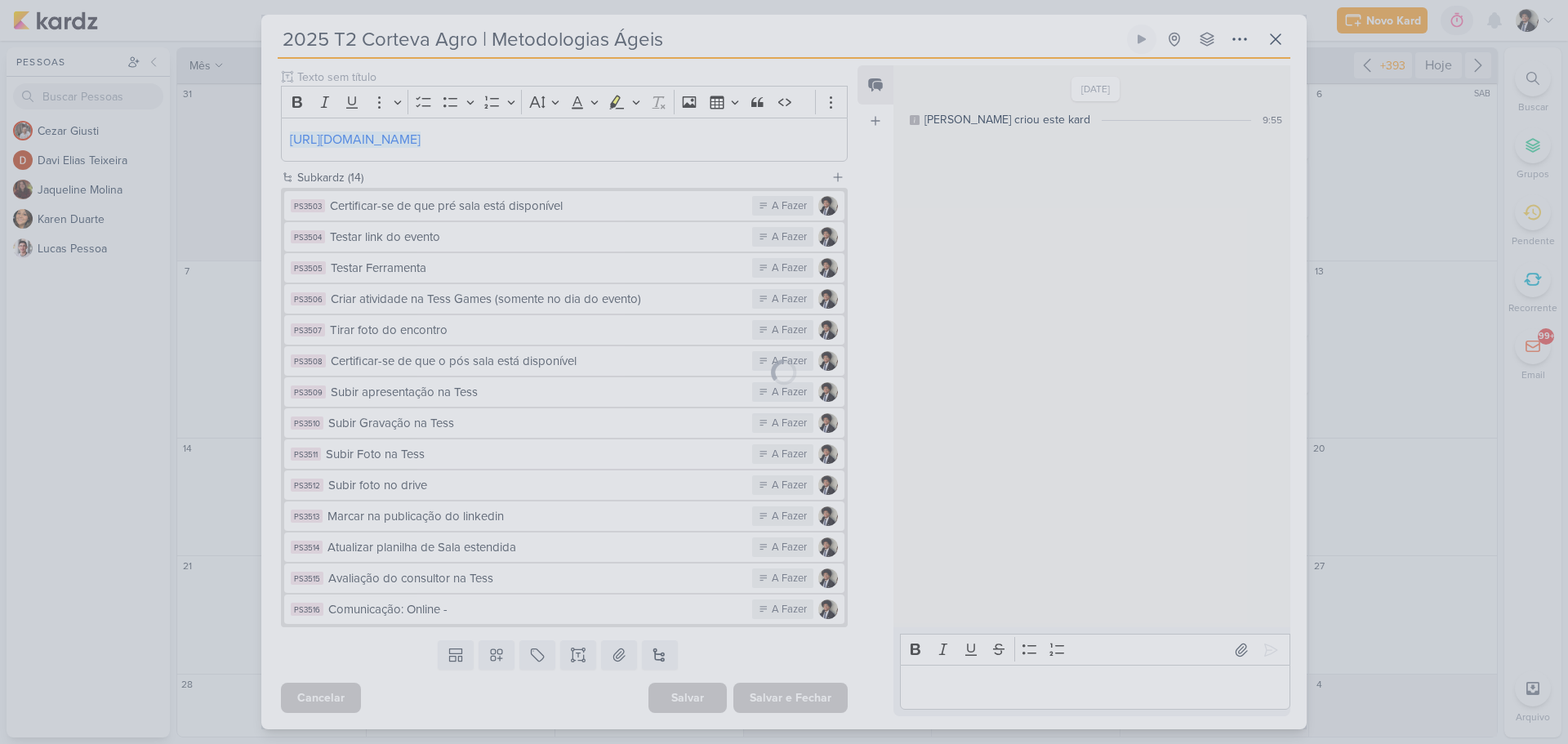
scroll to position [301, 0]
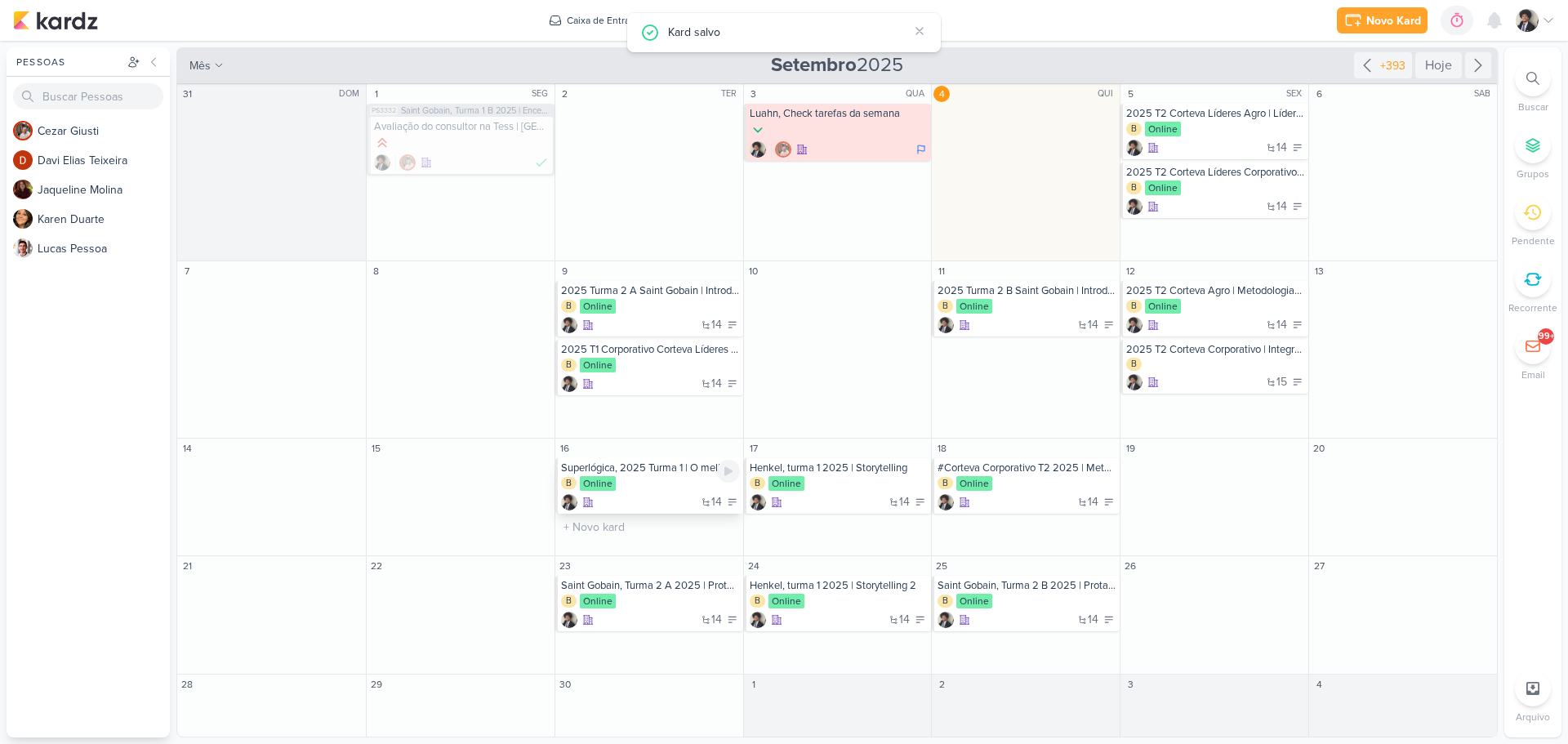
click at [656, 497] on div "14" at bounding box center [650, 502] width 179 height 16
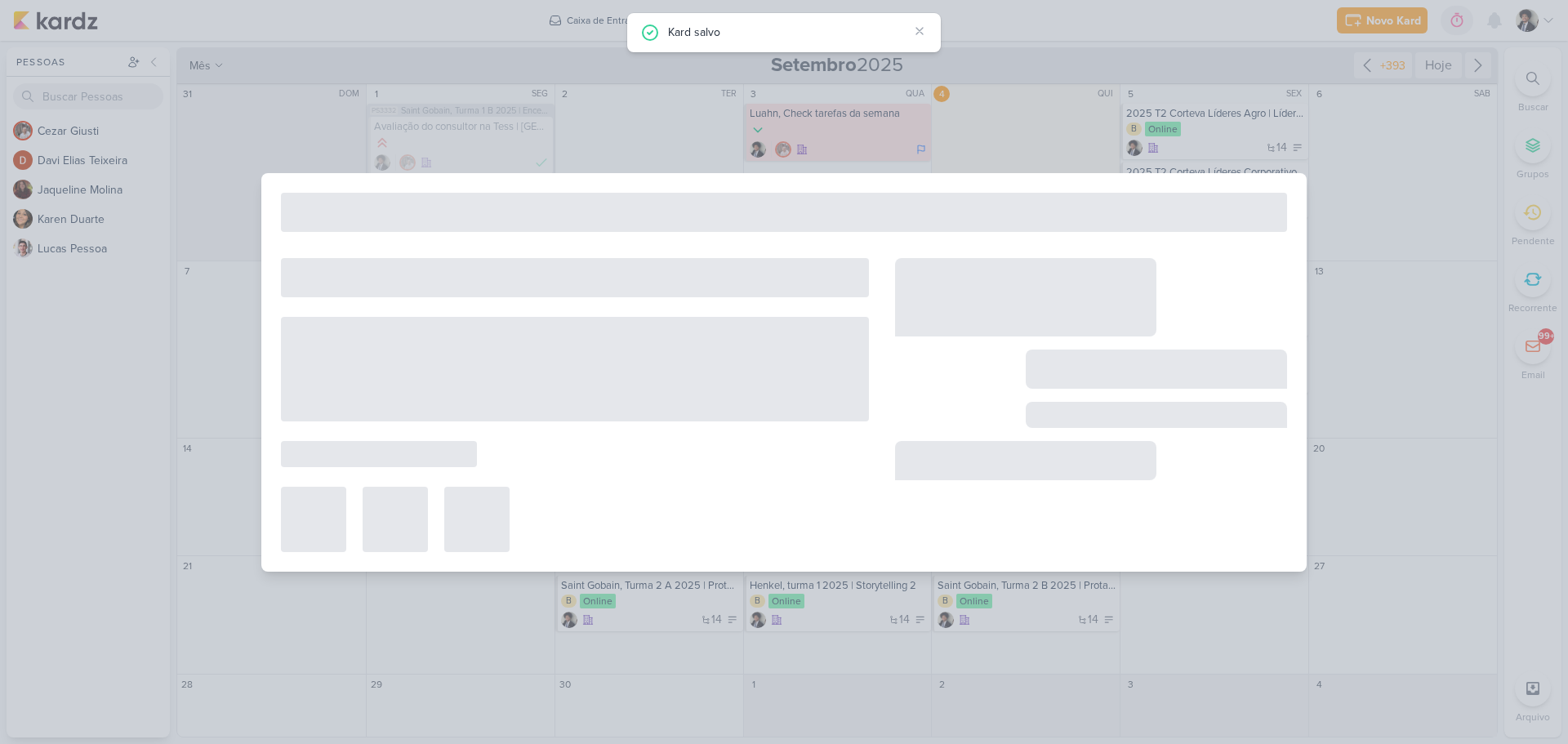
type input "Superlógica, 2025 Turma 1 | O melhor do Conflito"
type input "[DATE] 23:59"
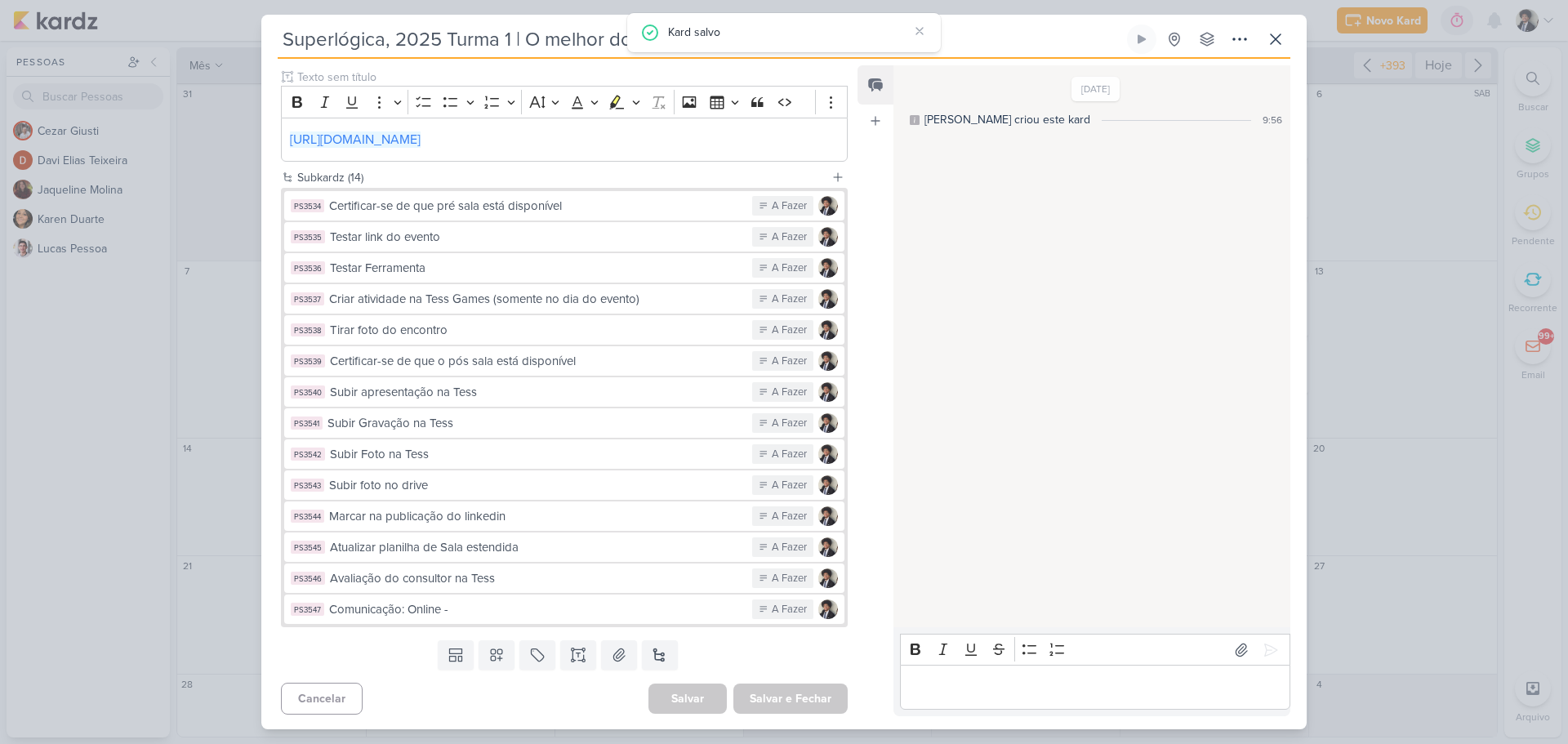
scroll to position [226, 0]
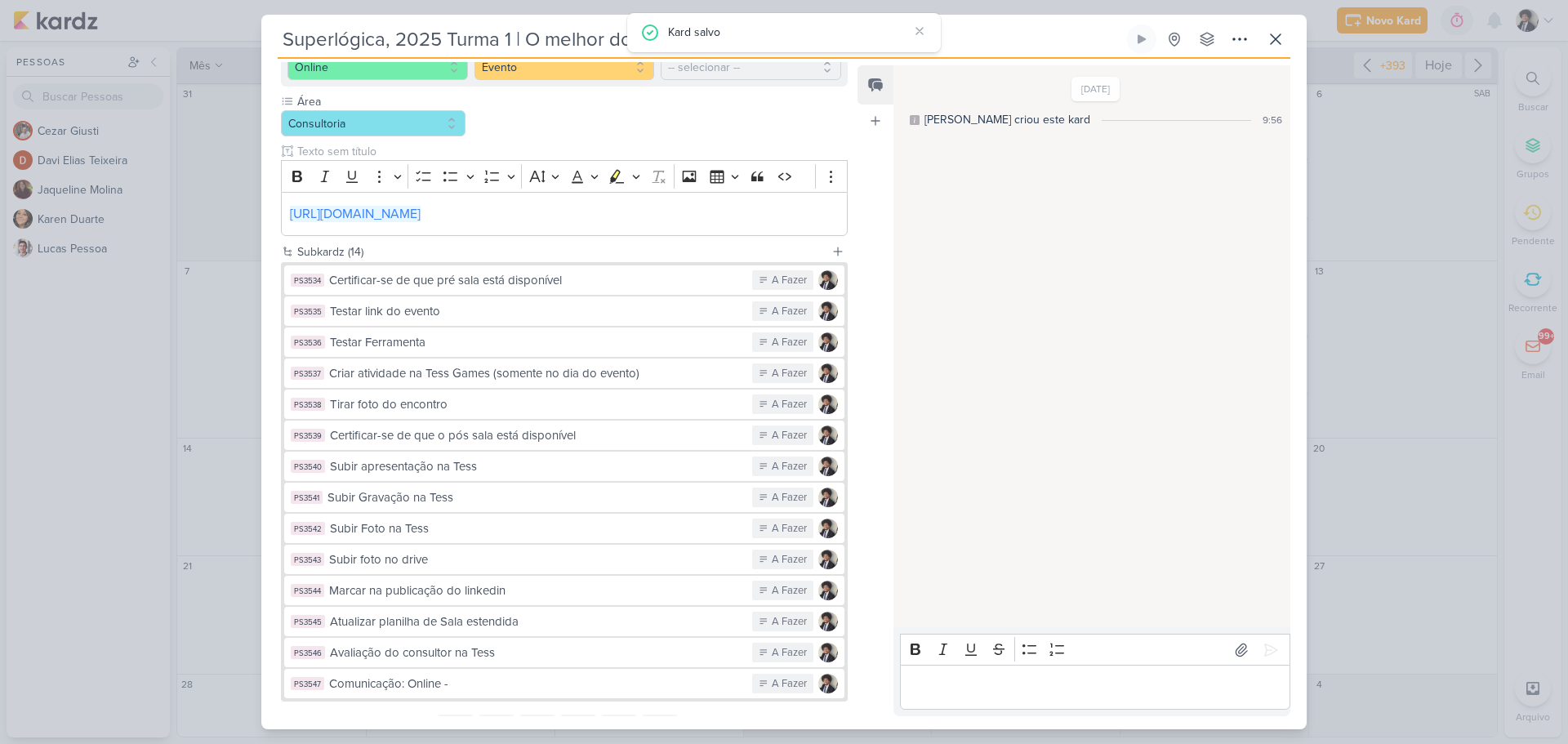
click at [414, 36] on input "Superlógica, 2025 Turma 1 | O melhor do Conflito" at bounding box center [701, 39] width 846 height 29
click at [277, 39] on div "Superlógica, 2025 Turma 1 | O melhor do Conflito Criado por mim nenhum grupo di…" at bounding box center [783, 376] width 1045 height 705
click at [284, 39] on input "Superlógica, 2025 Turma 1 | O melhor do Conflito" at bounding box center [701, 39] width 846 height 29
paste input "2025"
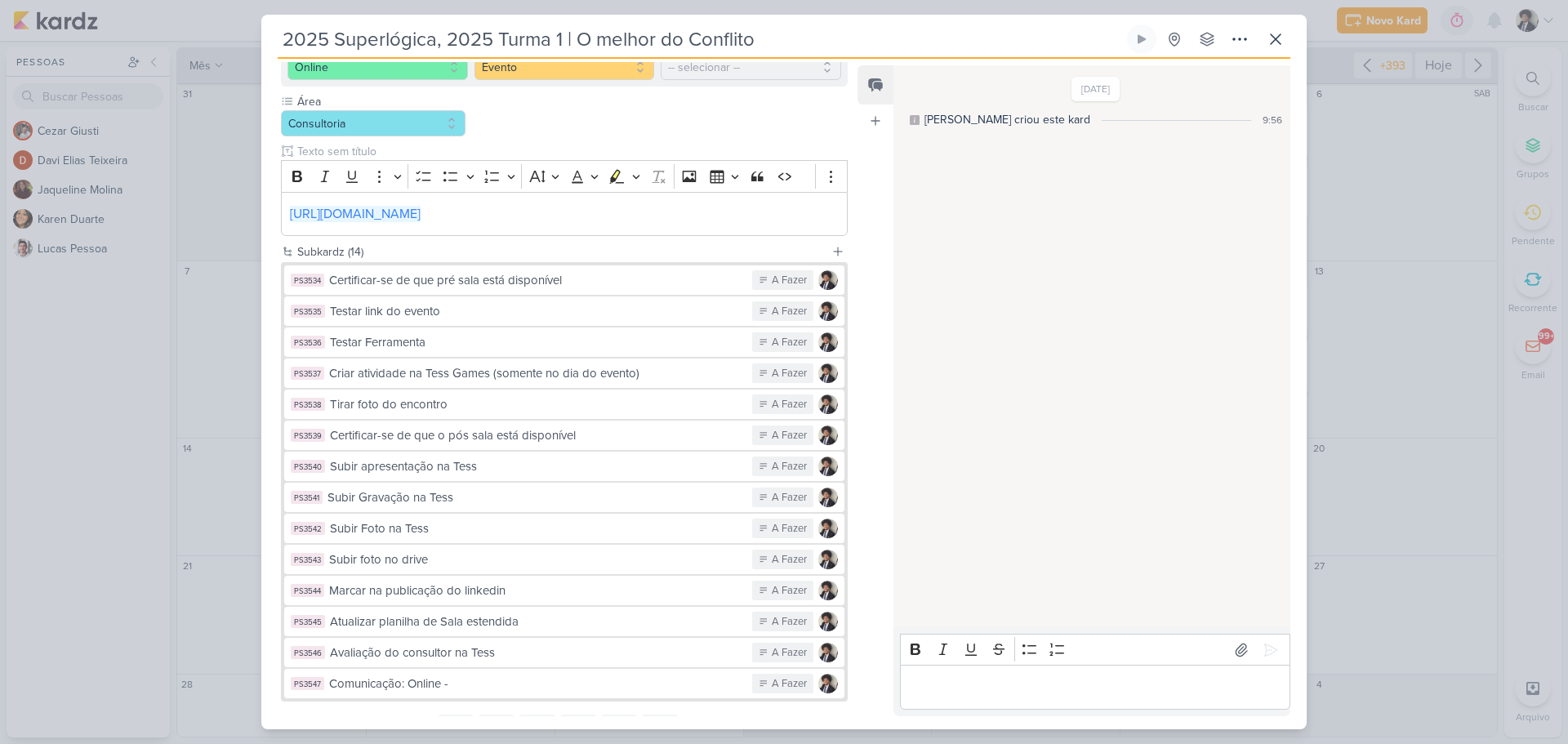
drag, startPoint x: 502, startPoint y: 36, endPoint x: 562, endPoint y: 41, distance: 60.2
click at [562, 41] on input "2025 Superlógica, 2025 Turma 1 | O melhor do Conflito" at bounding box center [701, 39] width 846 height 29
click at [338, 33] on input "2025 Superlógica, 2025 Turma 1 | O melhor do Conflito" at bounding box center [701, 39] width 846 height 29
paste input "Turma 1"
drag, startPoint x: 521, startPoint y: 34, endPoint x: 630, endPoint y: 41, distance: 109.2
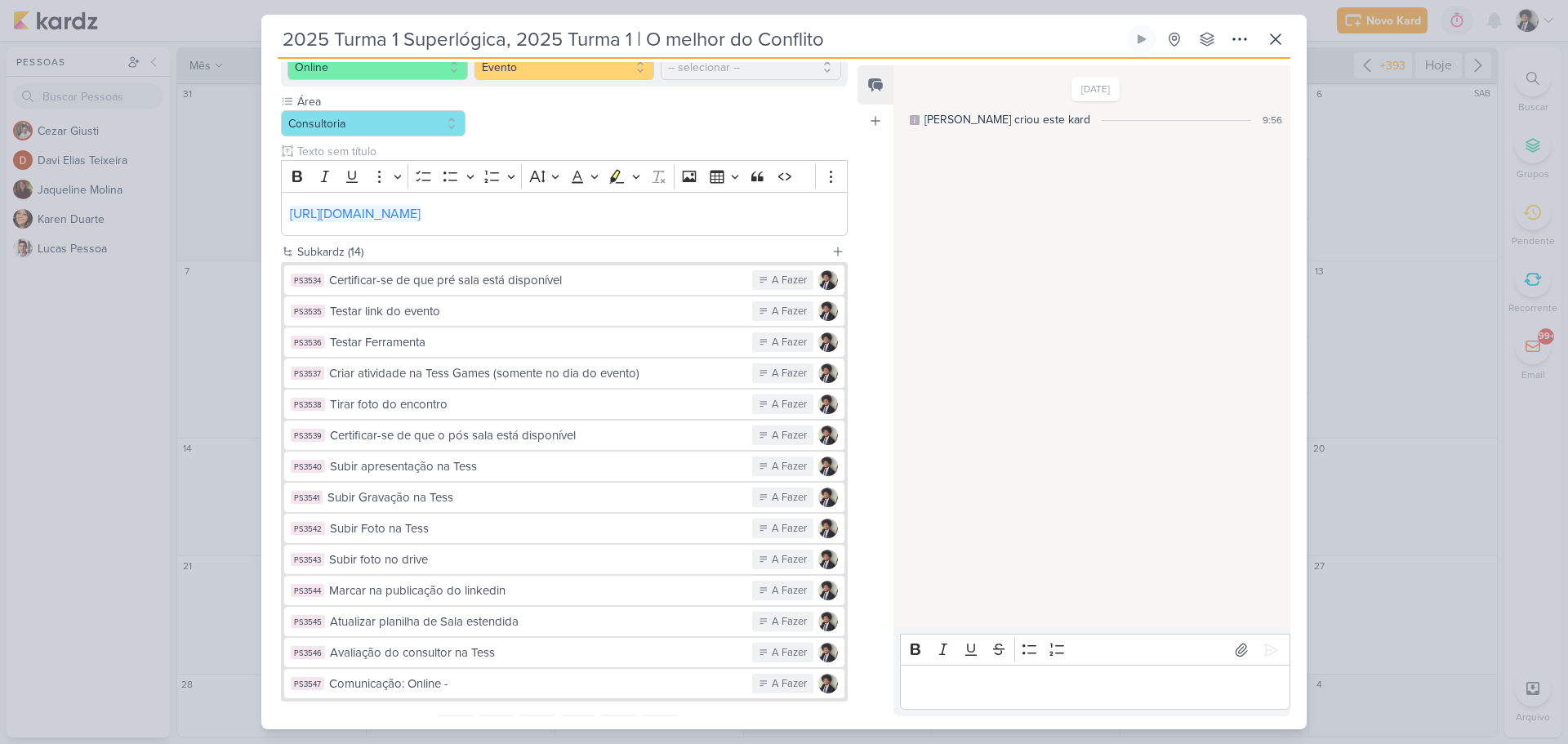
click at [630, 41] on input "2025 Turma 1 Superlógica, 2025 Turma 1 | O melhor do Conflito" at bounding box center [701, 39] width 846 height 29
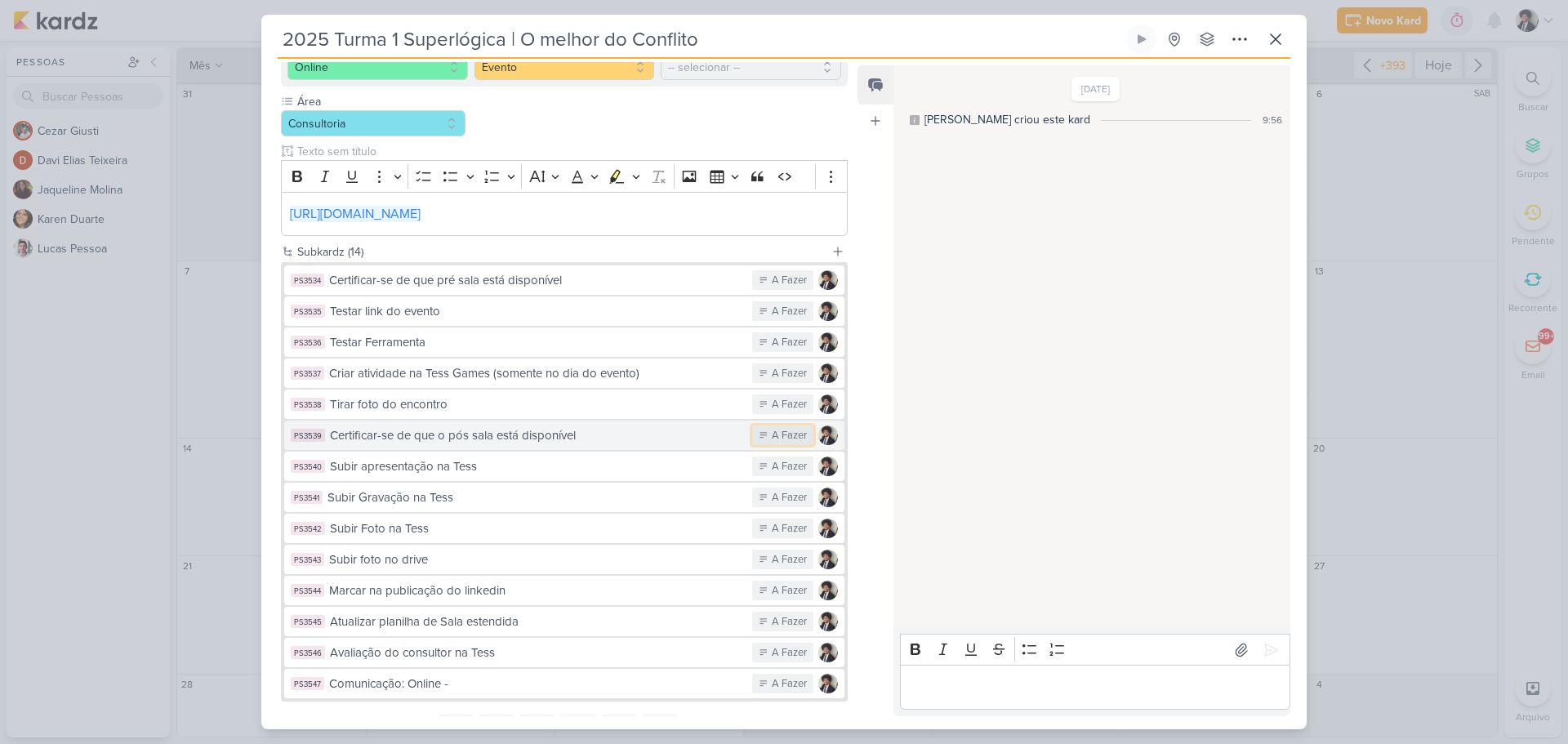
scroll to position [302, 0]
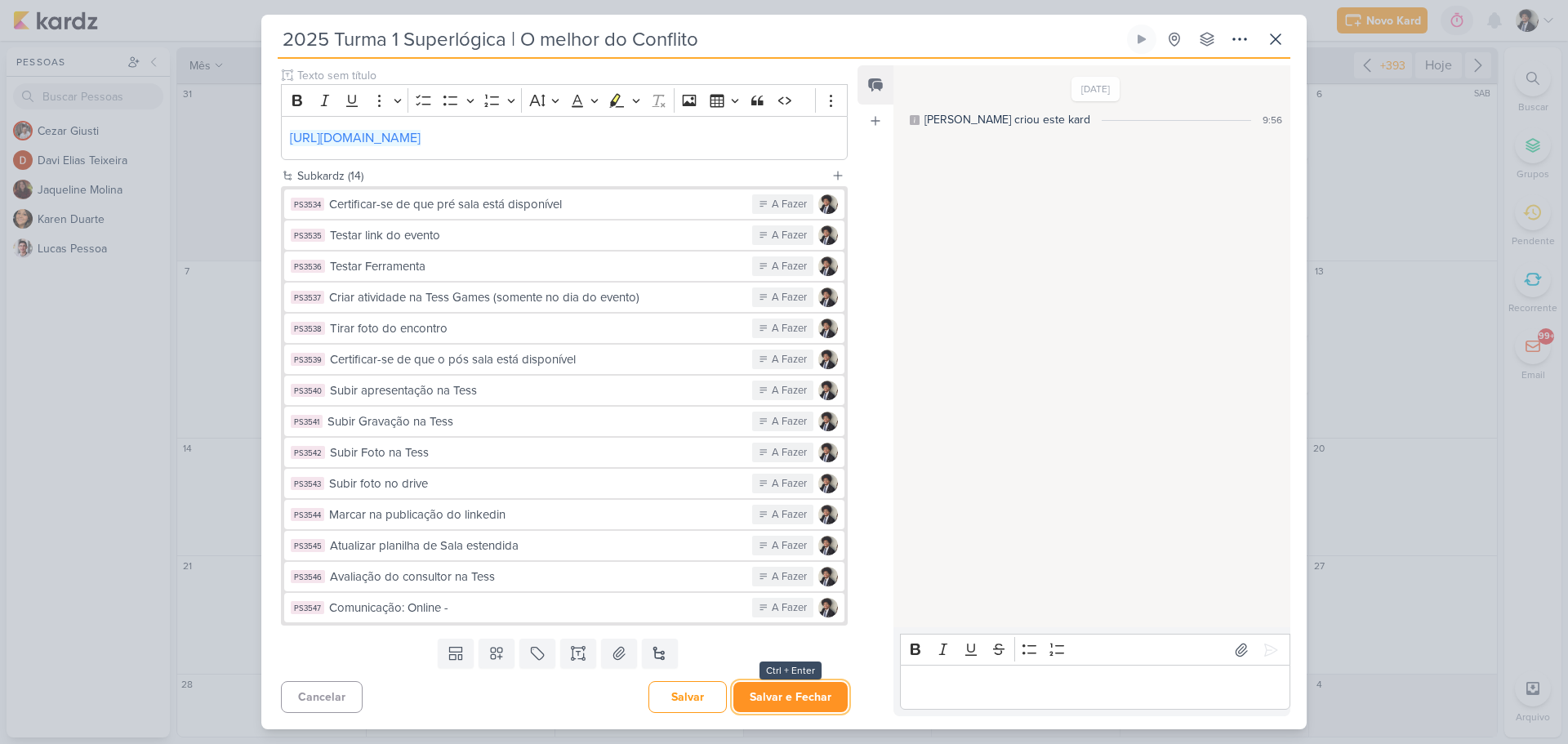
click at [810, 687] on button "Salvar e Fechar" at bounding box center [791, 697] width 114 height 30
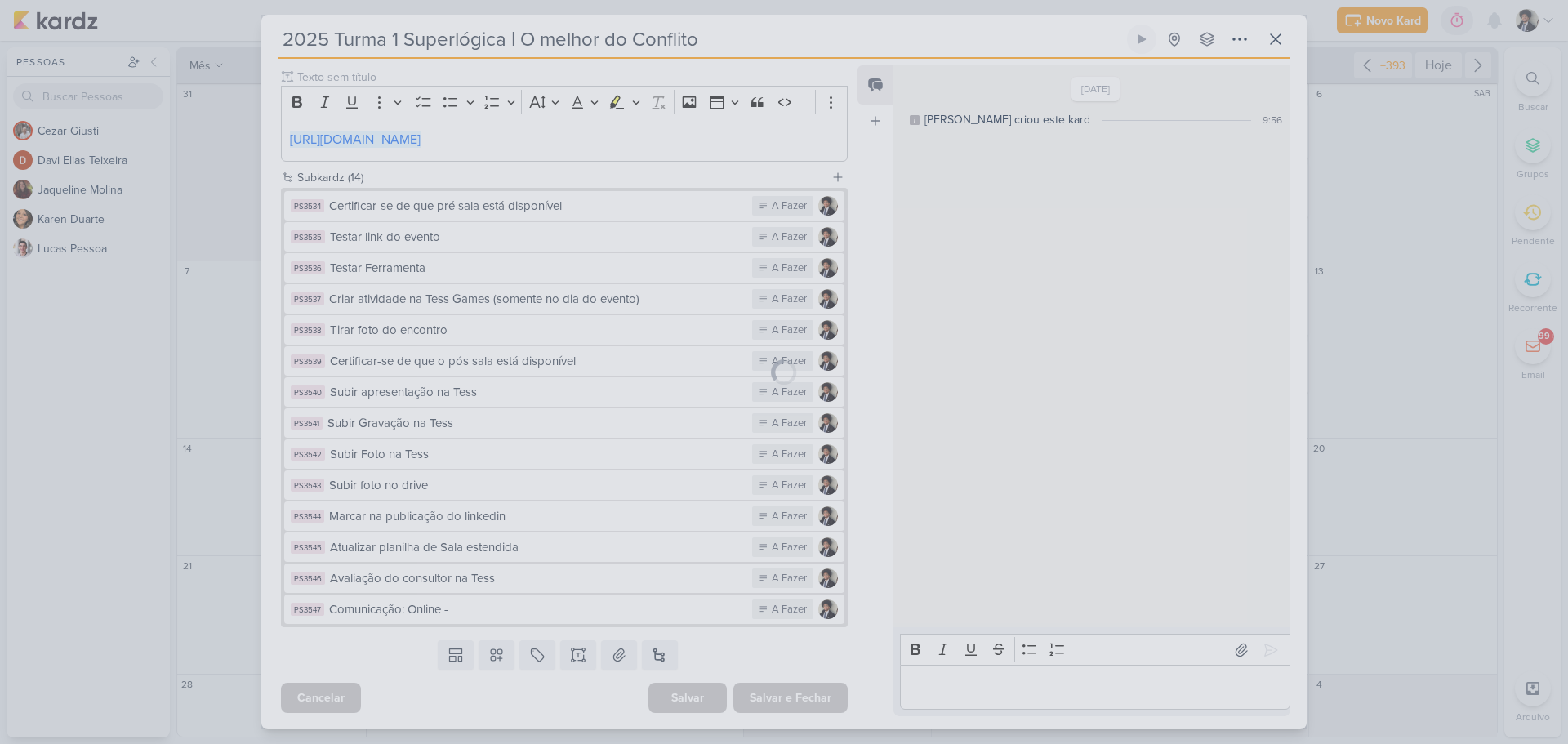
scroll to position [301, 0]
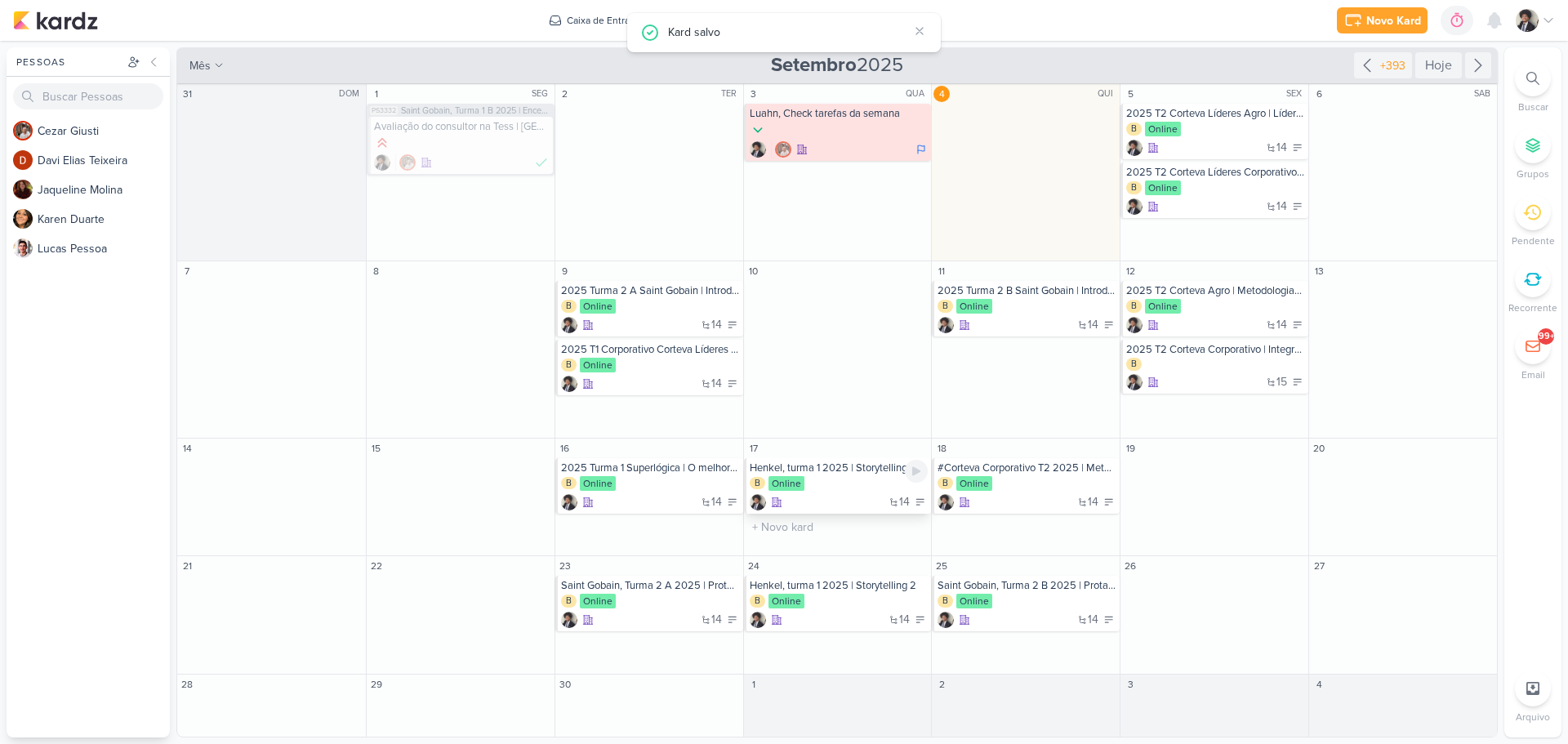
click at [854, 485] on div "B Online" at bounding box center [839, 484] width 179 height 16
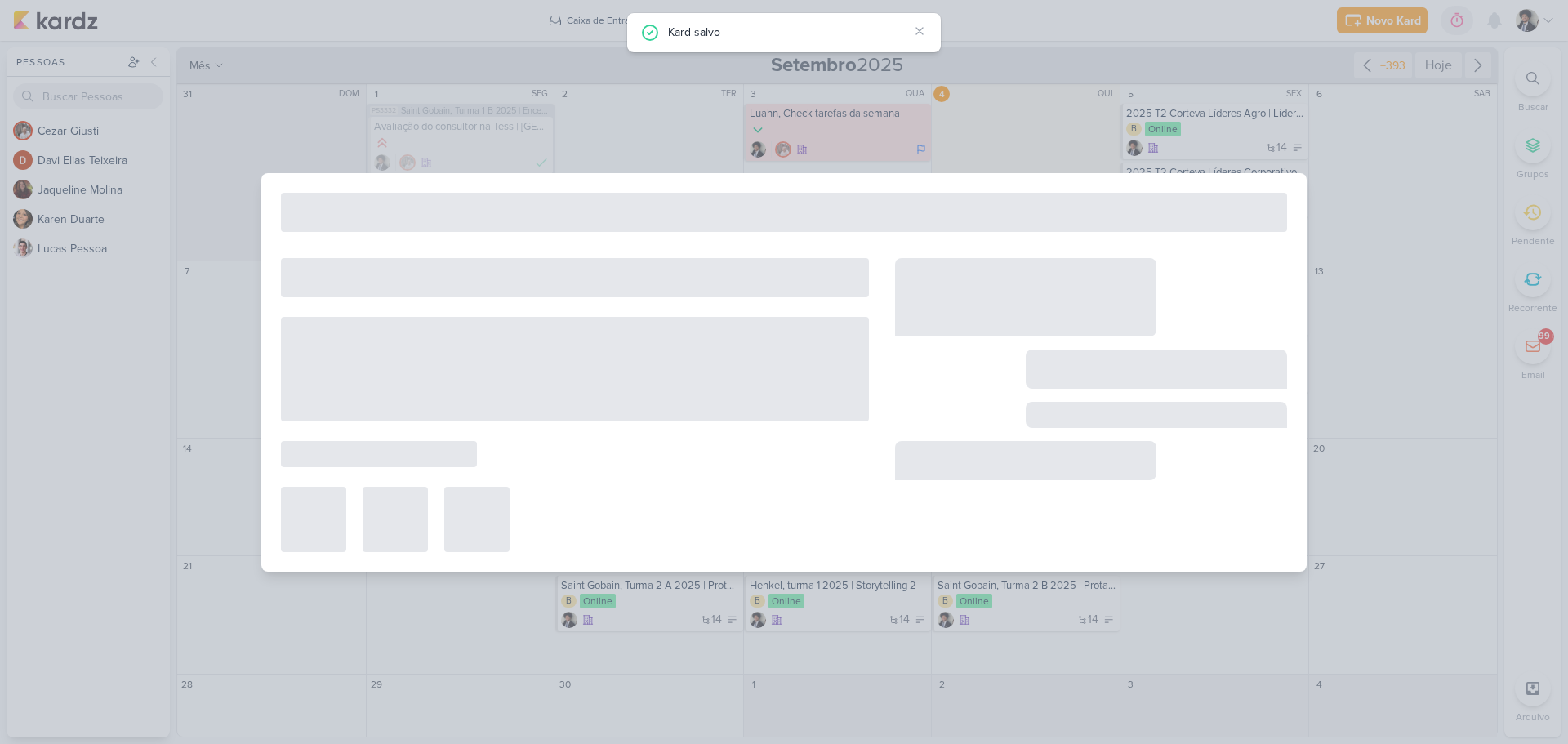
type input "Henkel, turma 1 2025 | Storytelling"
type input "[DATE] 23:59"
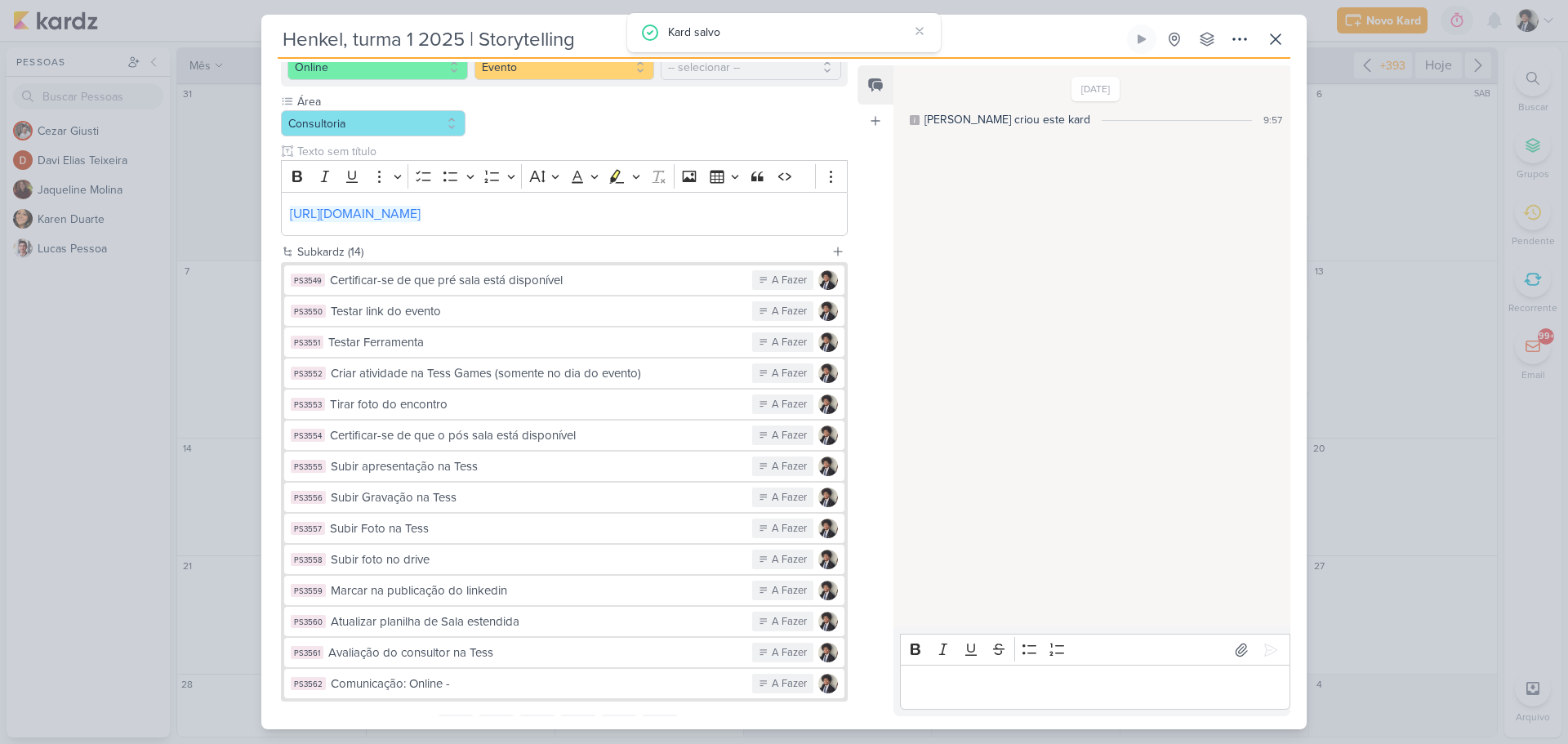
click at [420, 42] on input "Henkel, turma 1 2025 | Storytelling" at bounding box center [701, 39] width 846 height 29
click at [439, 37] on input "Henkel, turma 1 2025 | Storytelling" at bounding box center [701, 39] width 846 height 29
click at [440, 37] on input "Henkel, turma 1 2025 | Storytelling" at bounding box center [701, 39] width 846 height 29
click at [285, 42] on input "Henkel, turma 1 2025 | Storytelling" at bounding box center [701, 39] width 846 height 29
paste input "2025"
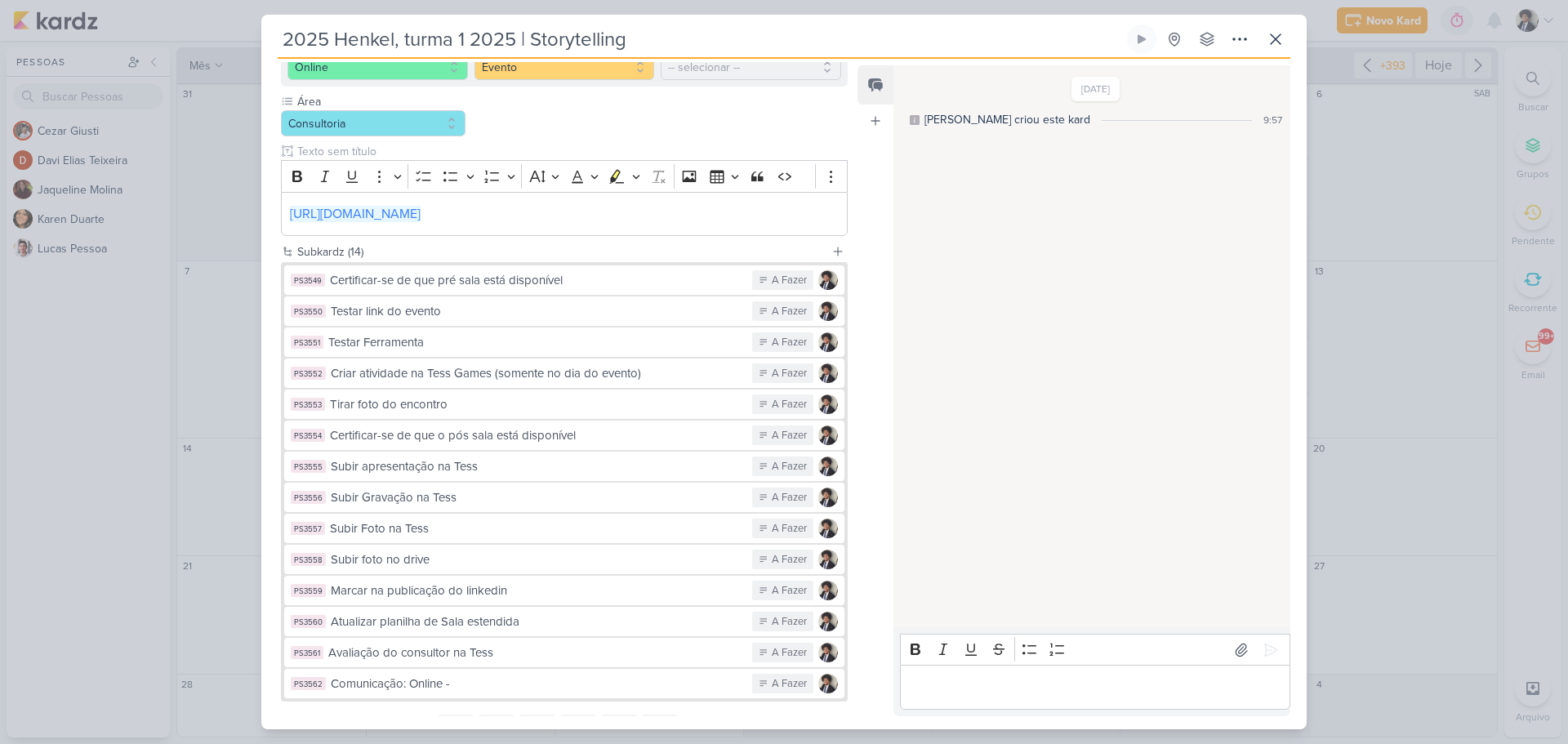
drag, startPoint x: 406, startPoint y: 33, endPoint x: 465, endPoint y: 37, distance: 59.1
click at [465, 37] on input "2025 Henkel, turma 1 2025 | Storytelling" at bounding box center [701, 39] width 846 height 29
click at [332, 44] on input "2025 Henkel, turma 1 2025 | Storytelling" at bounding box center [701, 39] width 846 height 29
paste input "turma 1"
click at [328, 38] on input "2025 turma 1 Henkel, turma 1 2025 | Storytelling" at bounding box center [701, 39] width 846 height 29
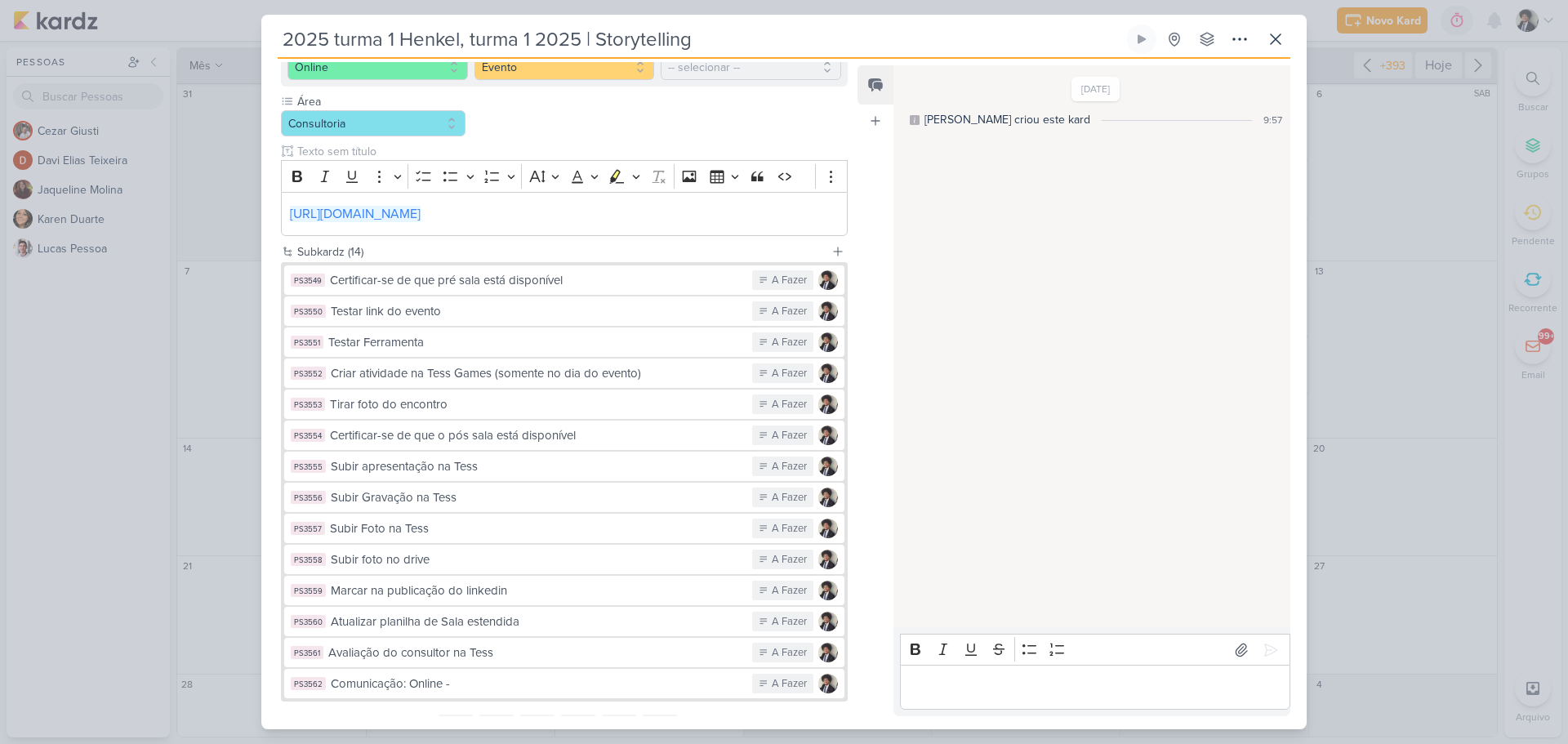
drag, startPoint x: 462, startPoint y: 41, endPoint x: 584, endPoint y: 44, distance: 122.0
click at [584, 44] on input "2025 turma 1 Henkel, turma 1 2025 | Storytelling" at bounding box center [701, 39] width 846 height 29
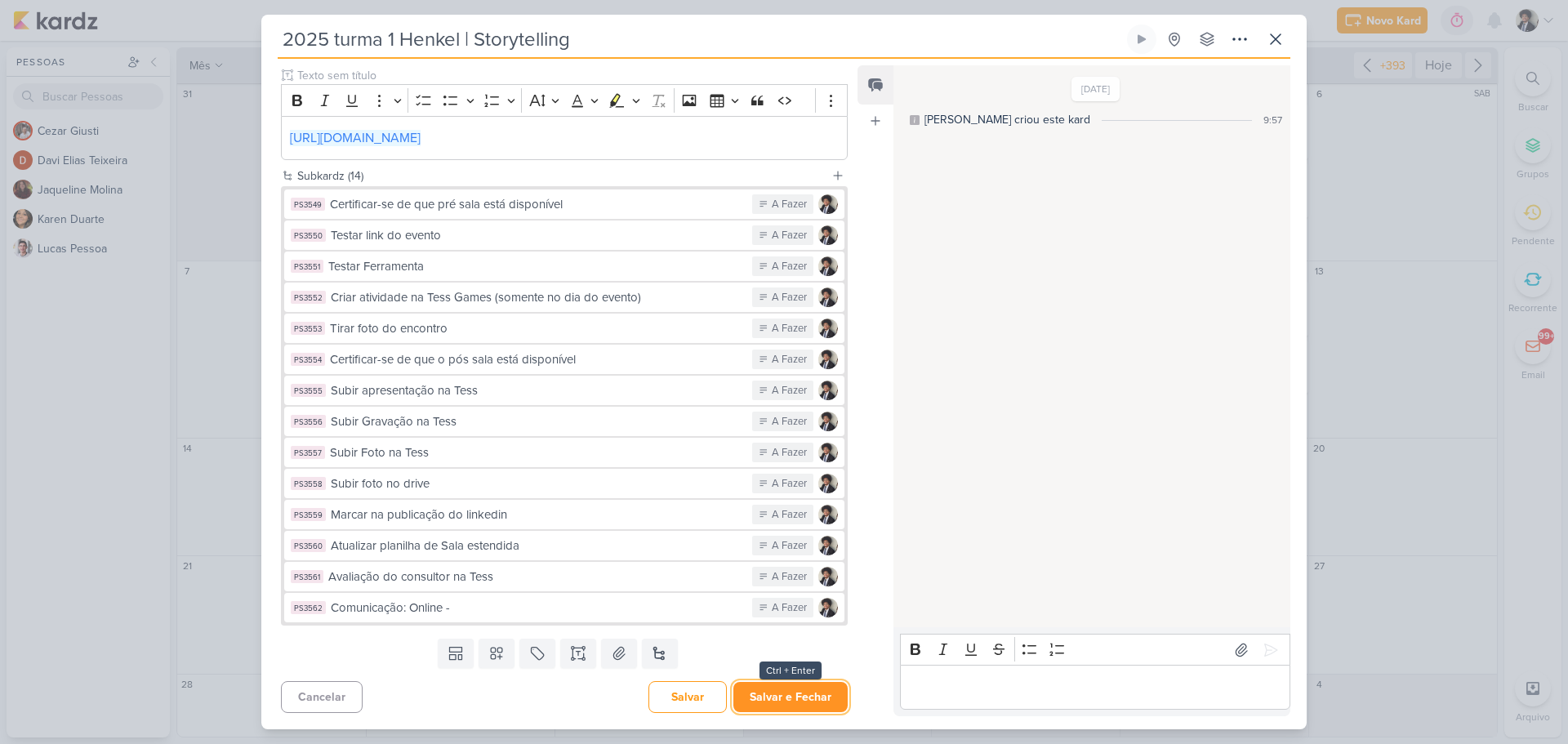
click at [824, 701] on button "Salvar e Fechar" at bounding box center [791, 697] width 114 height 30
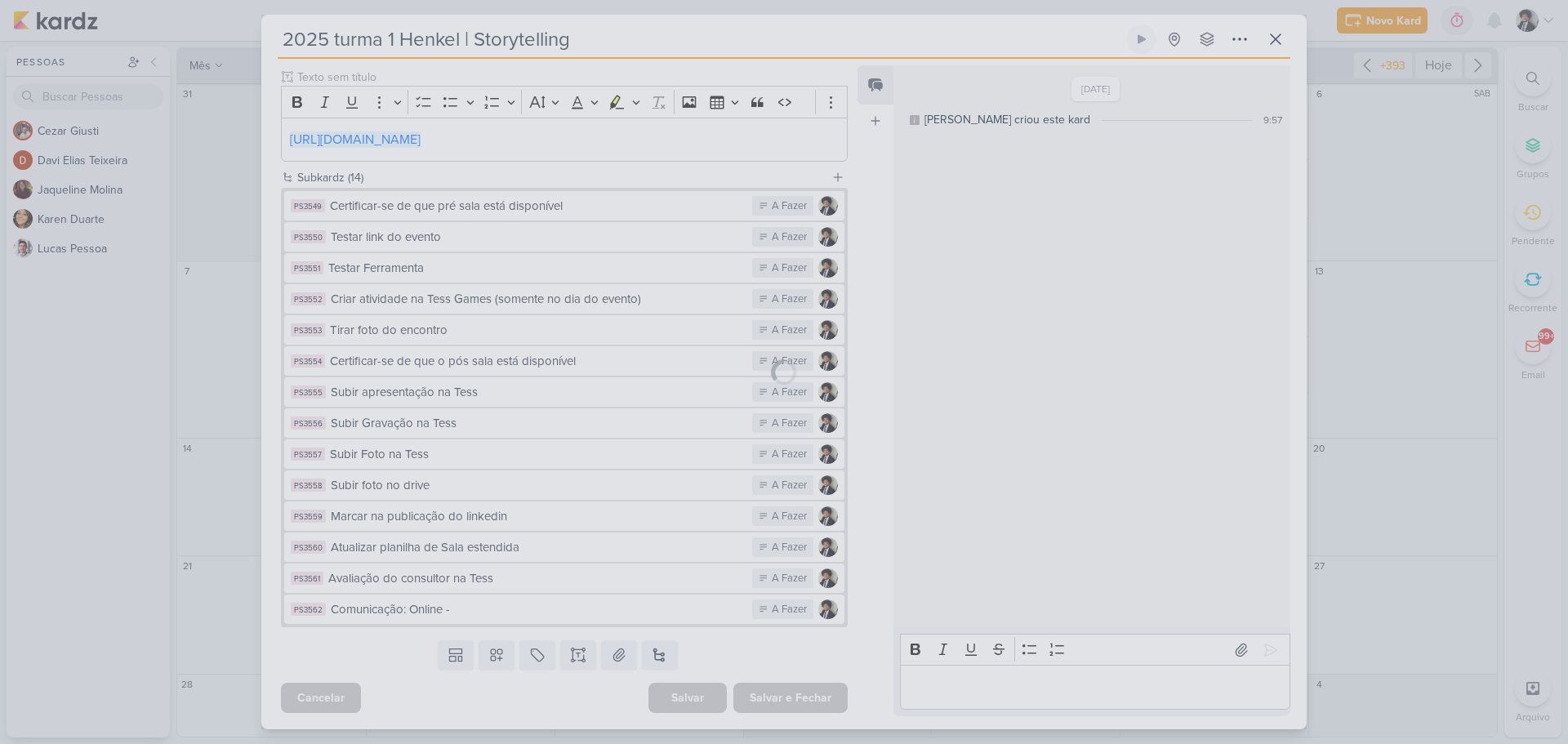
scroll to position [301, 0]
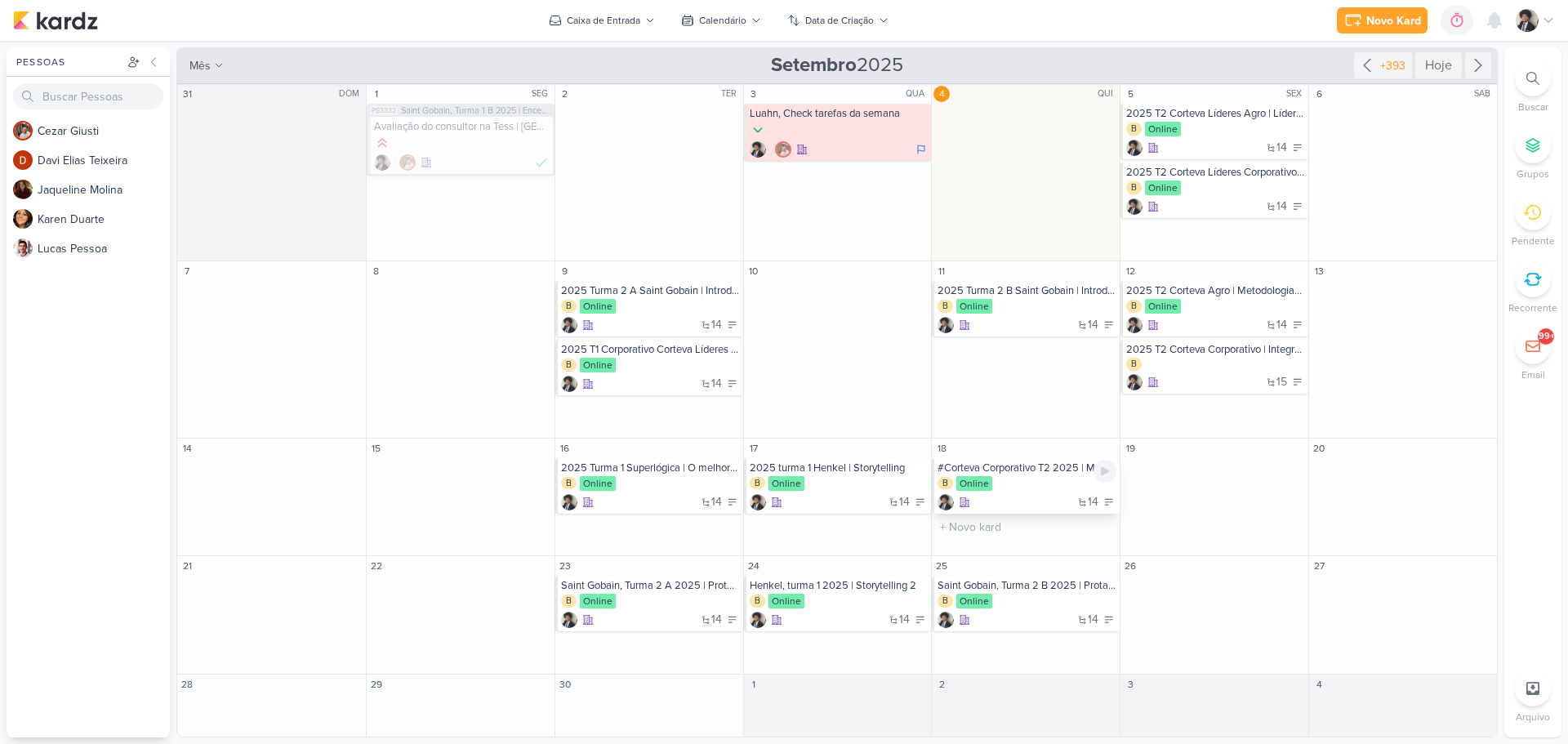
click at [1024, 490] on div "B Online" at bounding box center [1027, 484] width 179 height 16
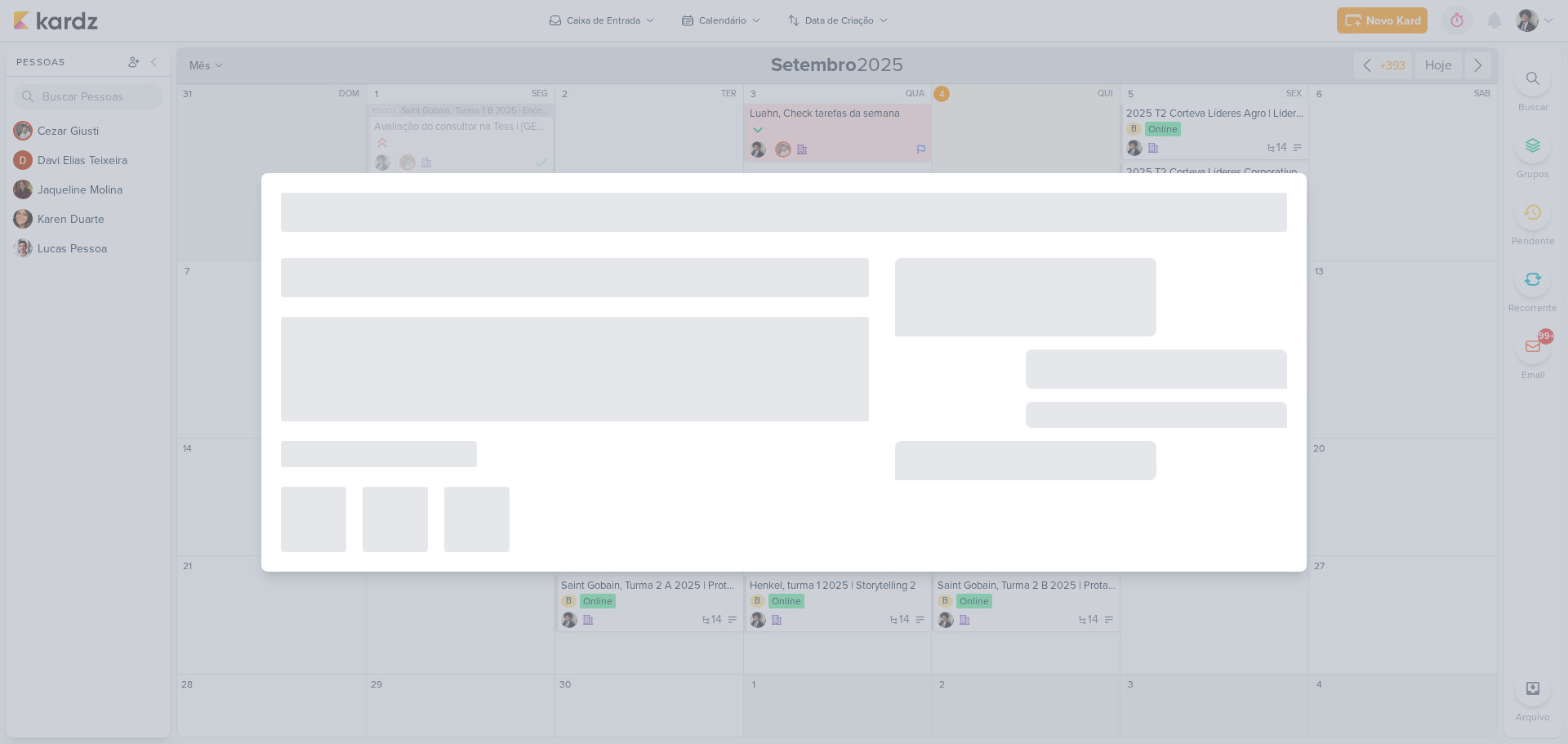
type input "#Corteva Corporativo T2 2025 | Metodologias Ágeis"
type input "[DATE] 23:59"
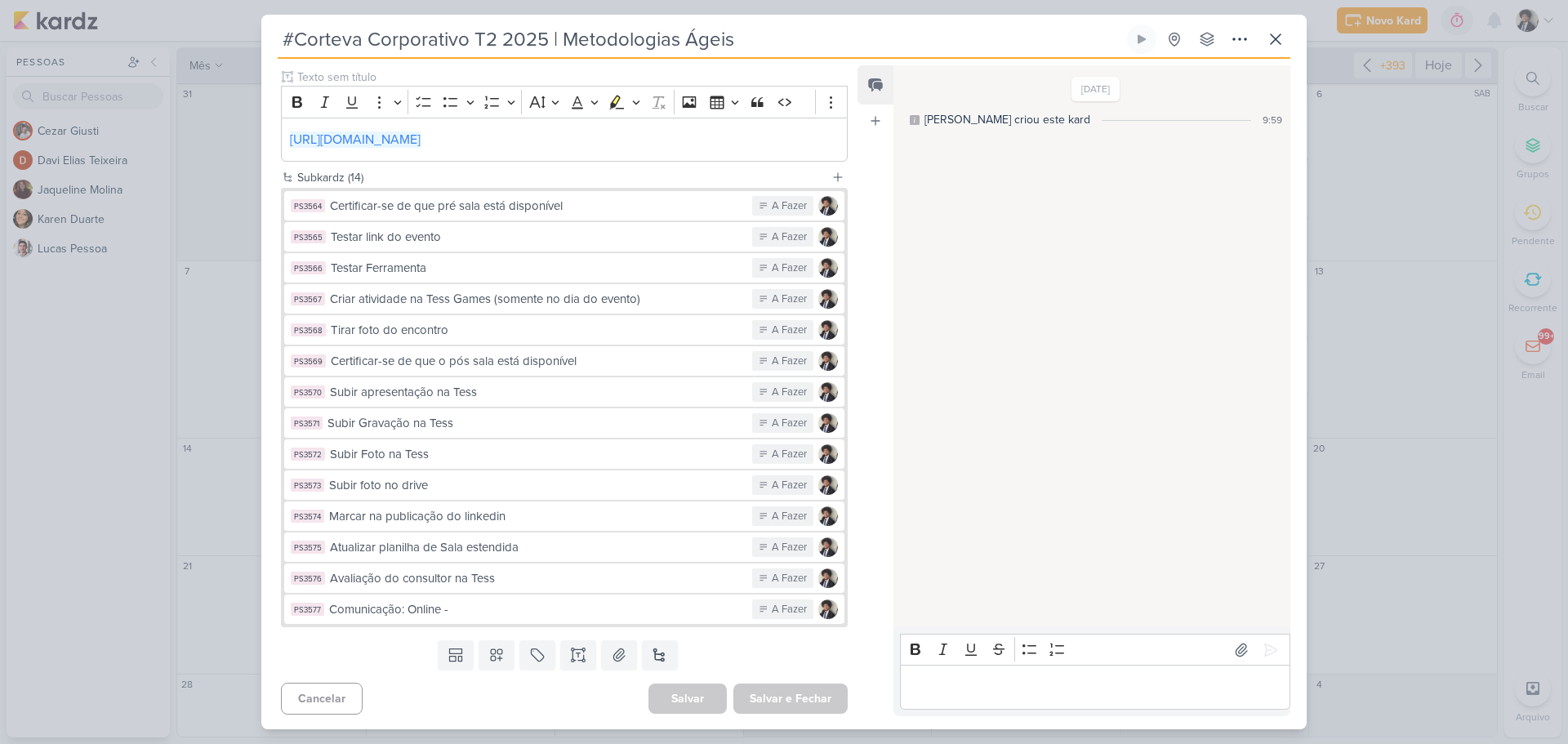
scroll to position [226, 0]
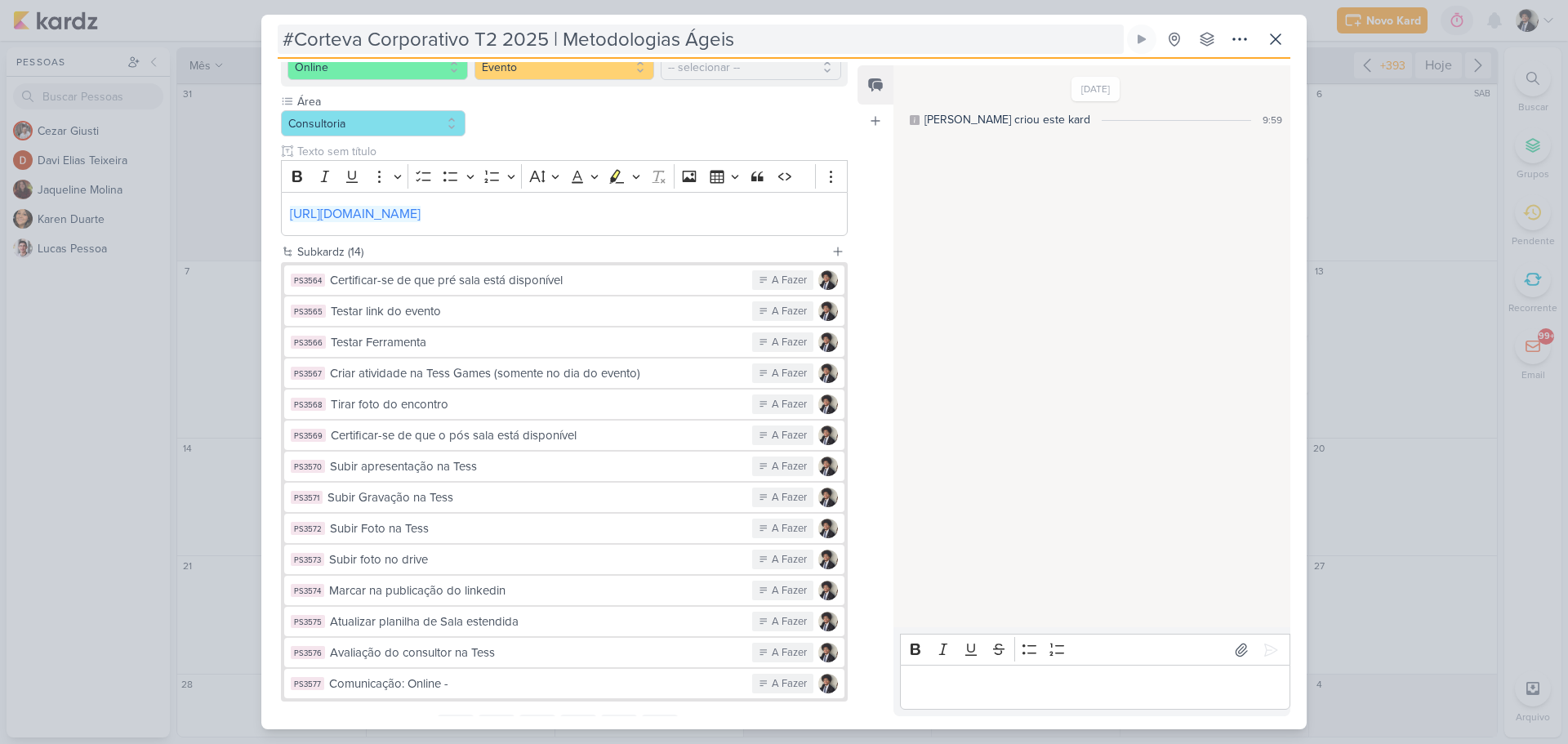
click at [295, 35] on input "#Corteva Corporativo T2 2025 | Metodologias Ágeis" at bounding box center [701, 39] width 846 height 29
click at [518, 38] on input "#Corteva Corporativo T2 2025 | Metodologias Ágeis" at bounding box center [701, 39] width 846 height 29
click at [291, 39] on input "#Corteva Corporativo T2 2025 | Metodologias Ágeis" at bounding box center [701, 39] width 846 height 29
paste input "2025"
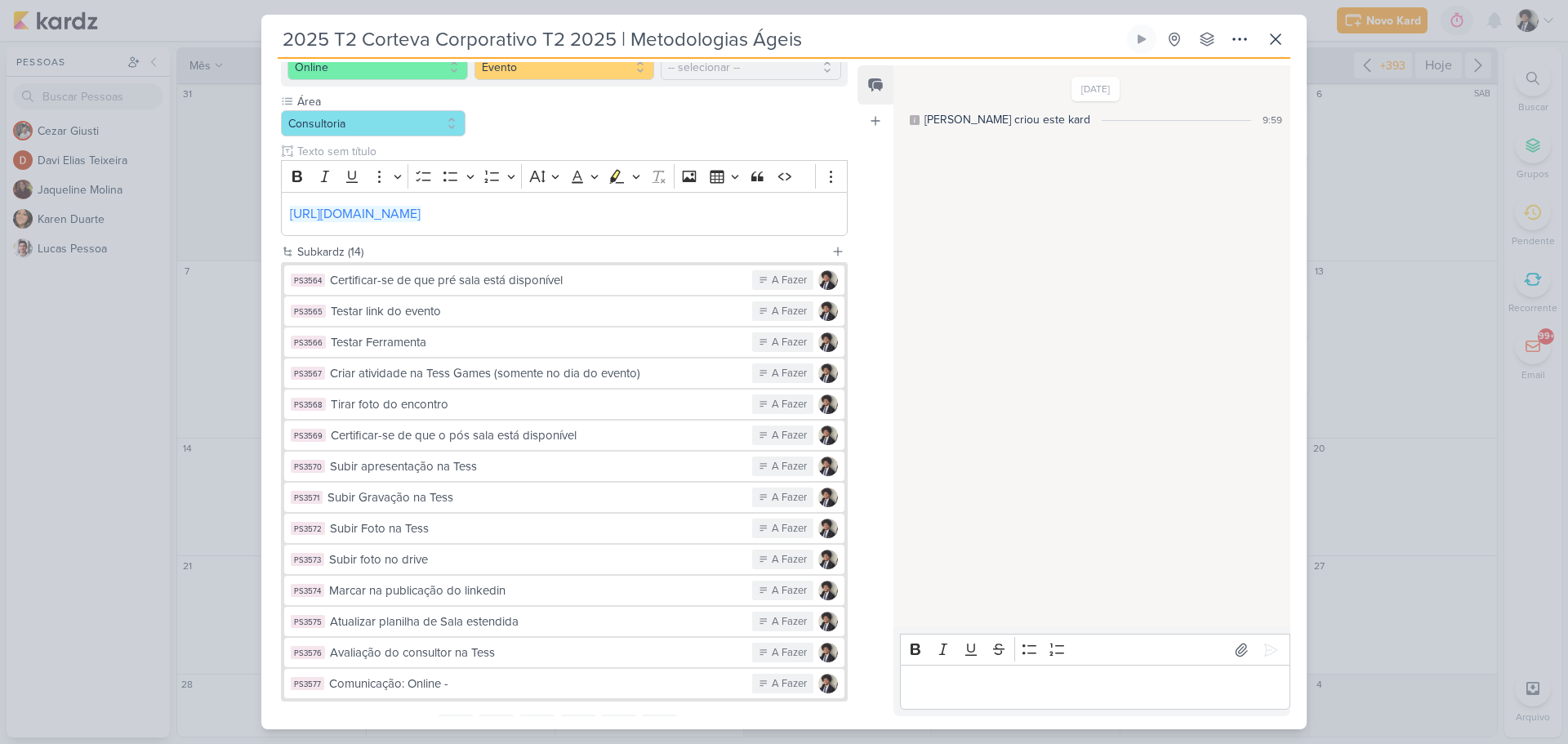
drag, startPoint x: 545, startPoint y: 34, endPoint x: 615, endPoint y: 34, distance: 70.0
click at [615, 34] on input "2025 T2 Corteva Corporativo T2 2025 | Metodologias Ágeis" at bounding box center [701, 39] width 846 height 29
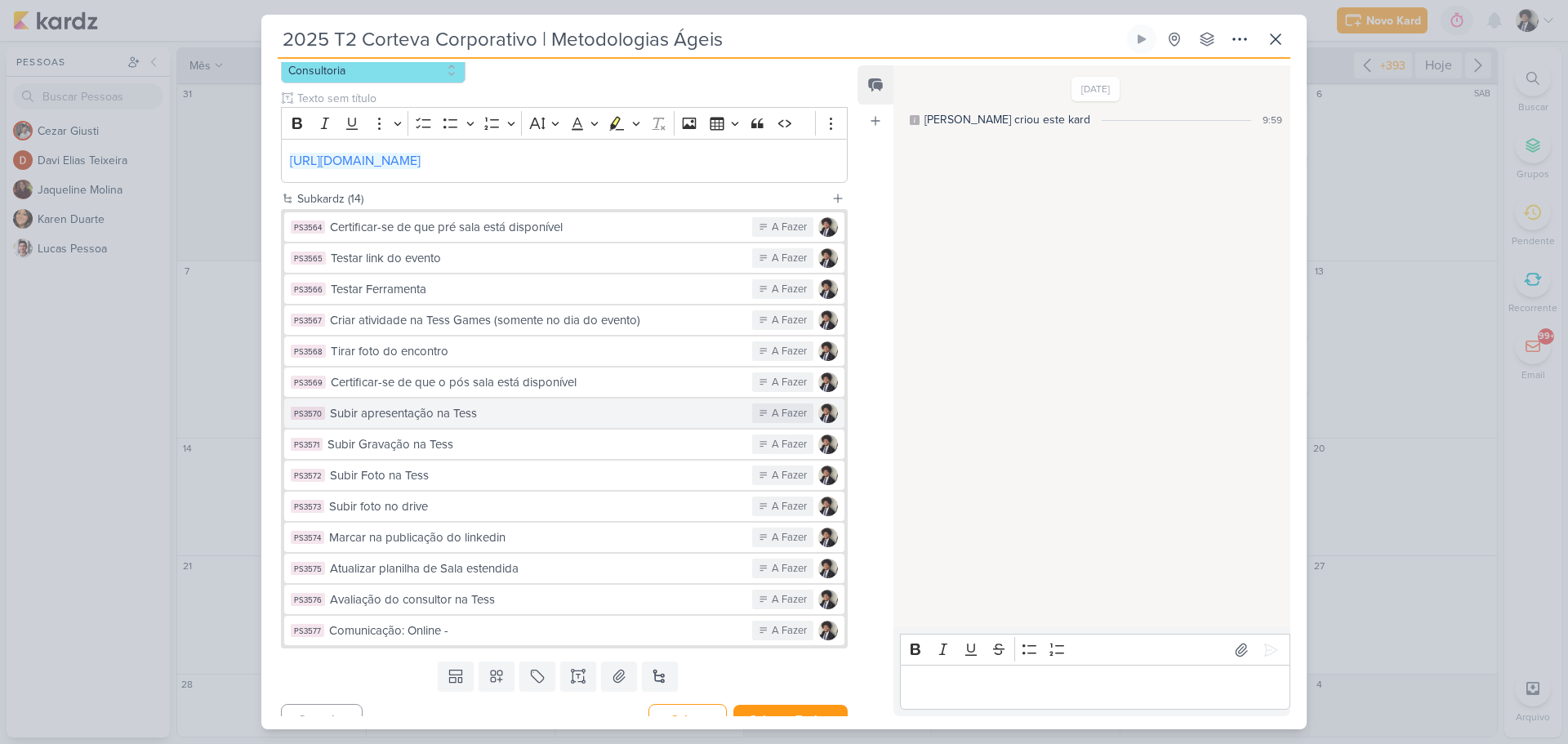
scroll to position [302, 0]
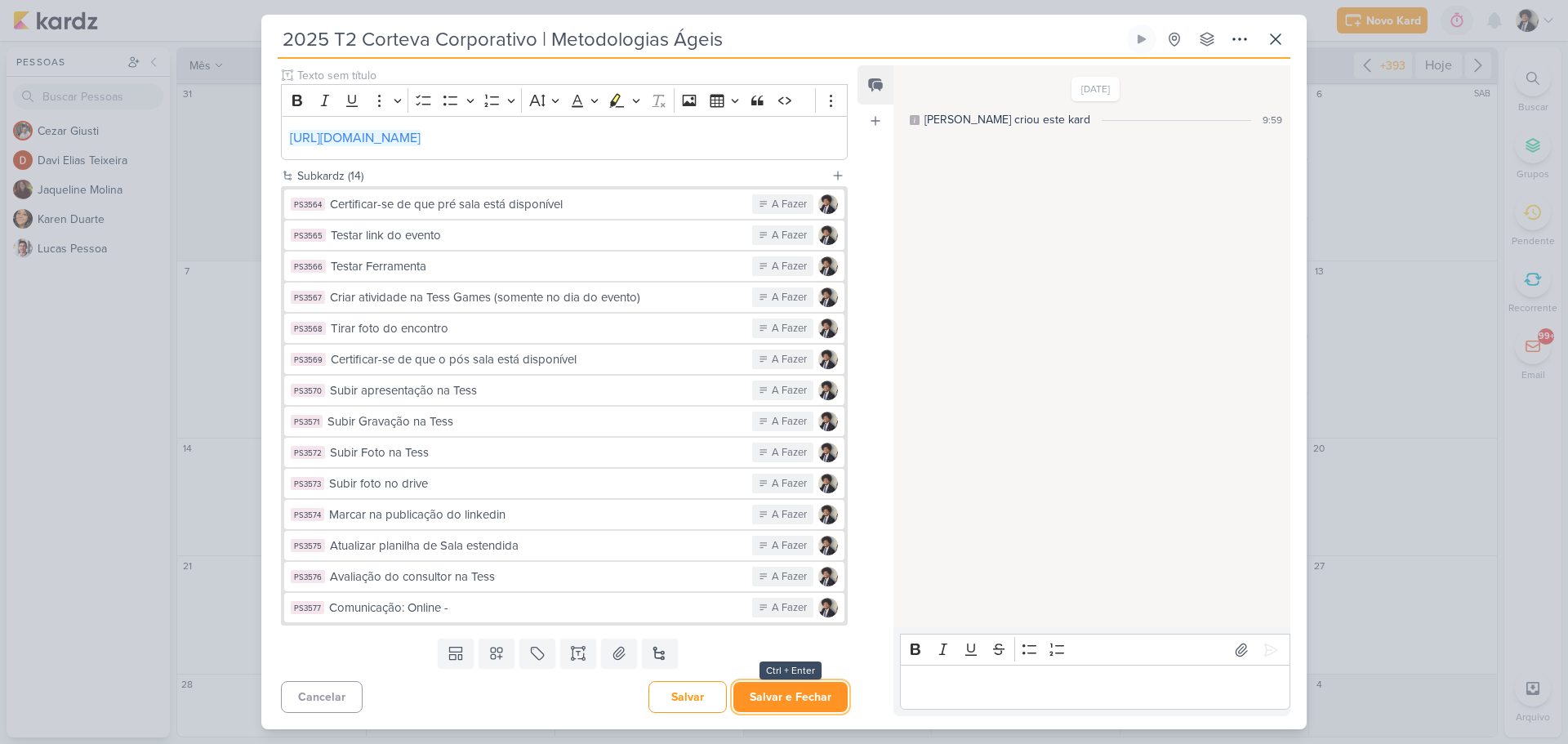
click at [823, 697] on button "Salvar e Fechar" at bounding box center [791, 697] width 114 height 30
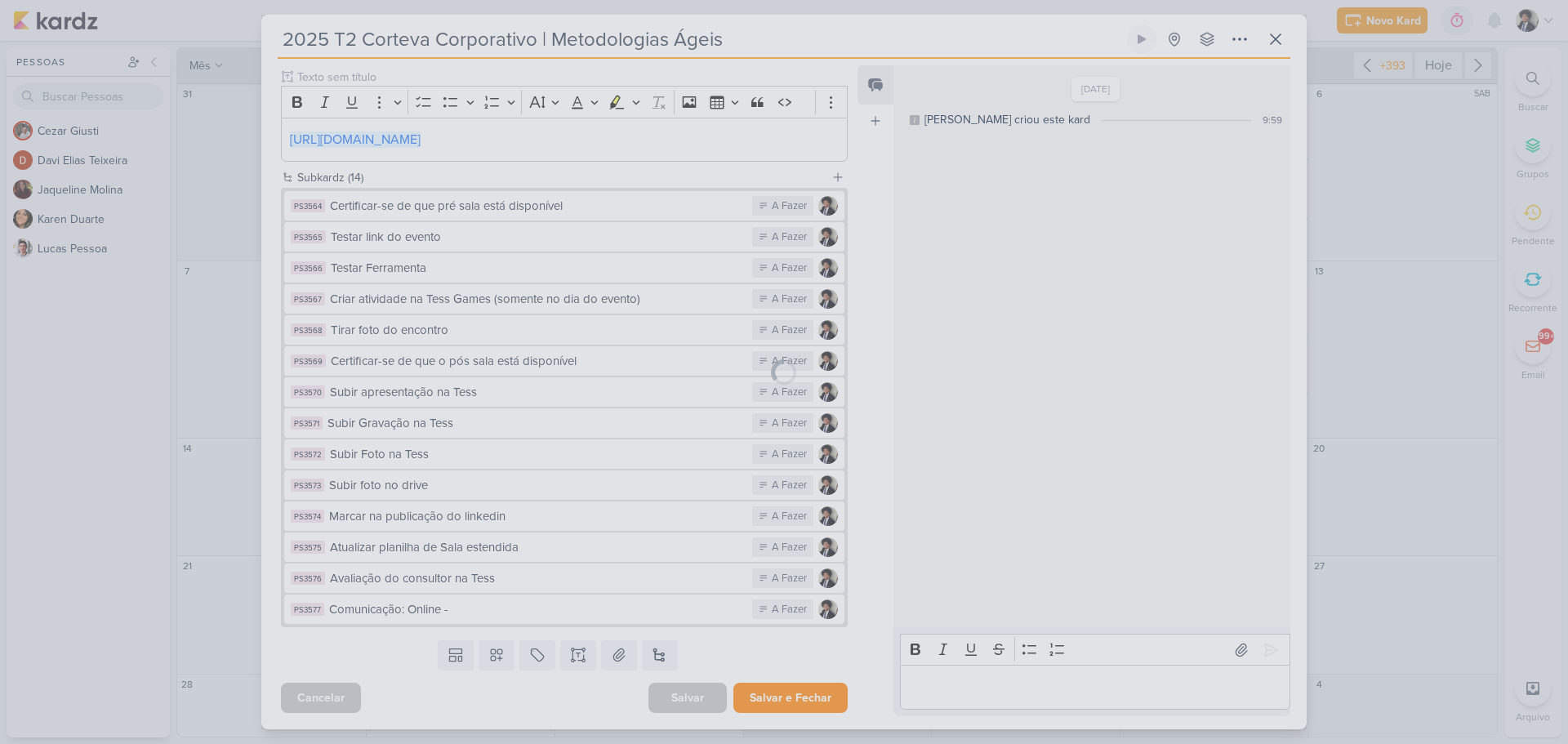
scroll to position [301, 0]
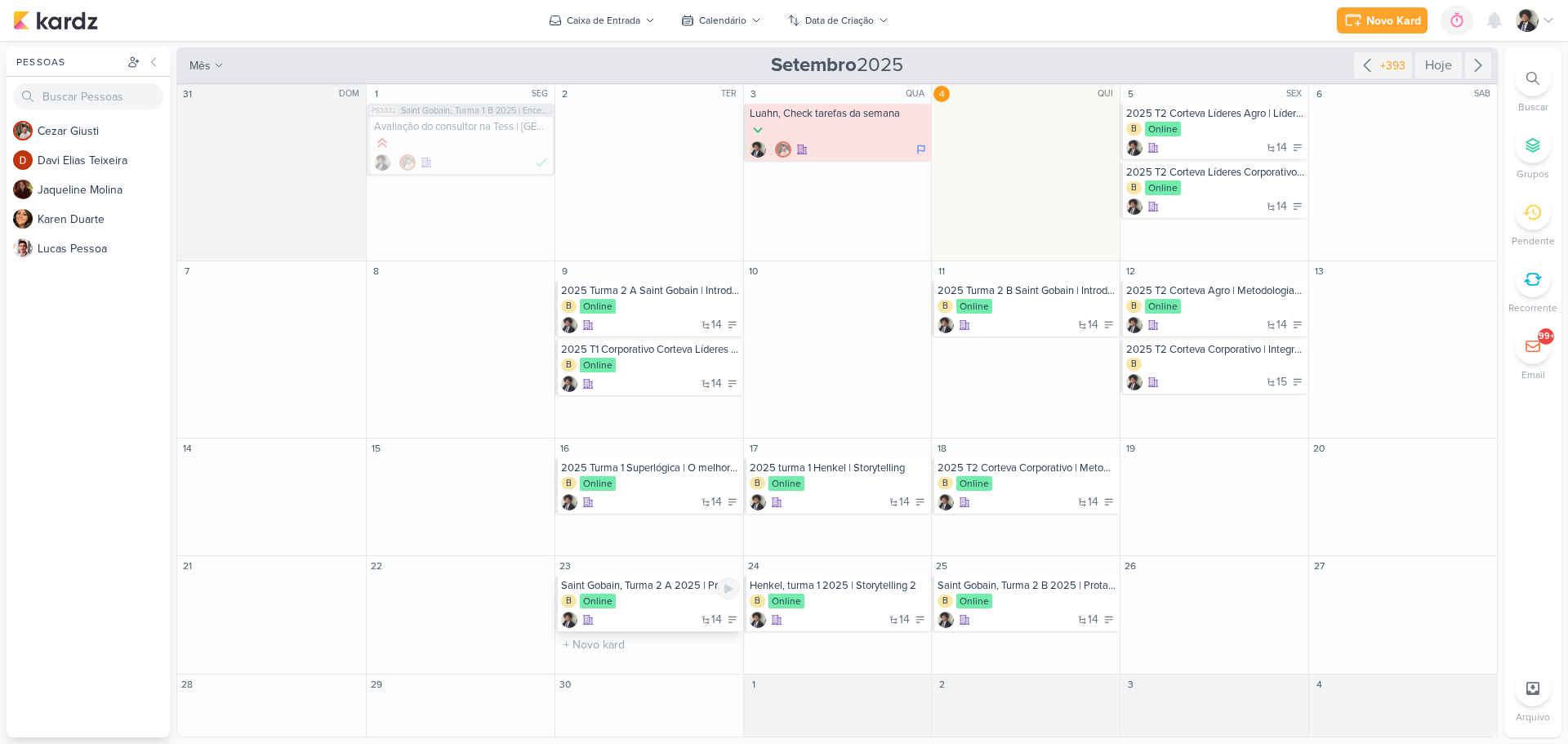
click at [674, 610] on div "B Online" at bounding box center [650, 601] width 179 height 16
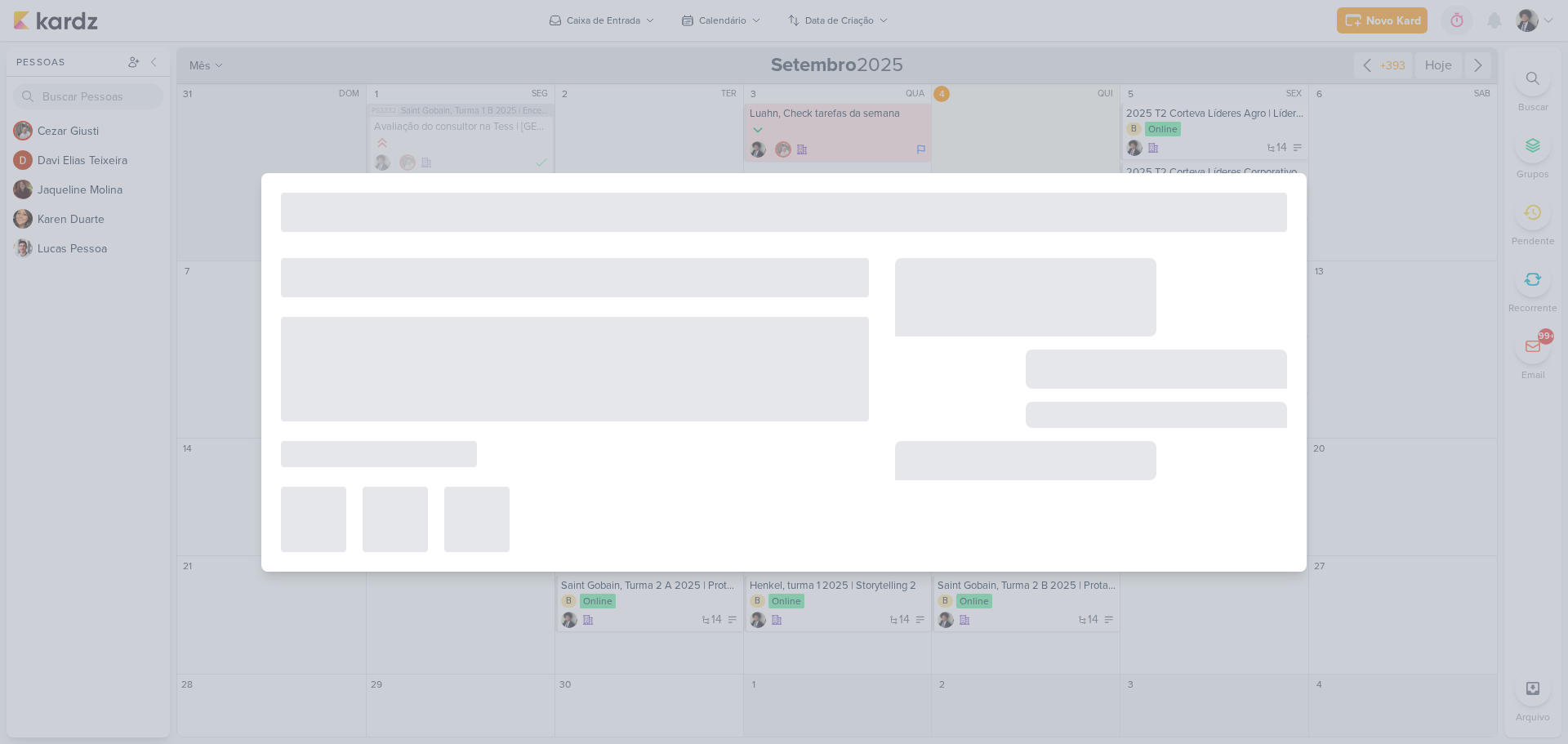
type input "Saint Gobain, Turma 2 A 2025 | Protagonismo e alta performance"
type input "[DATE] 23:59"
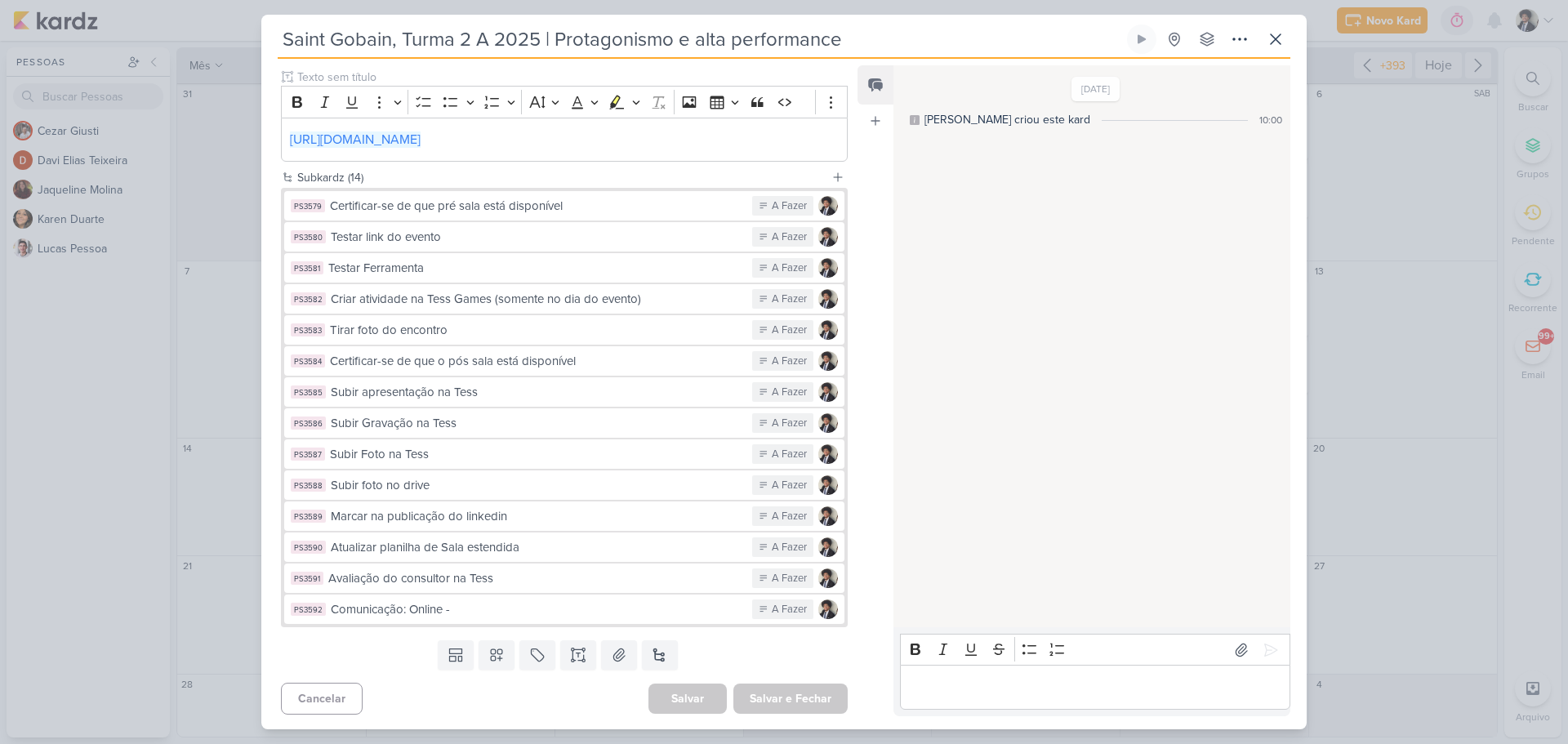
scroll to position [226, 0]
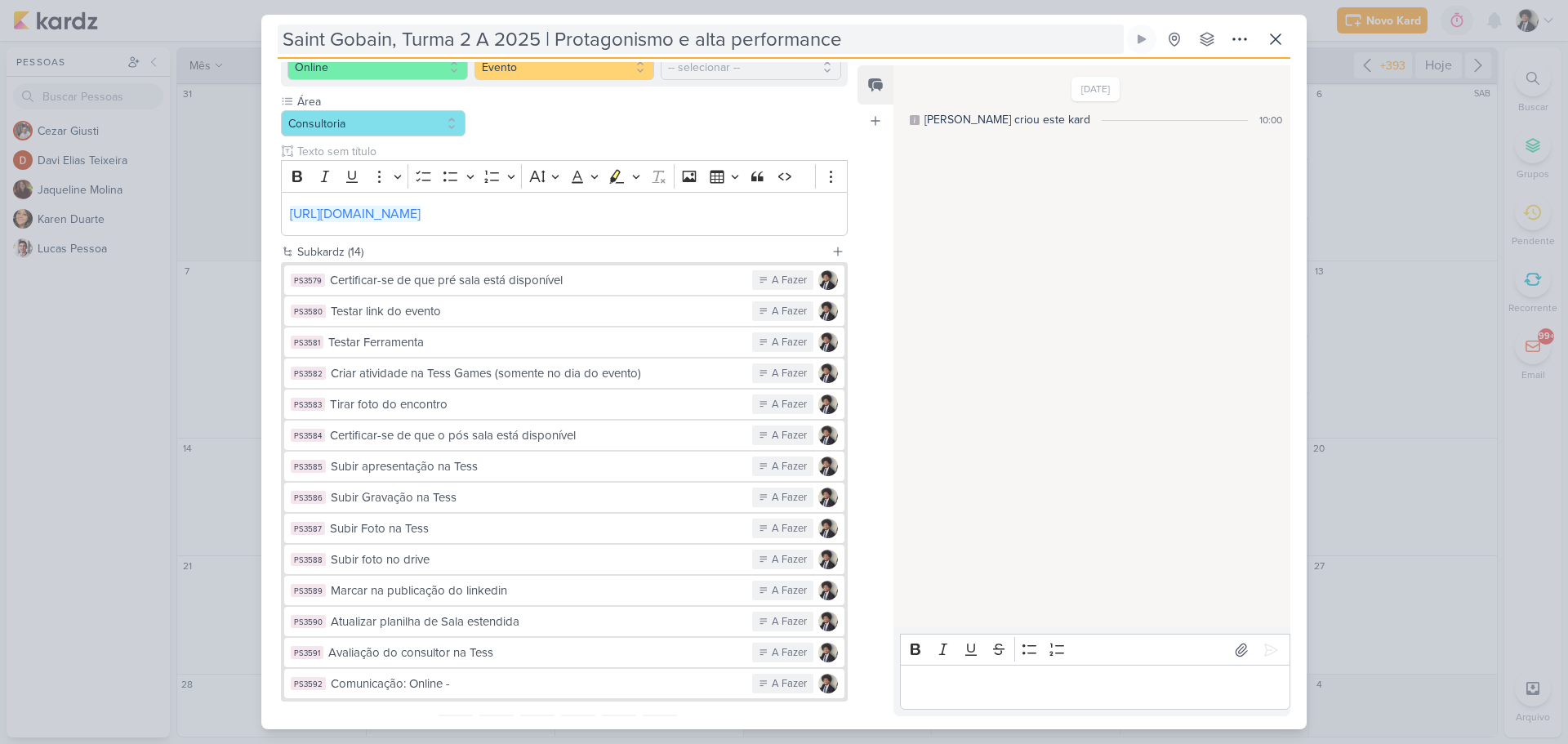
click at [416, 45] on input "Saint Gobain, Turma 2 A 2025 | Protagonismo e alta performance" at bounding box center [701, 39] width 846 height 29
click at [519, 35] on input "Saint Gobain, Turma 2 A 2025 | Protagonismo e alta performance" at bounding box center [701, 39] width 846 height 29
click at [281, 36] on input "Saint Gobain, Turma 2 A 2025 | Protagonismo e alta performance" at bounding box center [701, 39] width 846 height 29
paste input "2025"
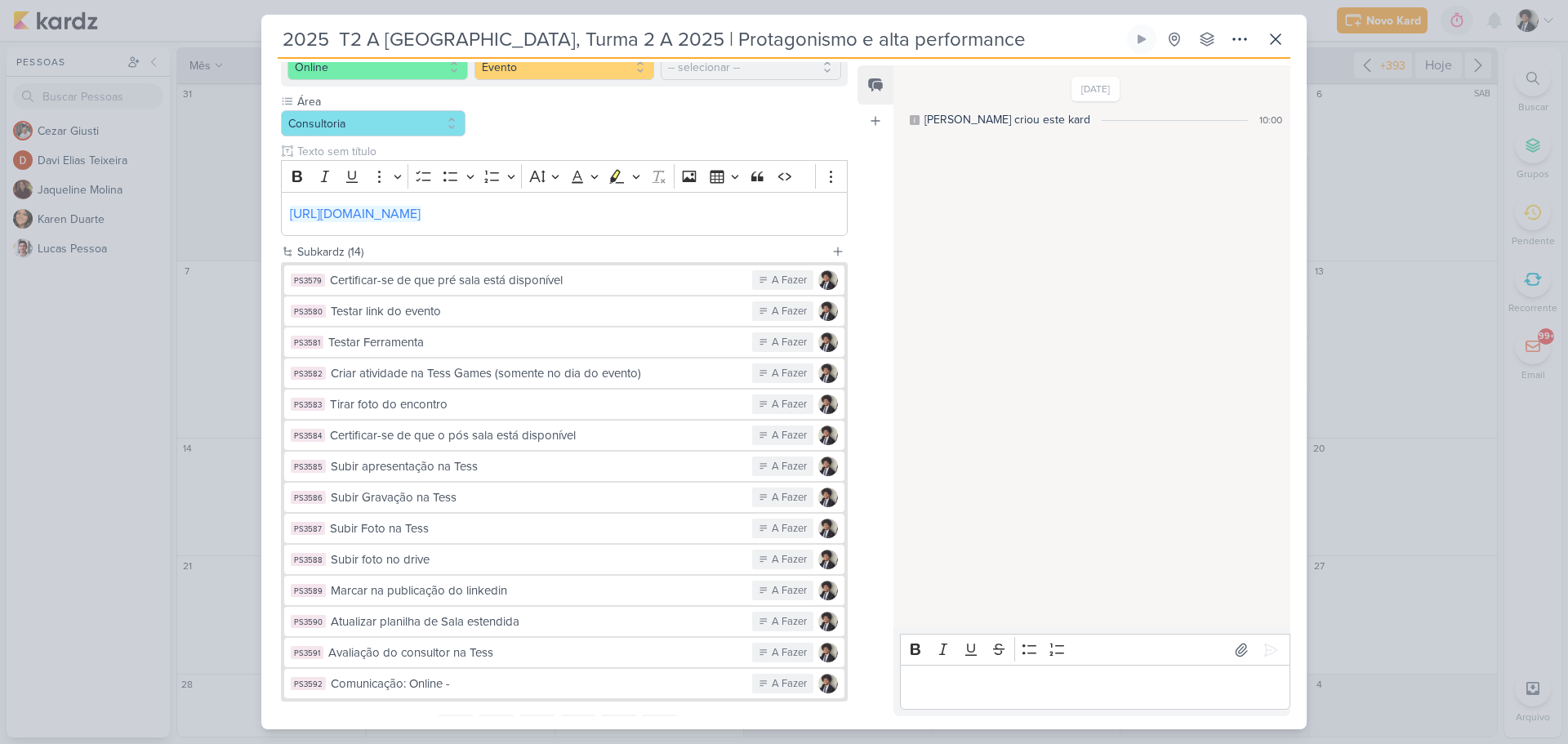
drag, startPoint x: 508, startPoint y: 34, endPoint x: 647, endPoint y: 41, distance: 139.2
click at [647, 41] on input "2025 T2 A [GEOGRAPHIC_DATA], Turma 2 A 2025 | Protagonismo e alta performance" at bounding box center [701, 39] width 846 height 29
click at [332, 38] on input "2025 T2 A Saint Gobain | Protagonismo e alta performance" at bounding box center [701, 39] width 846 height 29
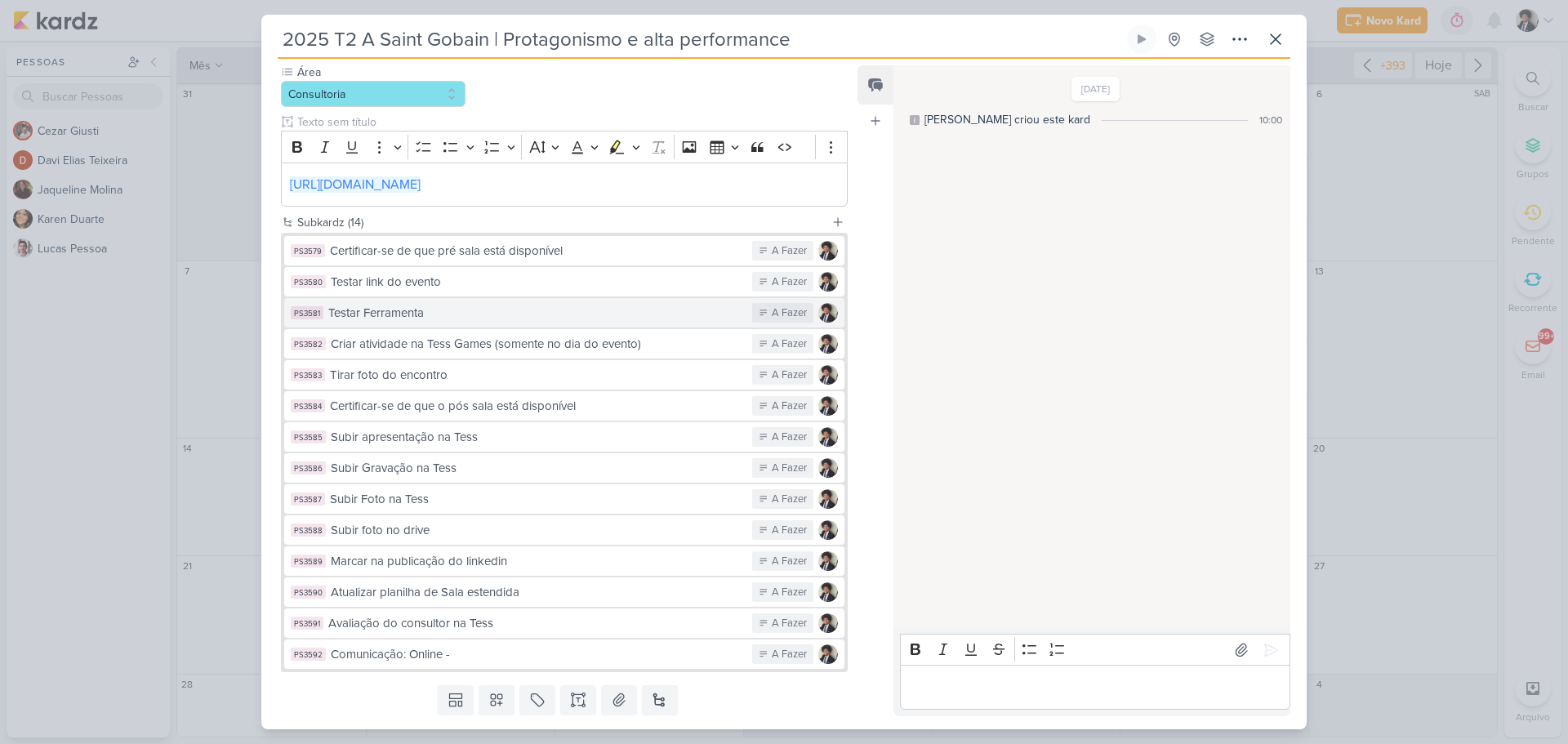
scroll to position [302, 0]
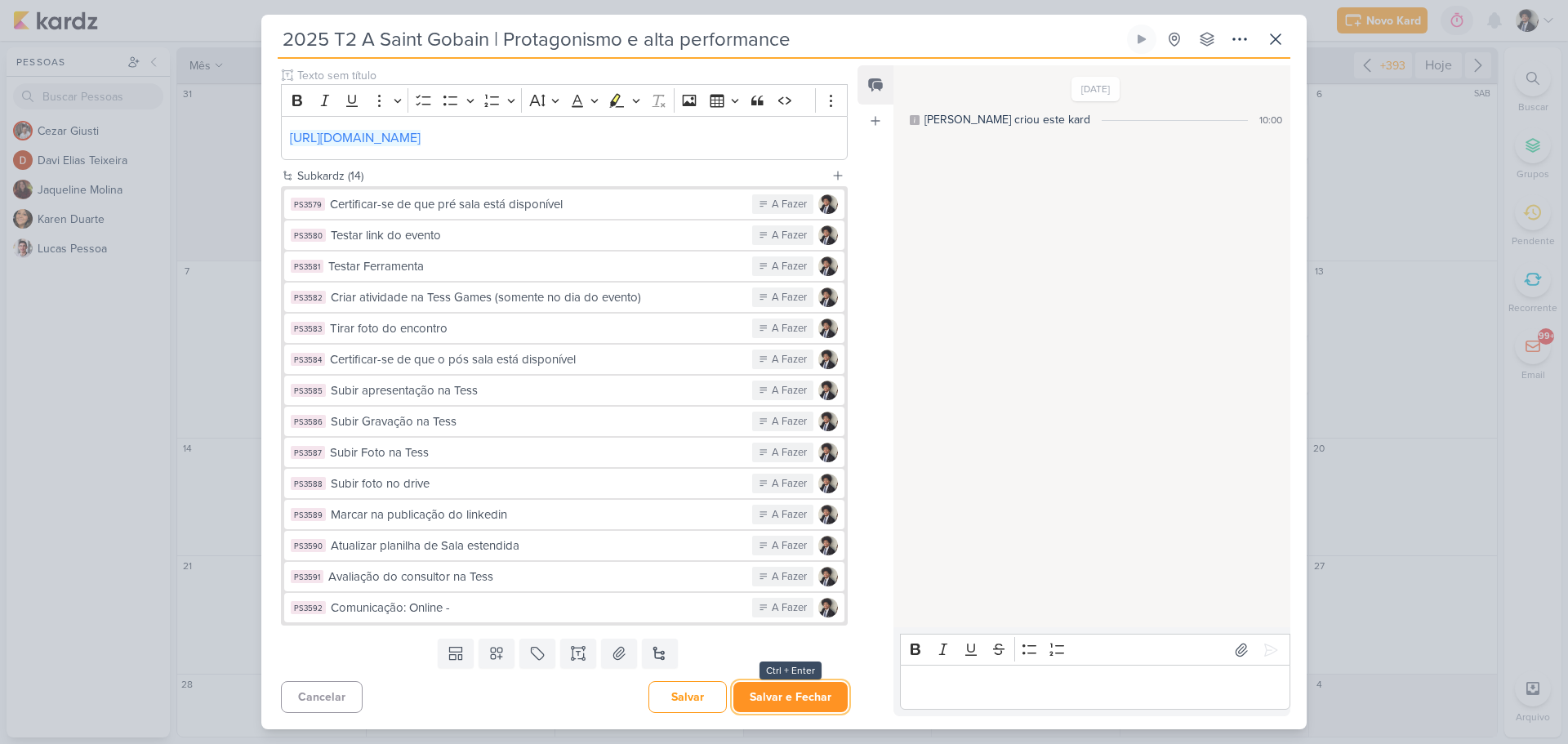
click at [809, 693] on button "Salvar e Fechar" at bounding box center [791, 697] width 114 height 30
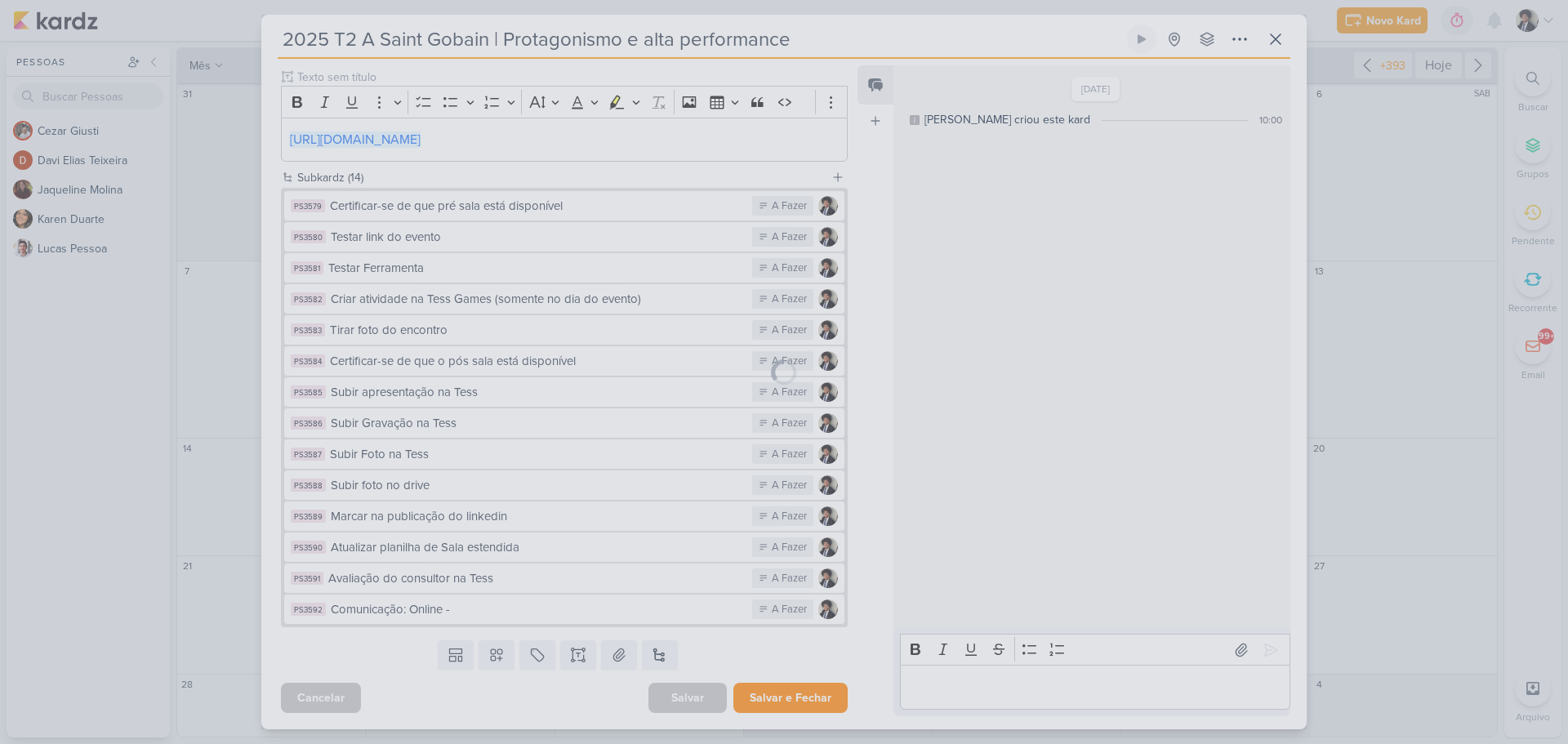
scroll to position [301, 0]
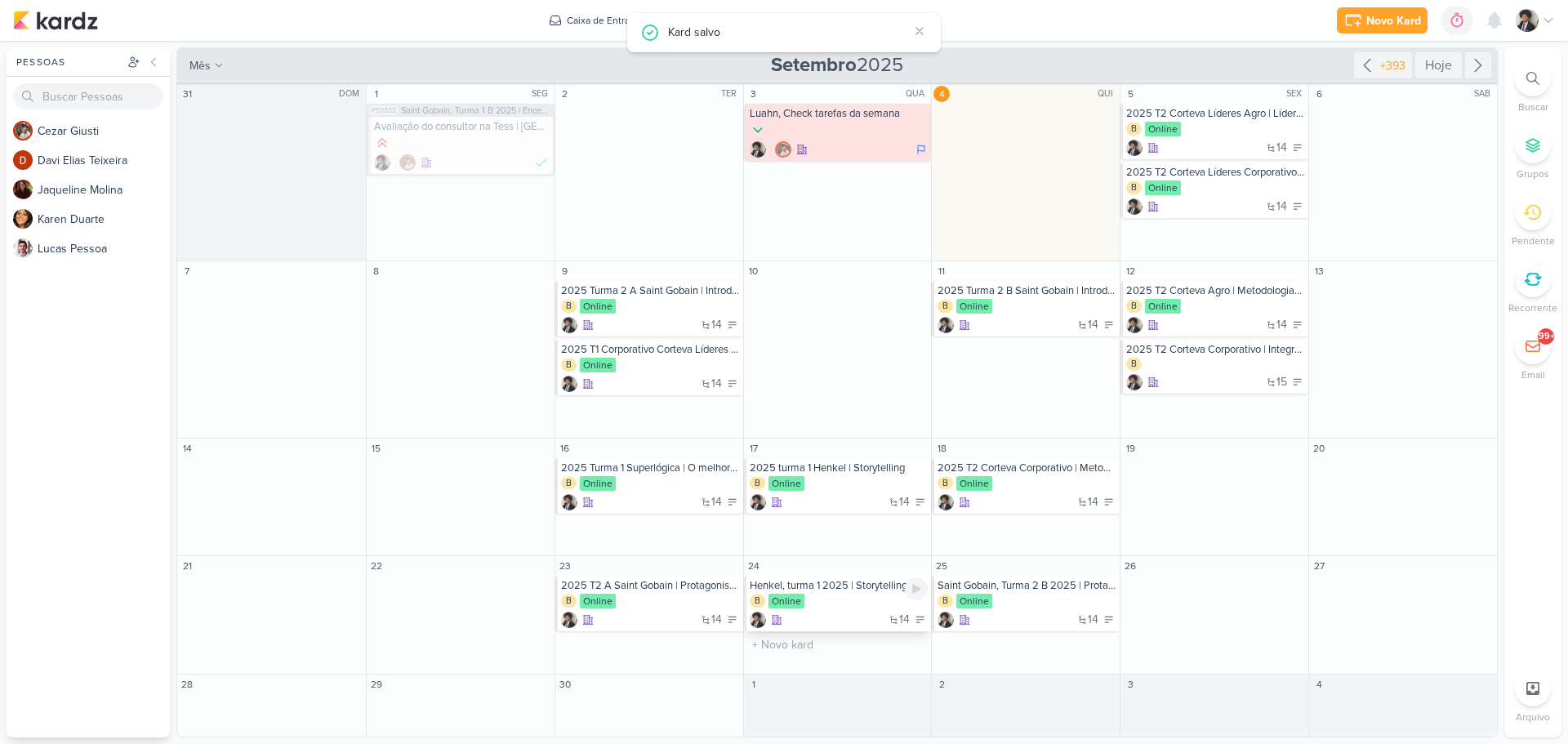
click at [825, 603] on div "B Online" at bounding box center [839, 601] width 179 height 16
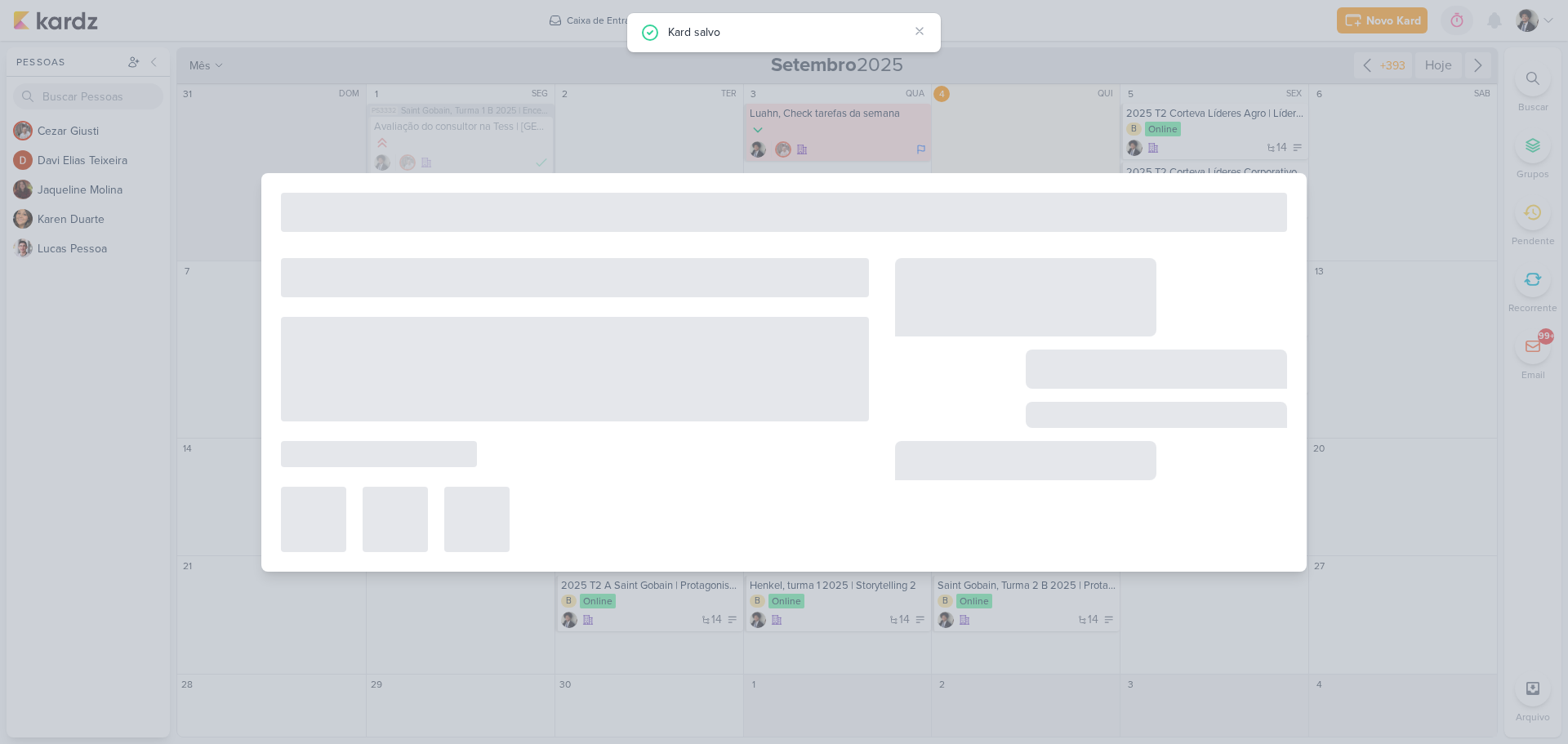
type input "Henkel, turma 1 2025 | Storytelling 2"
type input "[DATE] 23:59"
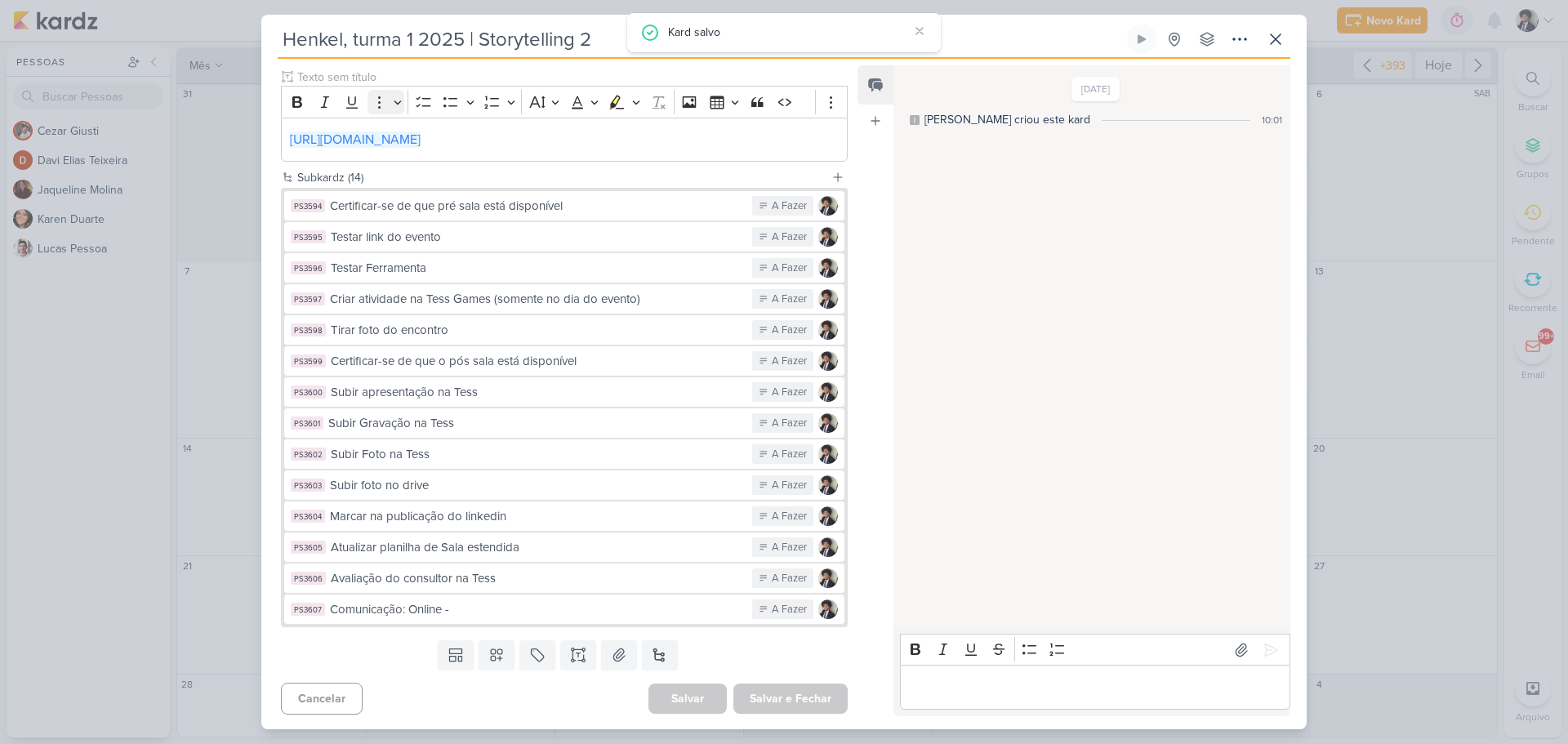
scroll to position [226, 0]
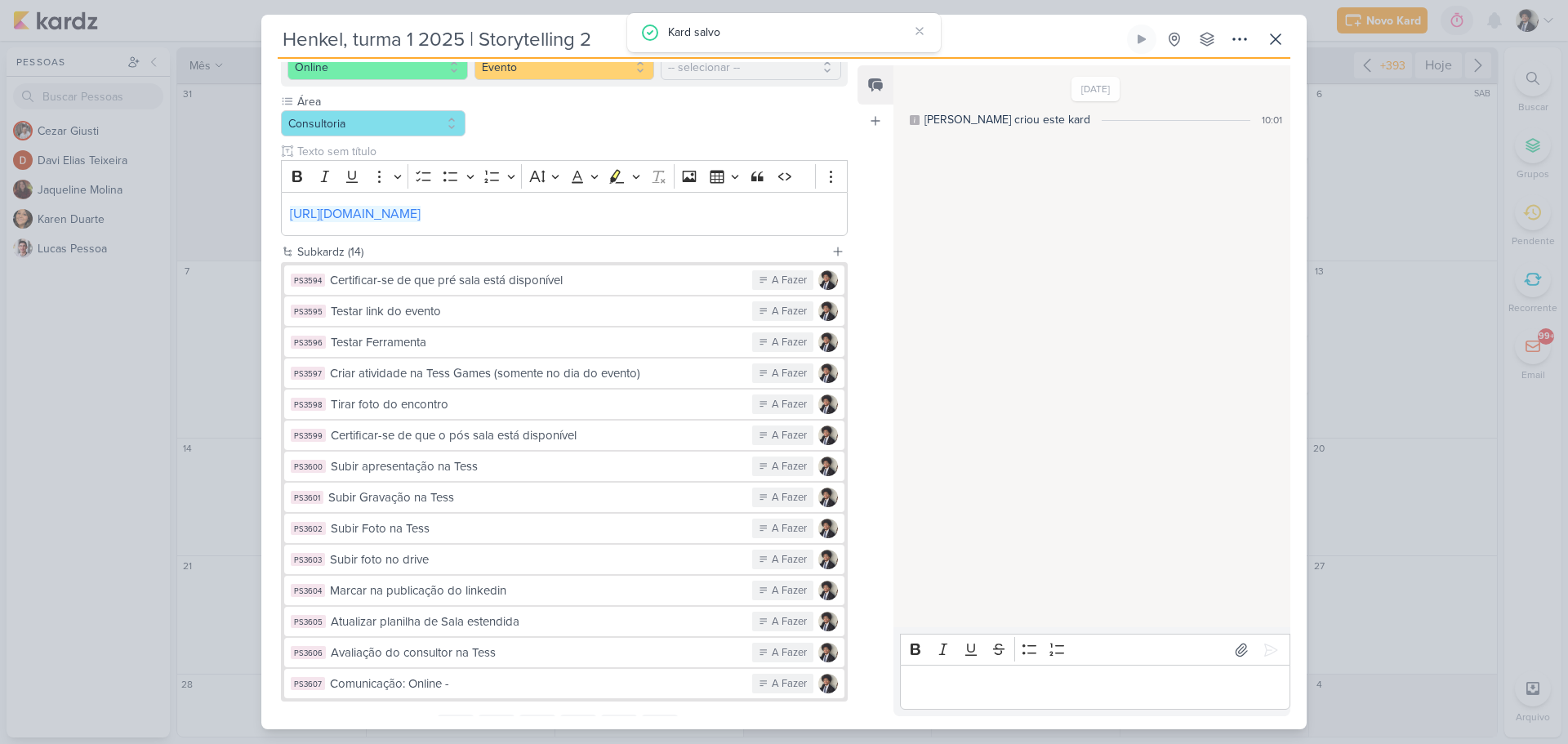
click at [411, 36] on input "Henkel, turma 1 2025 | Storytelling 2" at bounding box center [701, 39] width 846 height 29
click at [434, 35] on input "Henkel, turma 1 2025 | Storytelling 2" at bounding box center [701, 39] width 846 height 29
click at [285, 38] on input "Henkel, turma 1 2025 | Storytelling 2" at bounding box center [701, 39] width 846 height 29
paste input "2025"
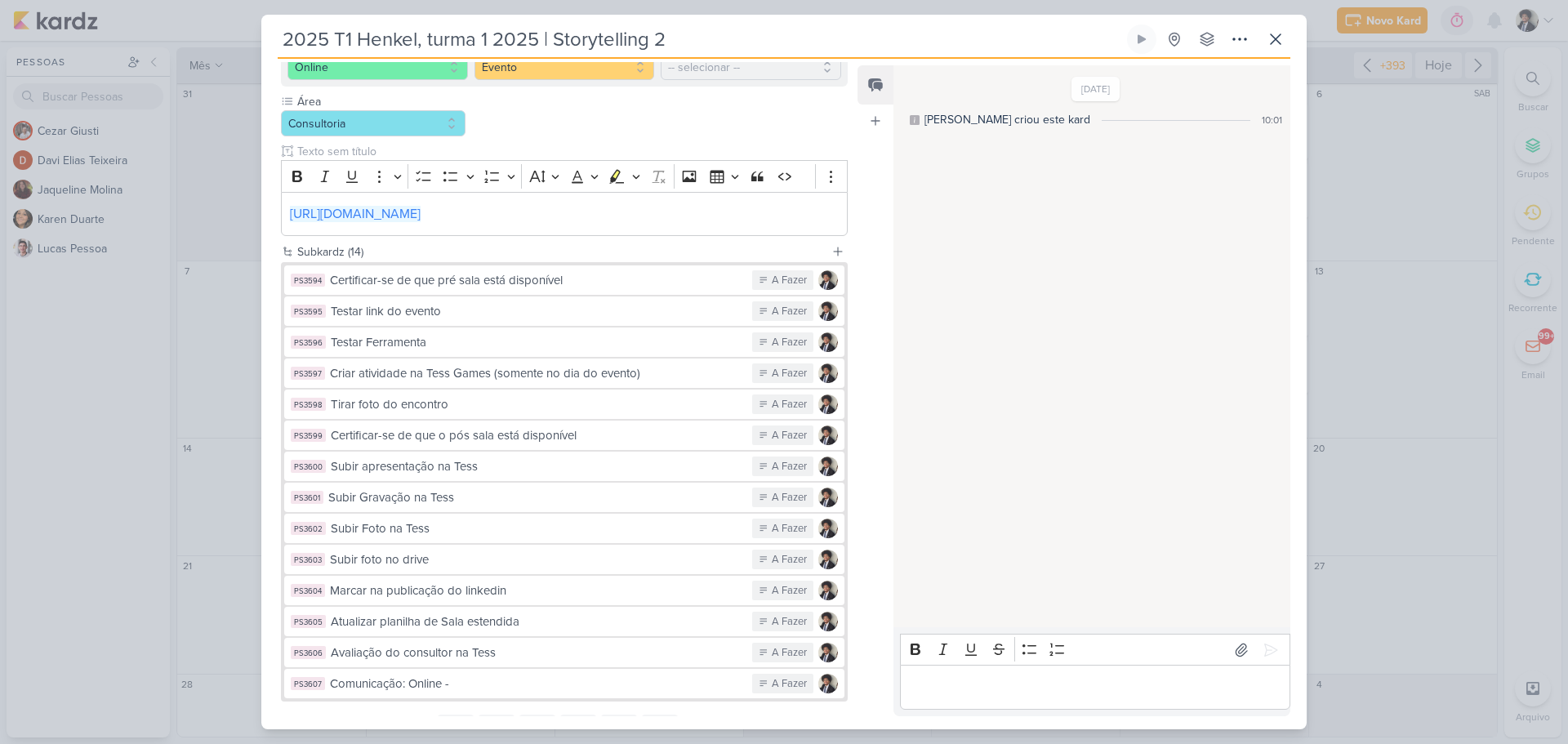
drag, startPoint x: 430, startPoint y: 36, endPoint x: 541, endPoint y: 35, distance: 111.0
click at [541, 35] on input "2025 T1 Henkel, turma 1 2025 | Storytelling 2" at bounding box center [701, 39] width 846 height 29
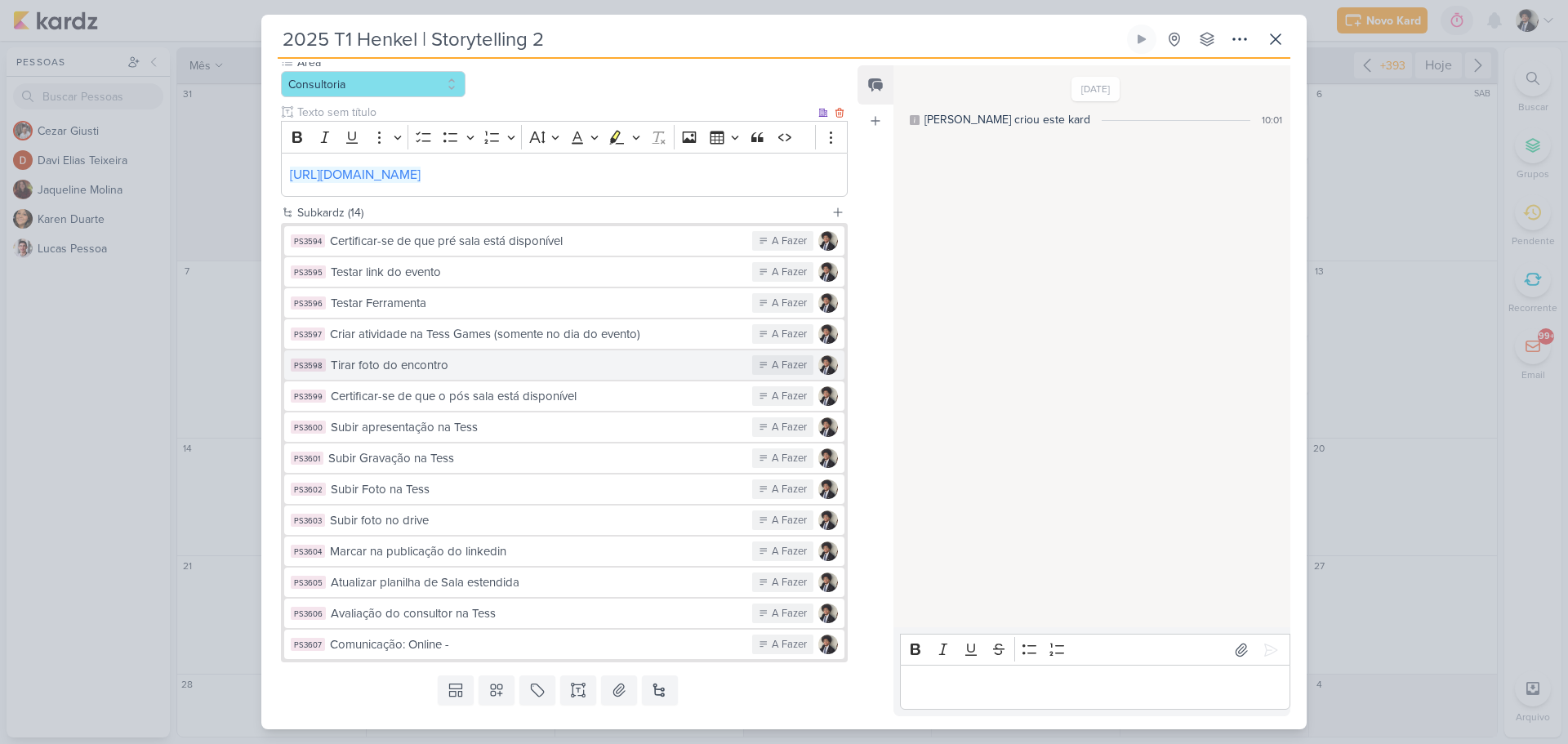
scroll to position [302, 0]
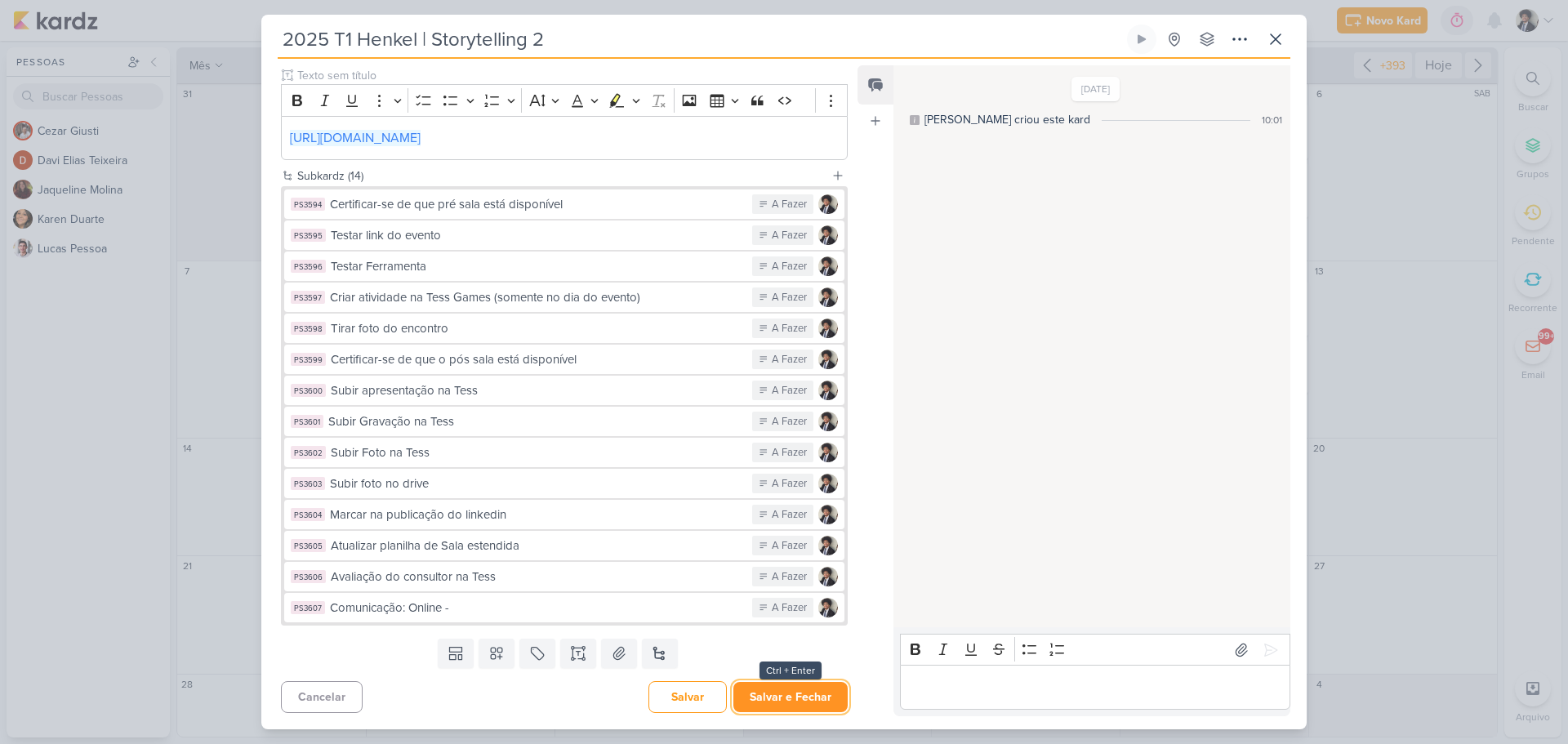
click at [803, 699] on button "Salvar e Fechar" at bounding box center [791, 697] width 114 height 30
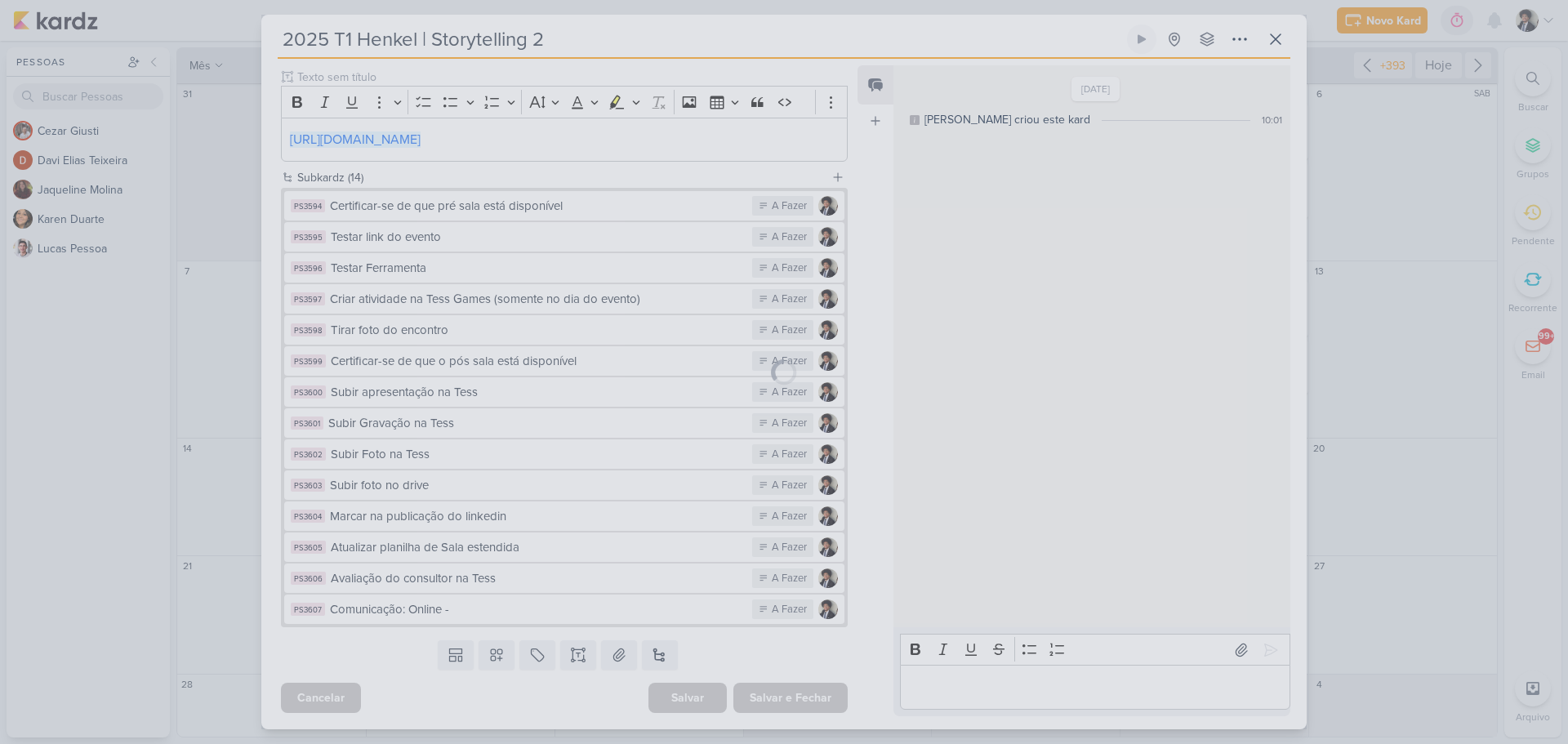
scroll to position [301, 0]
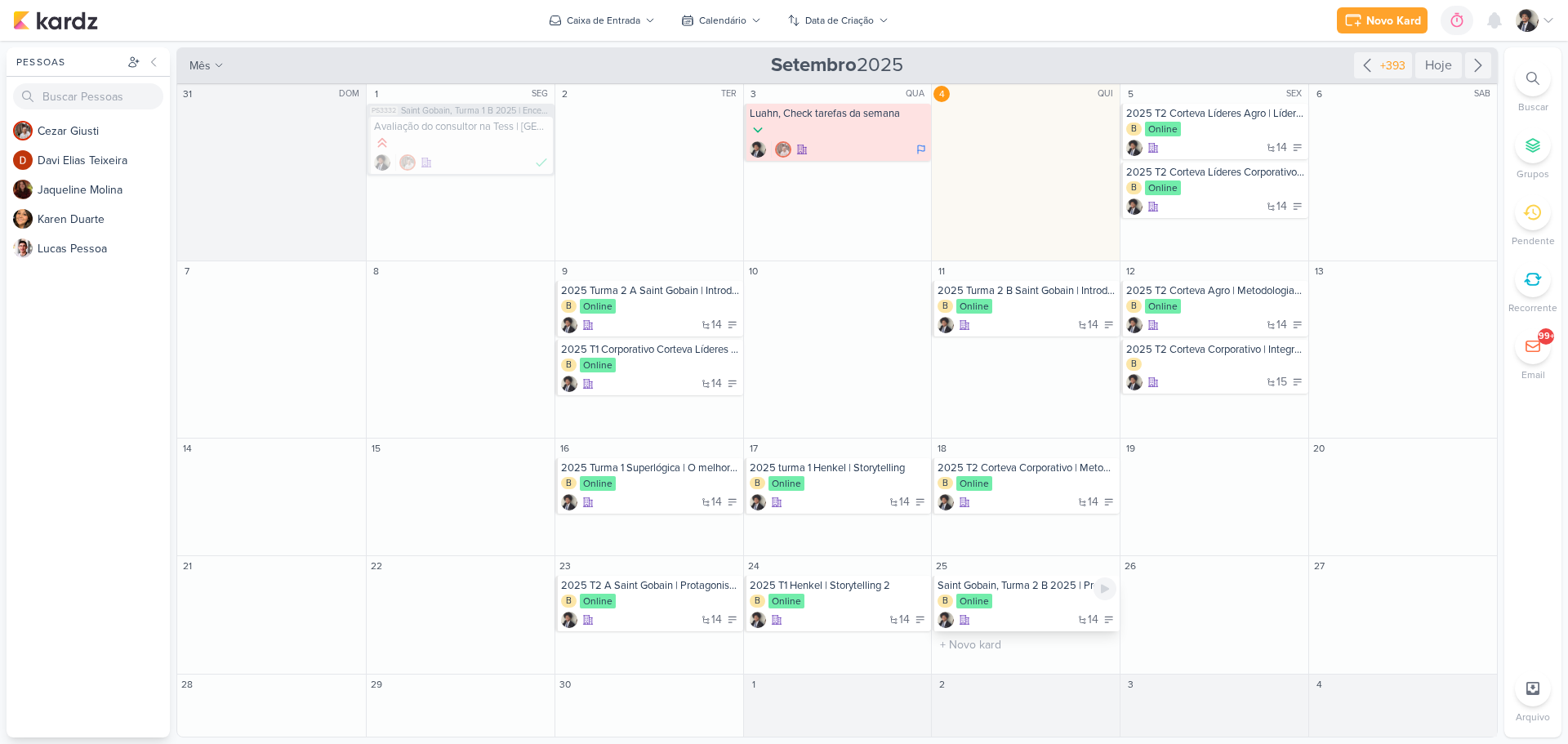
click at [1044, 605] on div "B Online" at bounding box center [1027, 601] width 179 height 16
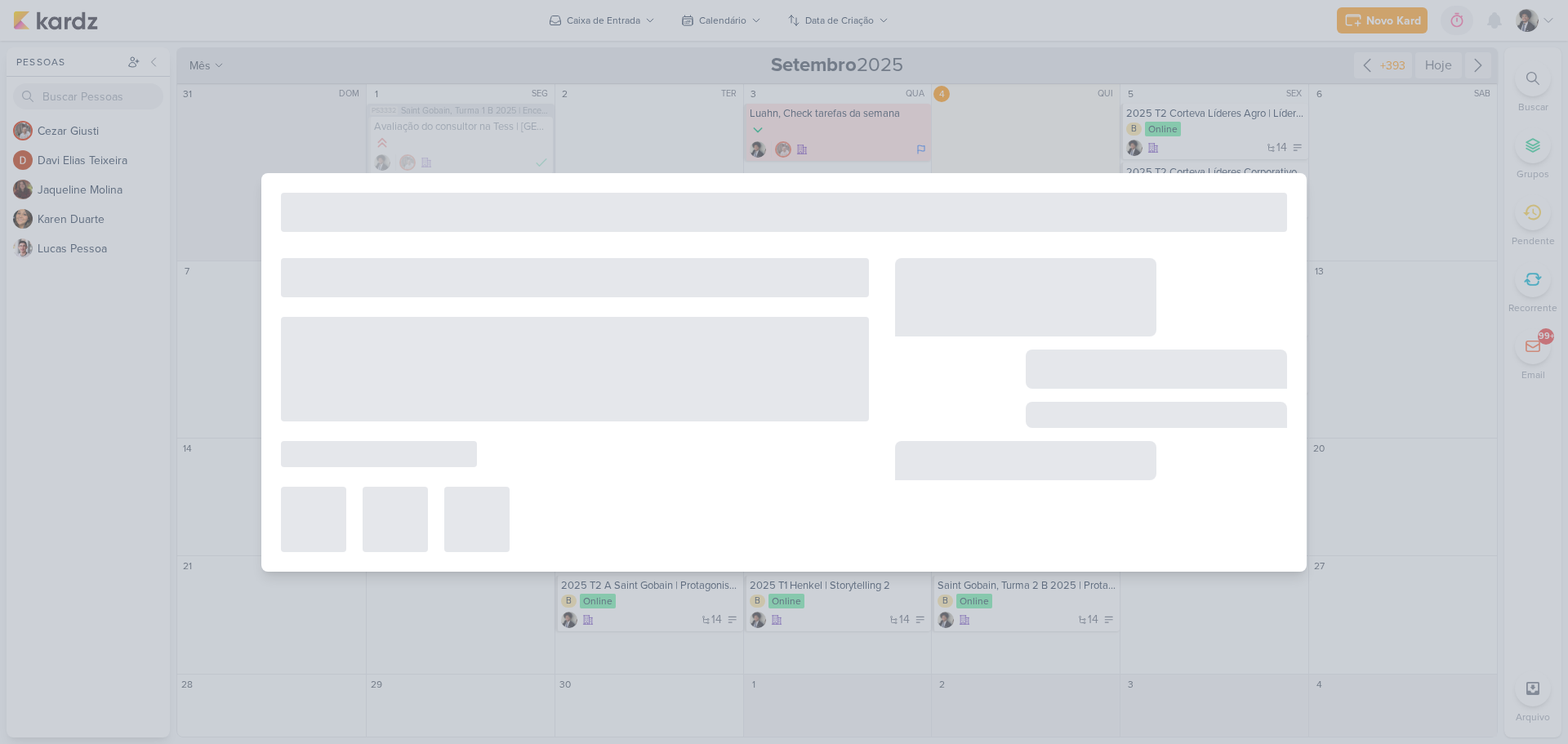
type input "Saint Gobain, Turma 2 B 2025 | Protagonismo e alta performance"
type input "[DATE] 23:59"
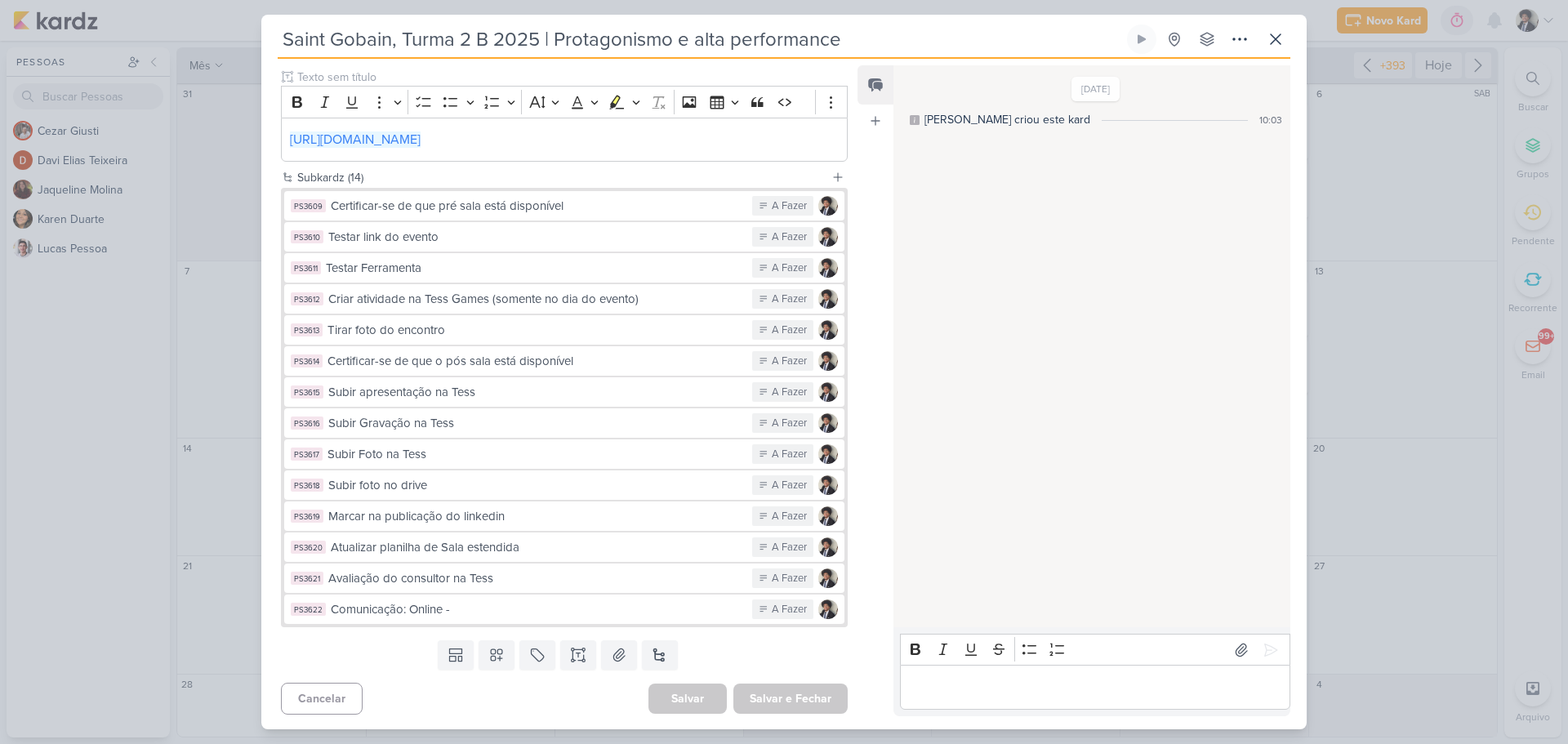
scroll to position [226, 0]
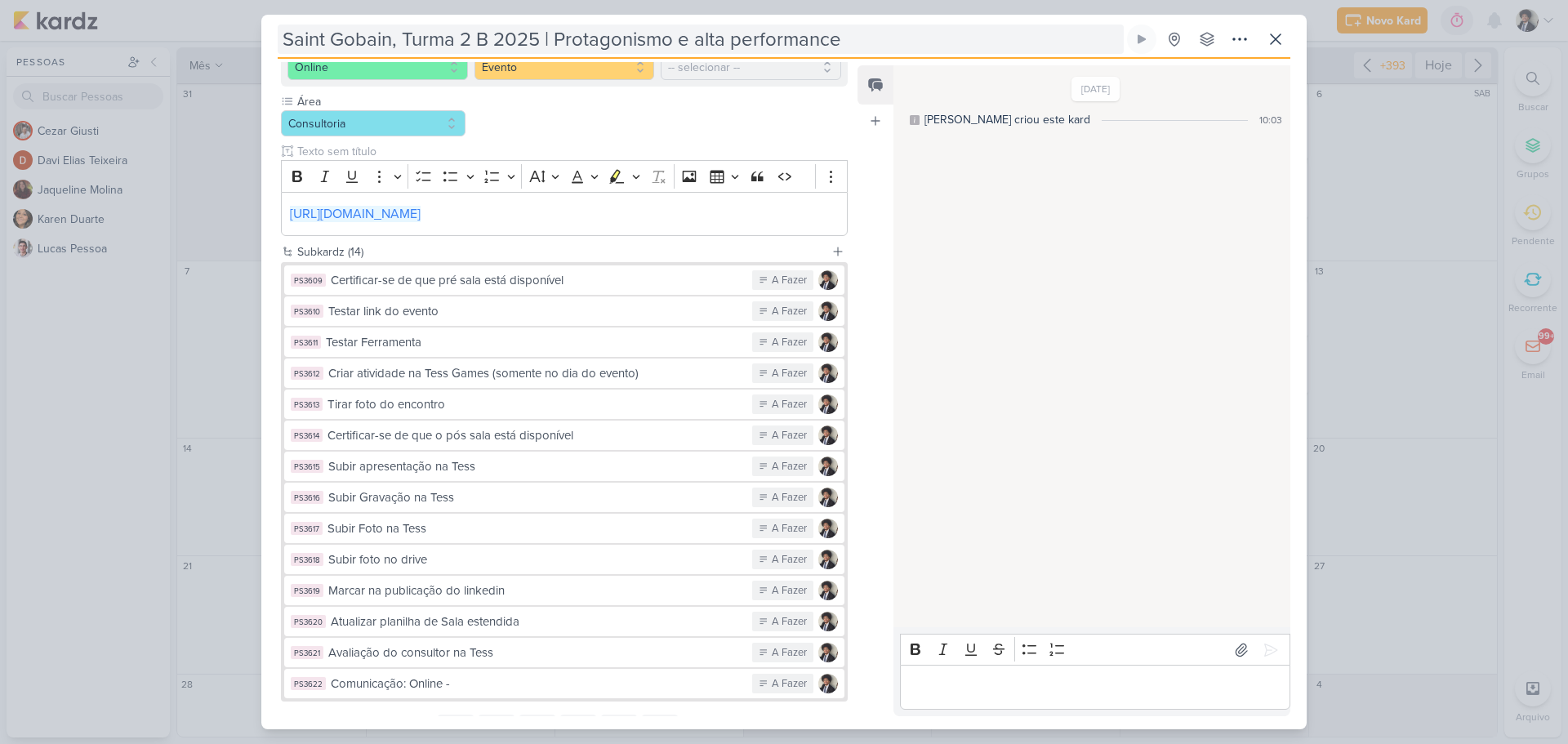
click at [495, 36] on input "Saint Gobain, Turma 2 B 2025 | Protagonismo e alta performance" at bounding box center [701, 39] width 846 height 29
click at [518, 39] on input "Saint Gobain, Turma 2 B 2025 | Protagonismo e alta performance" at bounding box center [701, 39] width 846 height 29
click at [284, 40] on input "Saint Gobain, Turma 2 B 2025 | Protagonismo e alta performance" at bounding box center [701, 39] width 846 height 29
paste input "2025"
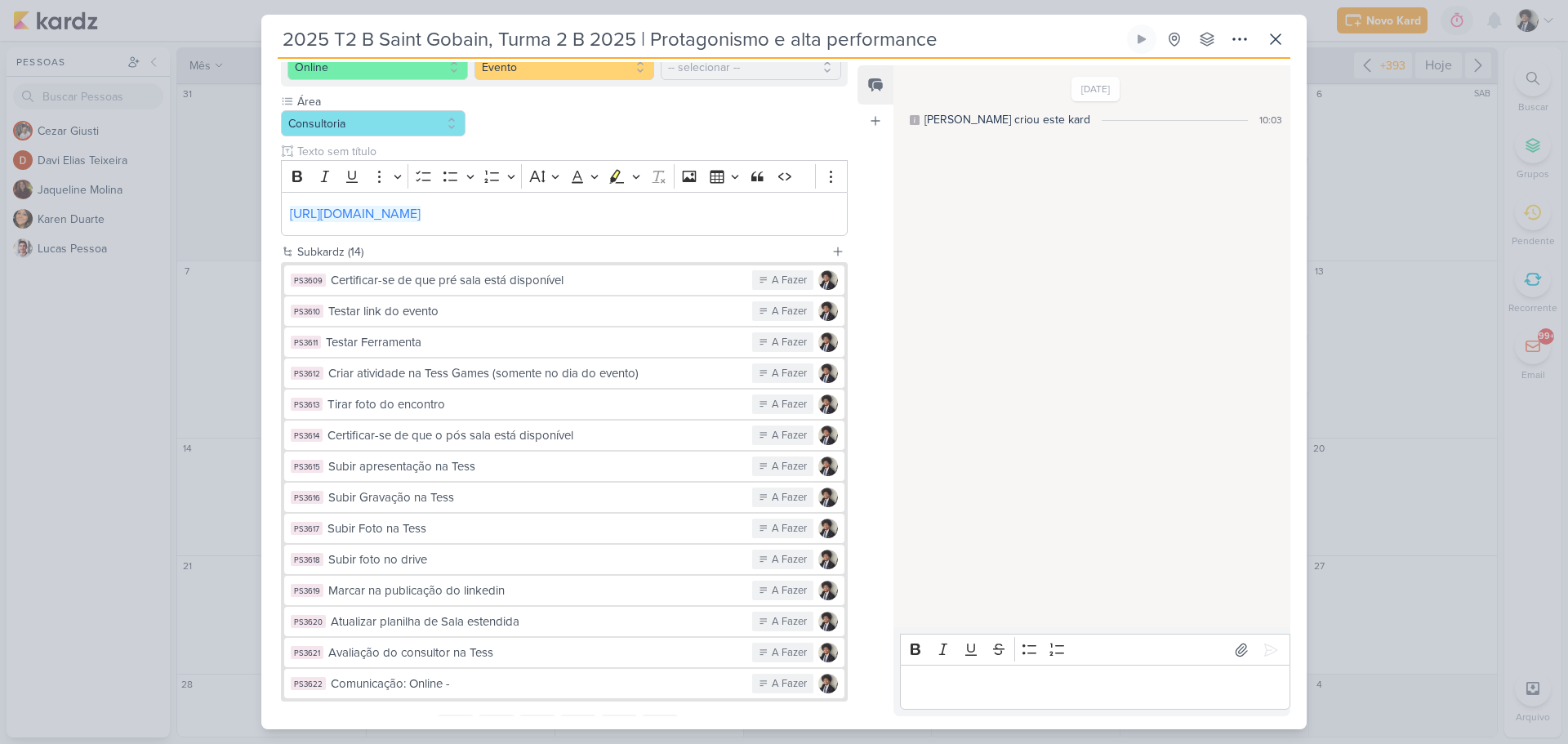
drag, startPoint x: 515, startPoint y: 39, endPoint x: 639, endPoint y: 55, distance: 125.0
click at [639, 55] on div "2025 T2 B Saint Gobain, Turma 2 B 2025 | Protagonismo e alta performance Criado…" at bounding box center [784, 41] width 1012 height 34
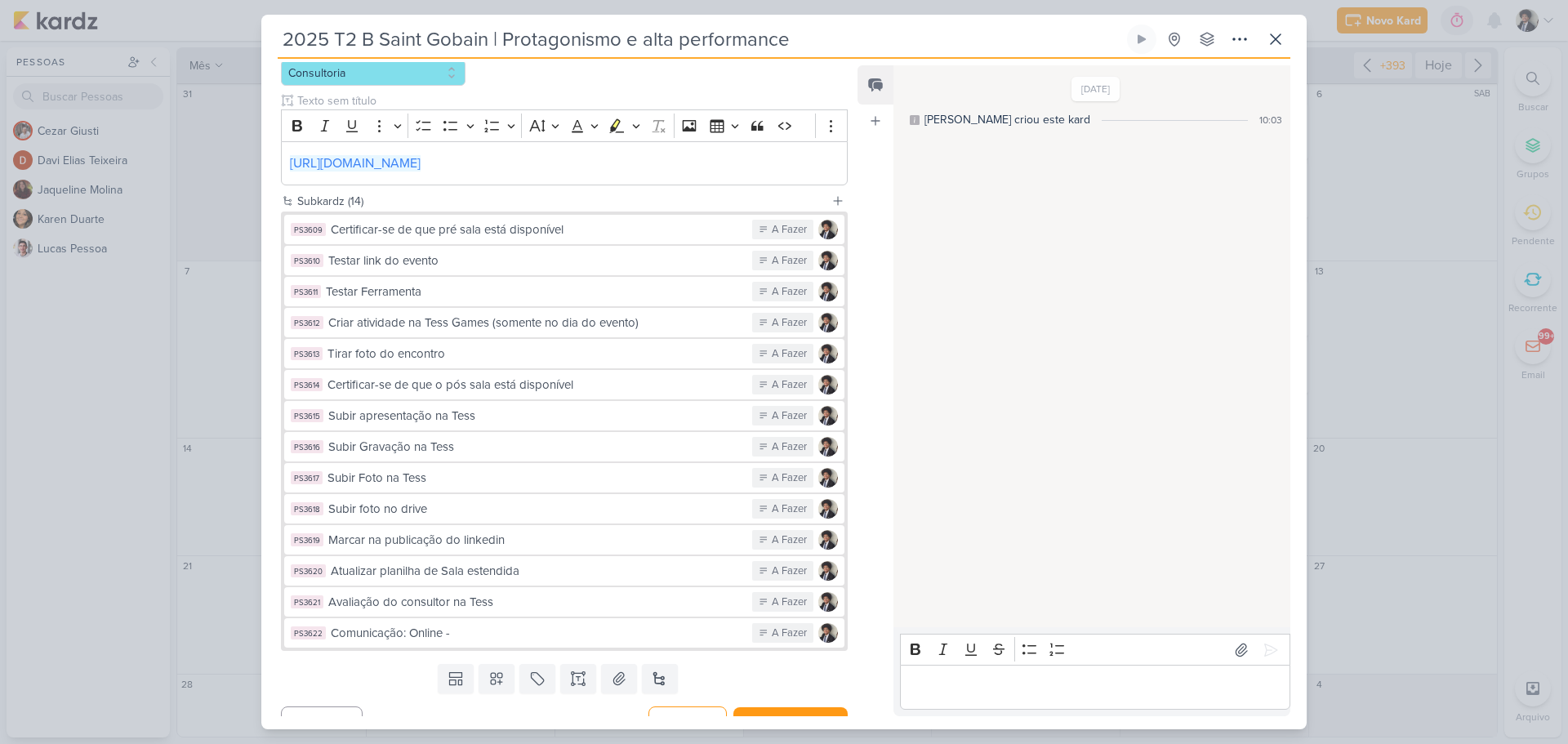
scroll to position [302, 0]
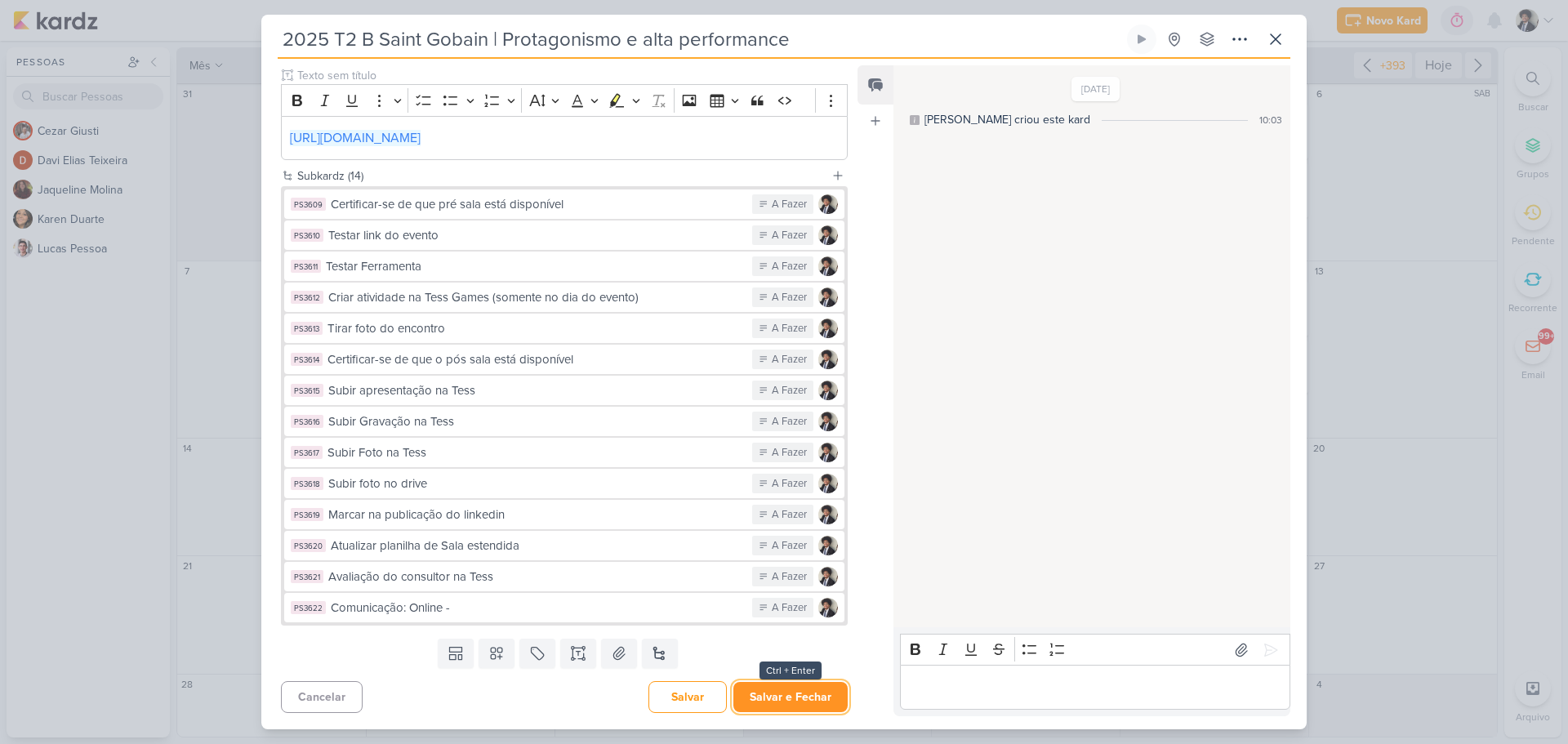
click at [818, 695] on button "Salvar e Fechar" at bounding box center [791, 697] width 114 height 30
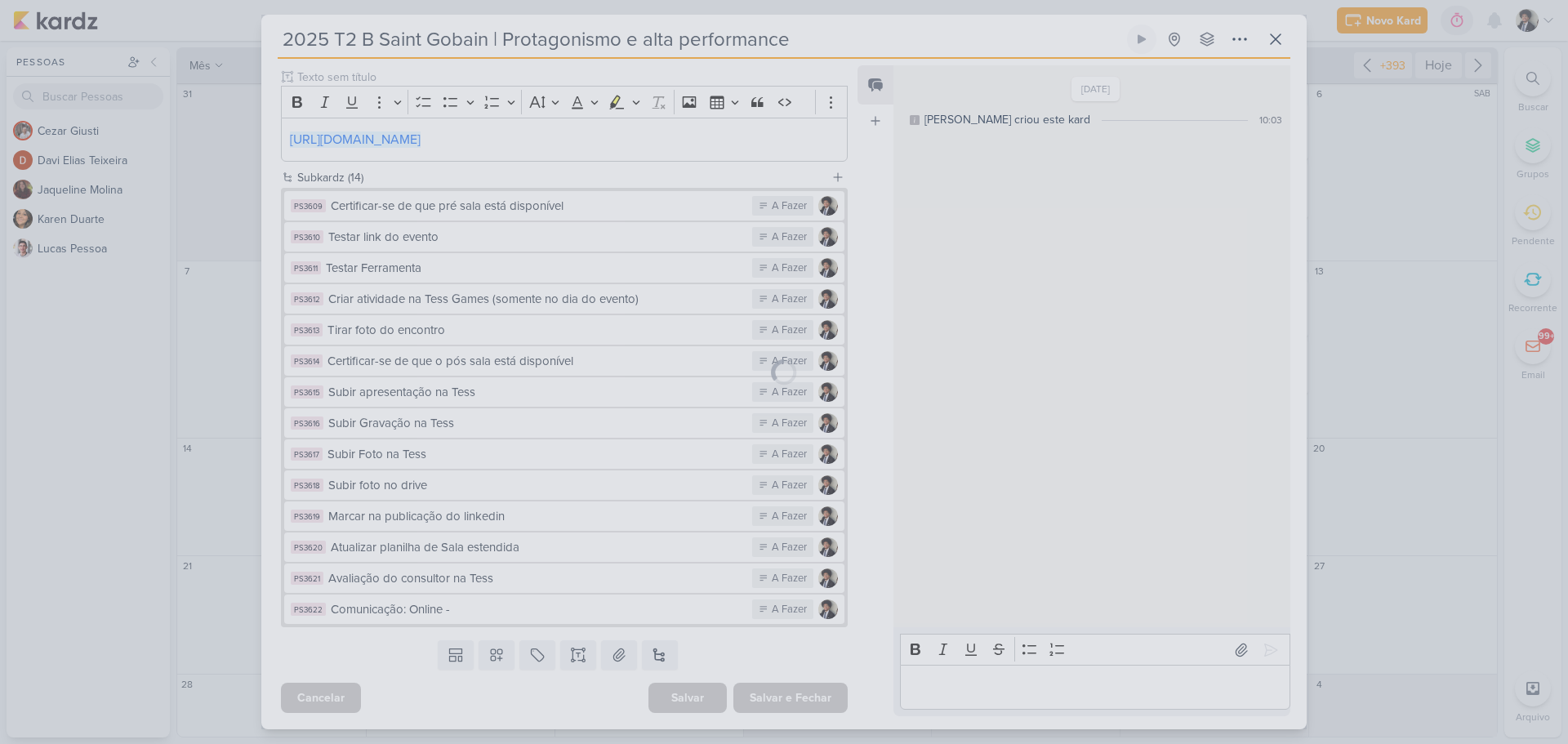
scroll to position [301, 0]
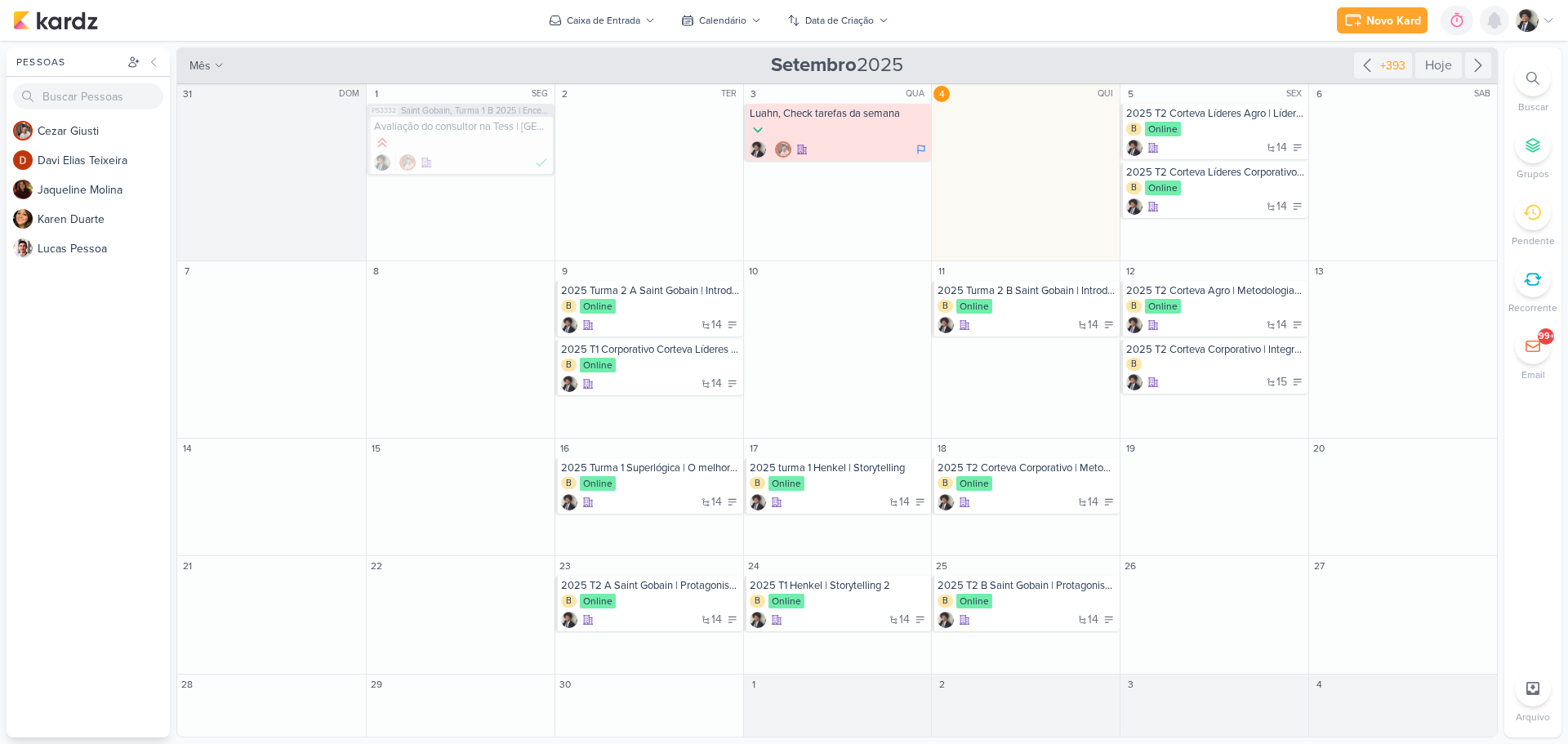
click at [1497, 11] on icon at bounding box center [1493, 20] width 19 height 19
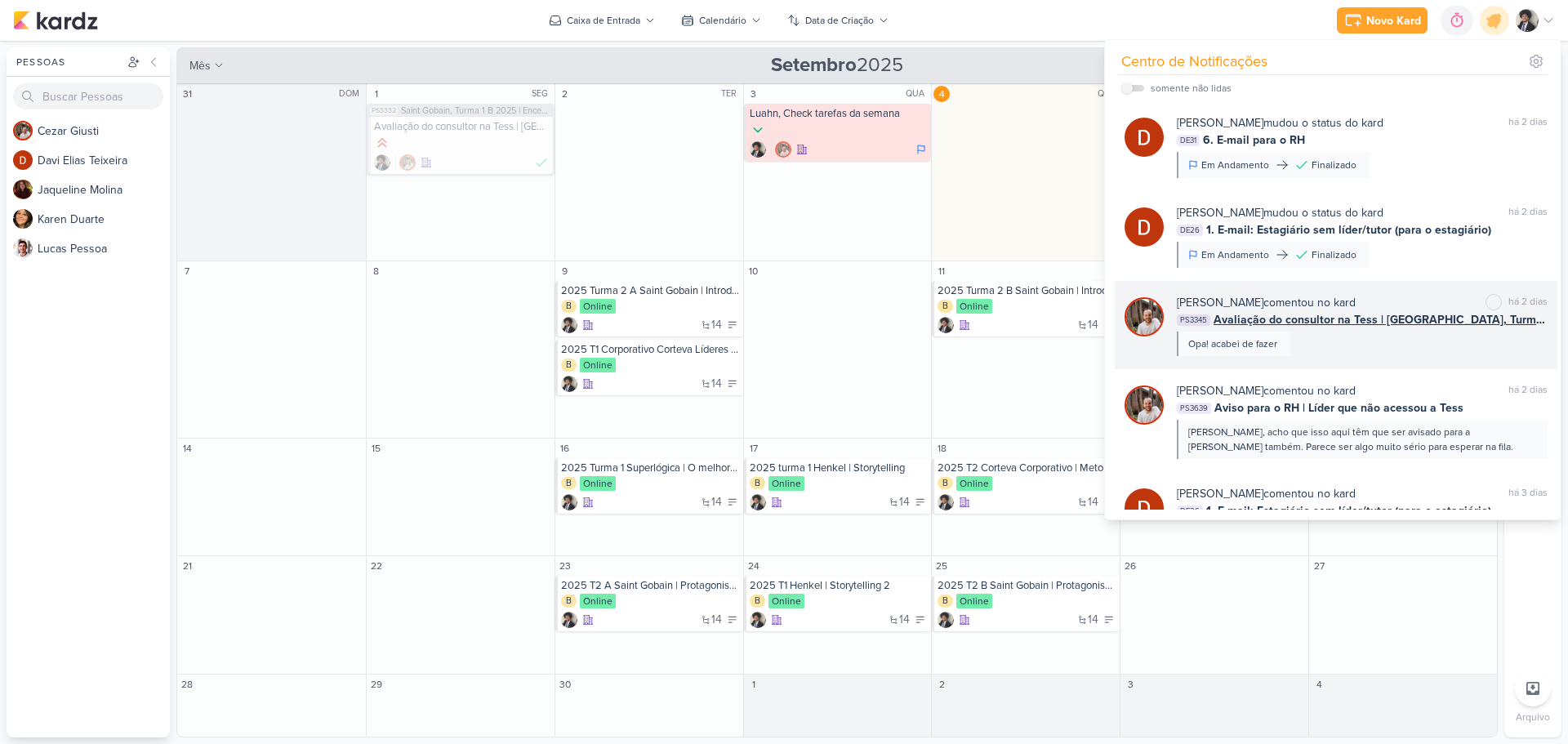
click at [1273, 317] on span "Avaliação do consultor na Tess | [GEOGRAPHIC_DATA], Turma 1 B 2025 | Encerramen…" at bounding box center [1381, 320] width 334 height 17
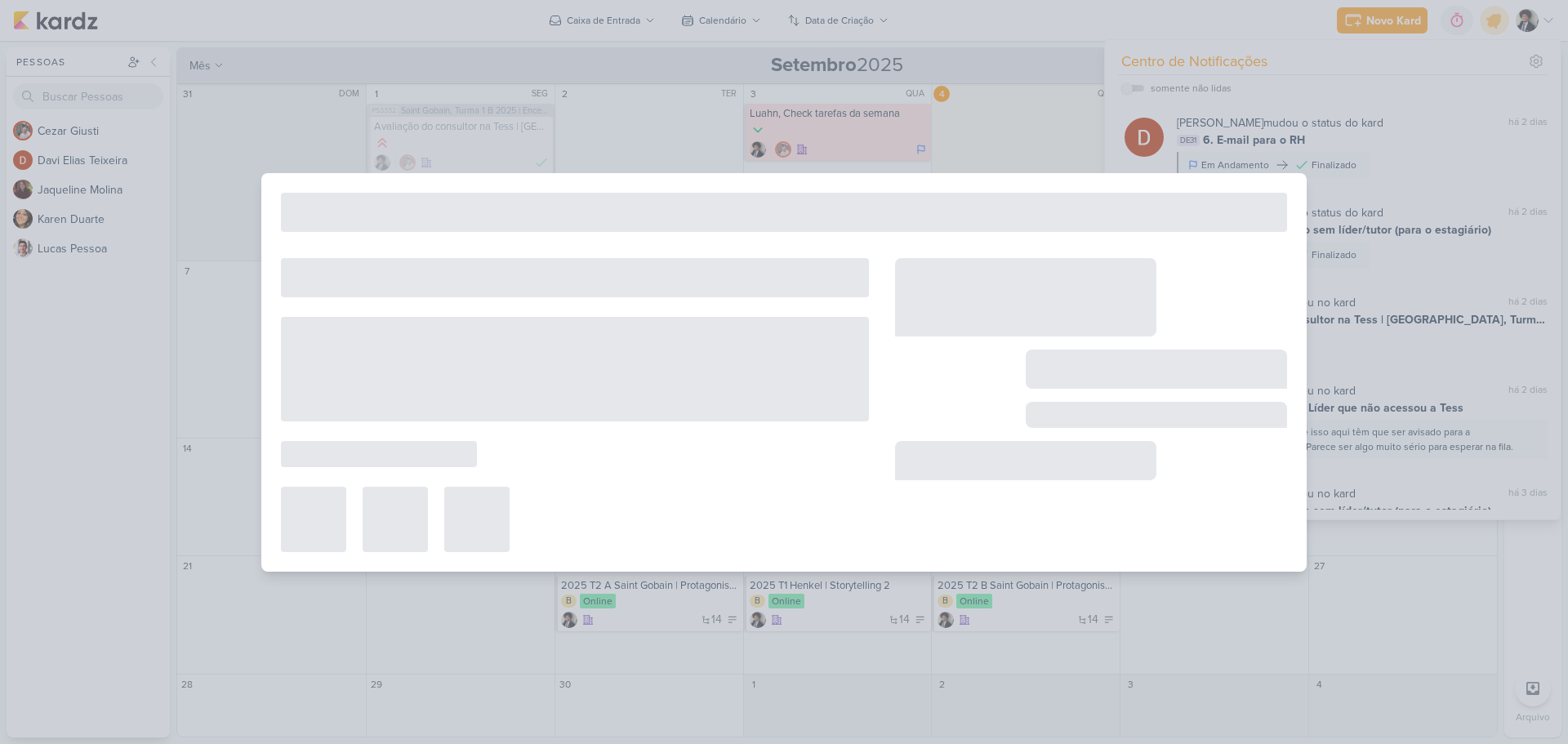
type input "Avaliação do consultor na Tess | [GEOGRAPHIC_DATA], Turma 1 B 2025 | Encerramen…"
type input "[DATE] 23:59"
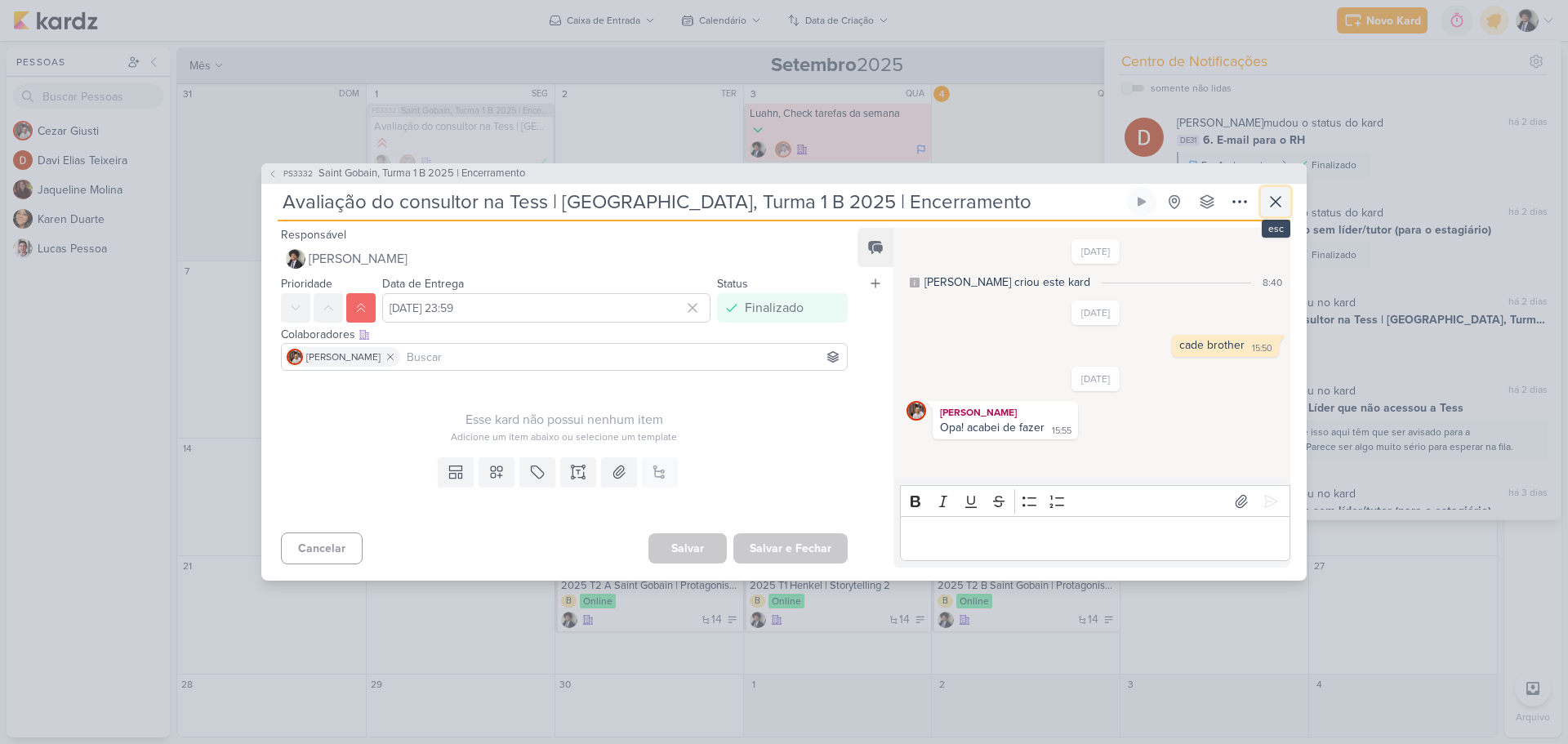
click at [1273, 199] on icon at bounding box center [1275, 202] width 19 height 19
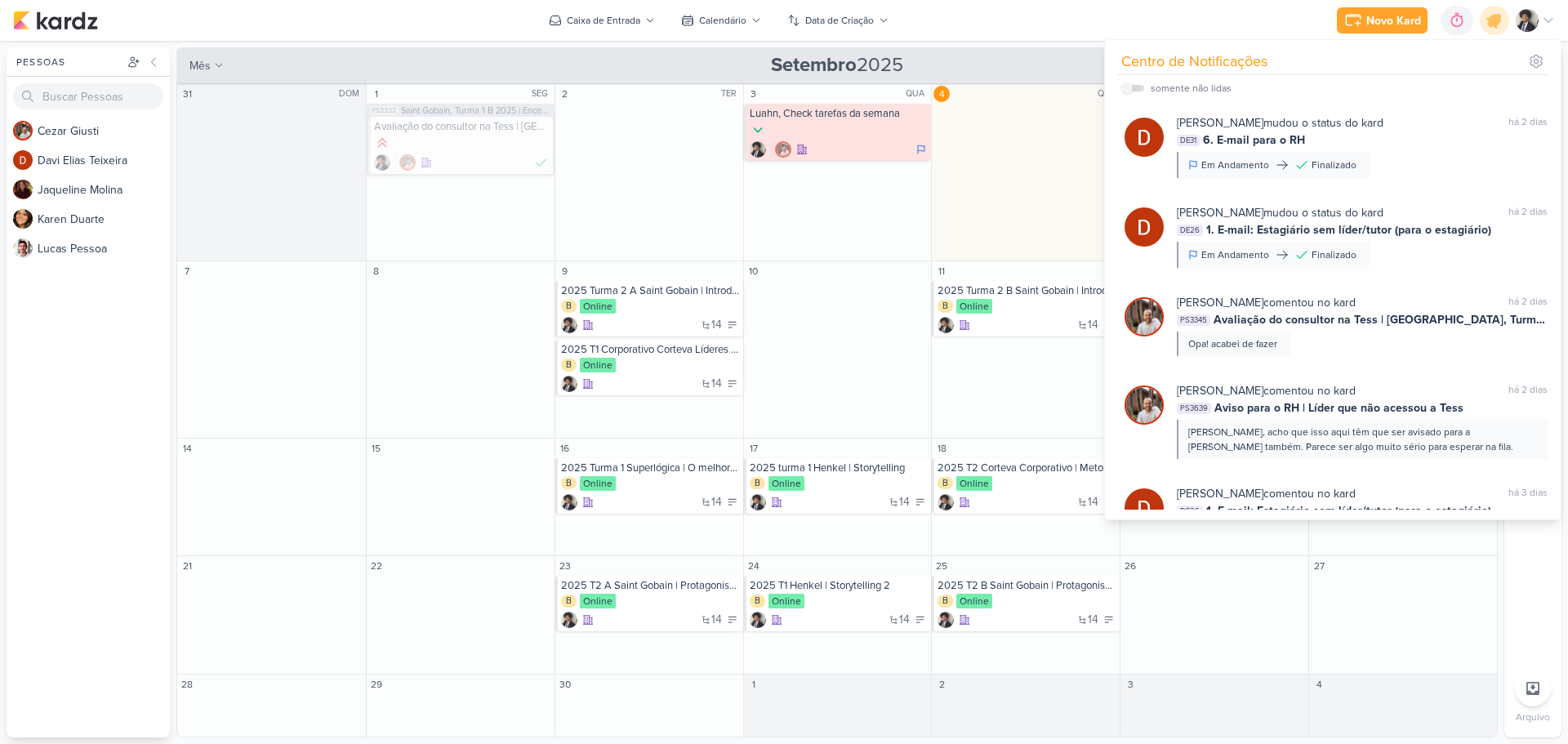
click at [1044, 20] on div "Novo Kard Ctrl + k 0h0m Sessão desligada... Hoje 0h0m Semana 0h0m Mês 0h0m" at bounding box center [784, 20] width 1542 height 41
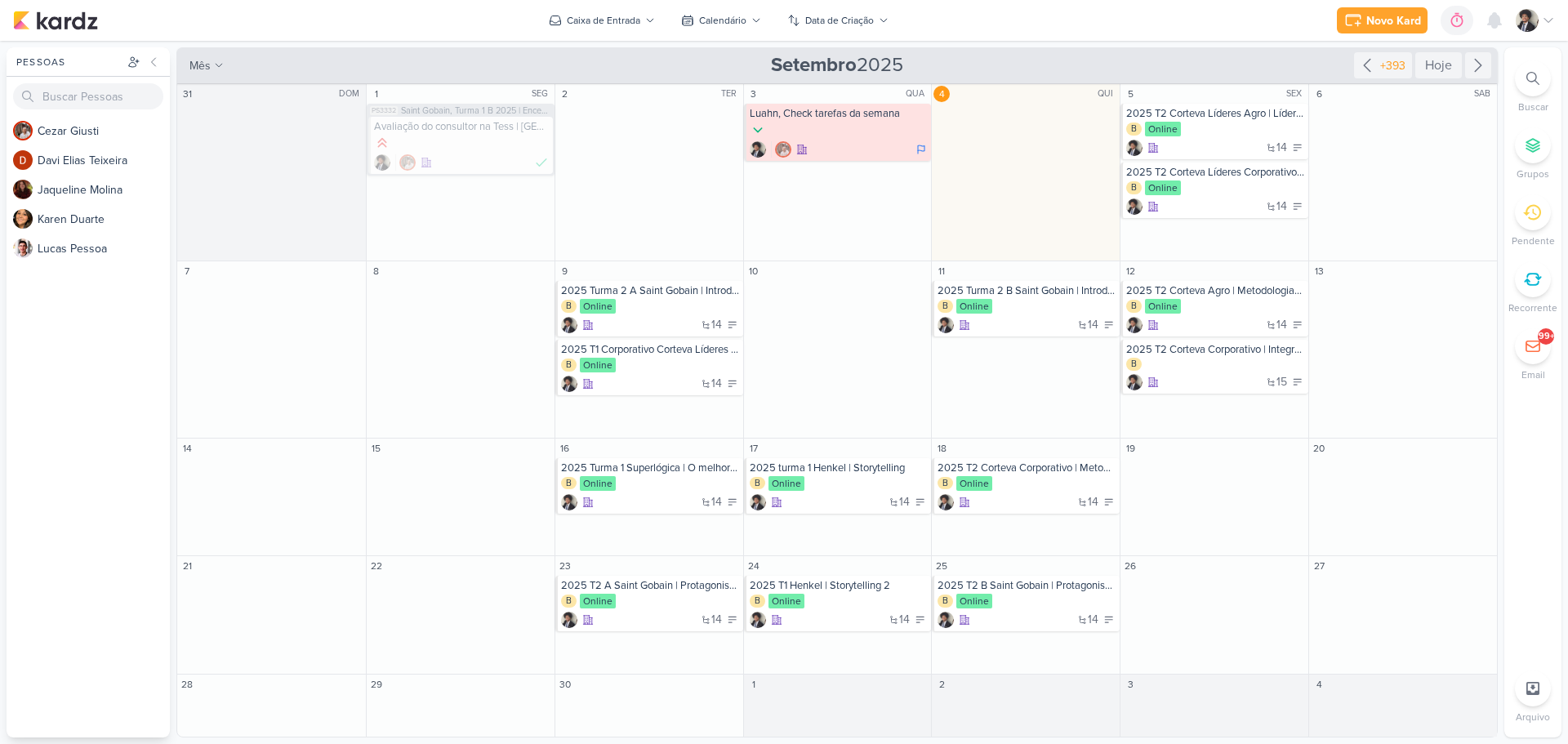
click at [1009, 28] on div "Novo Kard Ctrl + k 0h0m Sessão desligada... Hoje 0h0m Semana 0h0m Mês 0h0m" at bounding box center [784, 20] width 1542 height 41
